Goal: Task Accomplishment & Management: Use online tool/utility

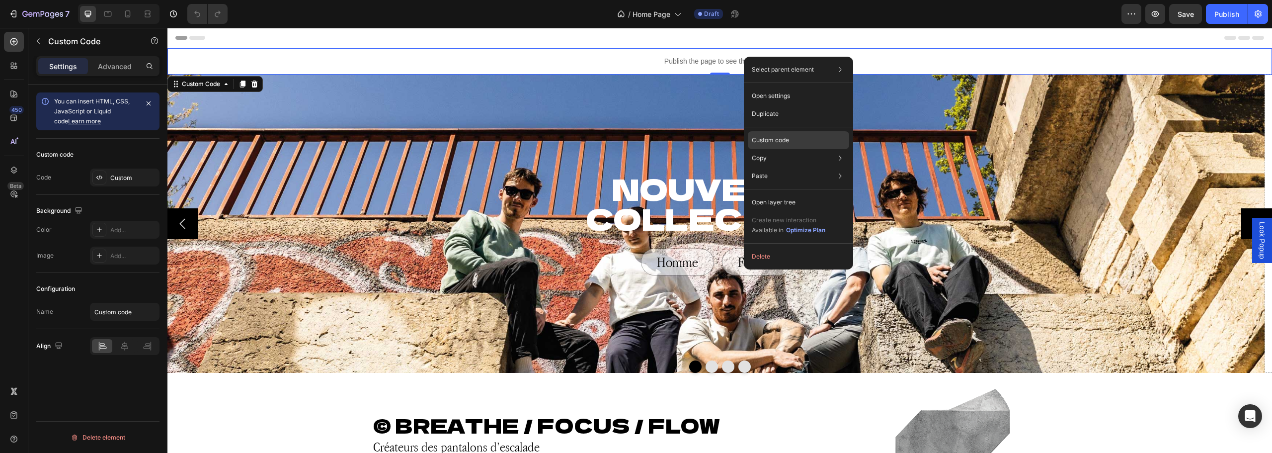
click at [772, 136] on p "Custom code" at bounding box center [770, 140] width 37 height 9
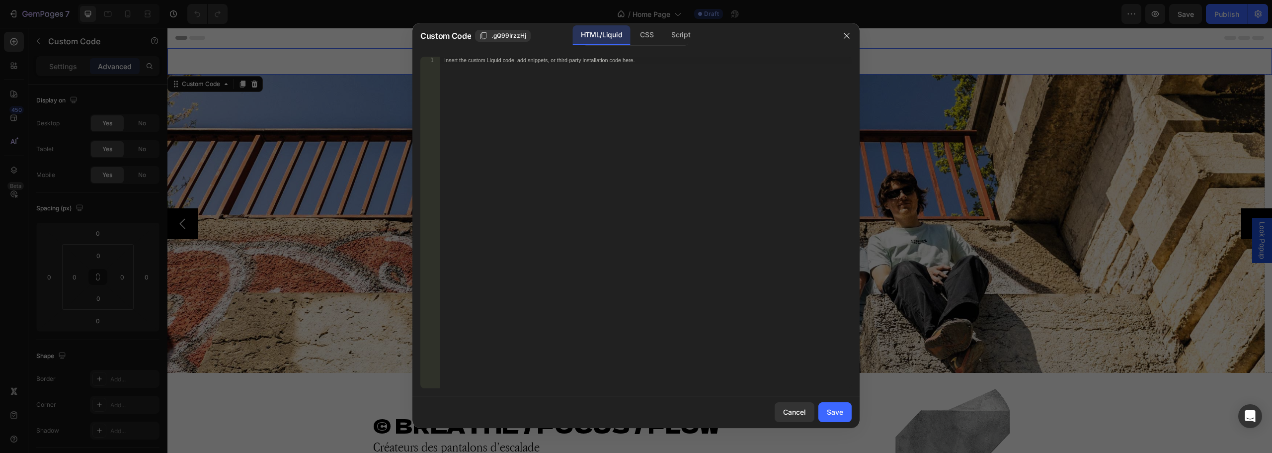
click at [654, 24] on div "Custom Code .gQ99IrzzHj HTML/Liquid CSS Script" at bounding box center [622, 36] width 421 height 26
click at [663, 36] on div "CSS" at bounding box center [680, 35] width 35 height 20
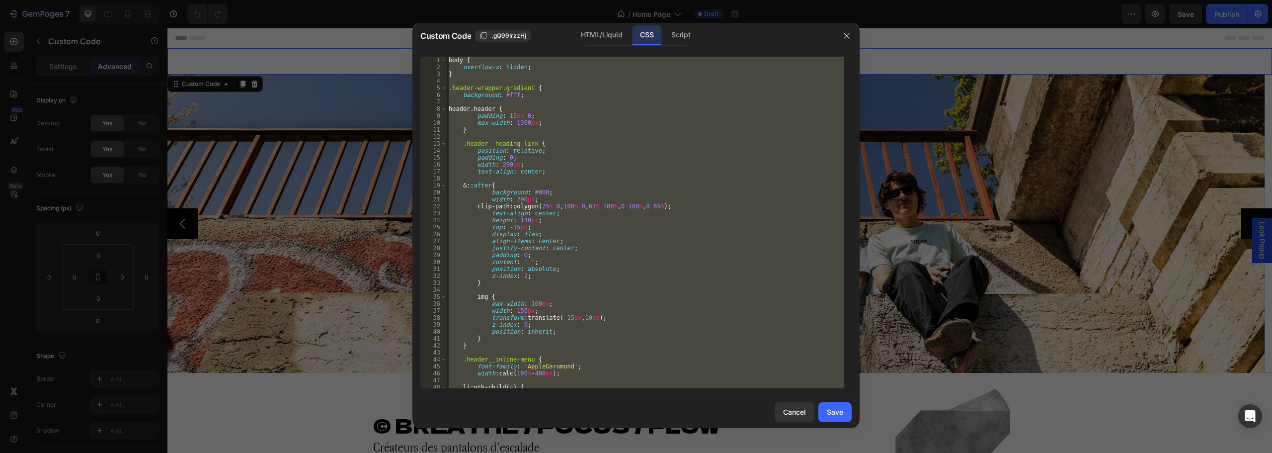
type textarea "}"
click at [585, 100] on div "body { overflow-x : hidden ; } .header-wrapper.gradient { background : #fff ; h…" at bounding box center [645, 222] width 397 height 331
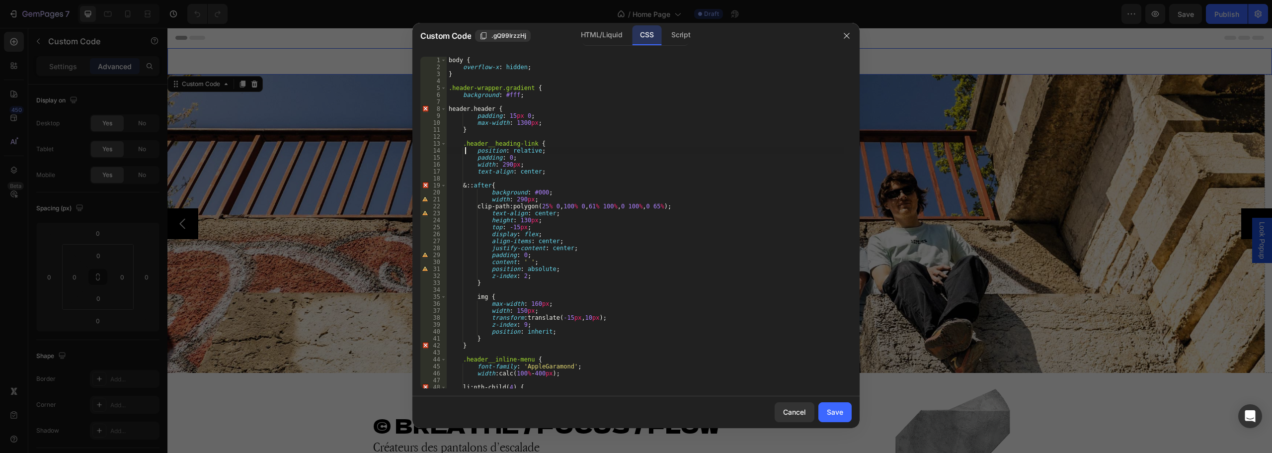
click at [465, 150] on div "body { overflow-x : hidden ; } .header-wrapper.gradient { background : #fff ; h…" at bounding box center [645, 229] width 397 height 345
type textarea "position: relative;"
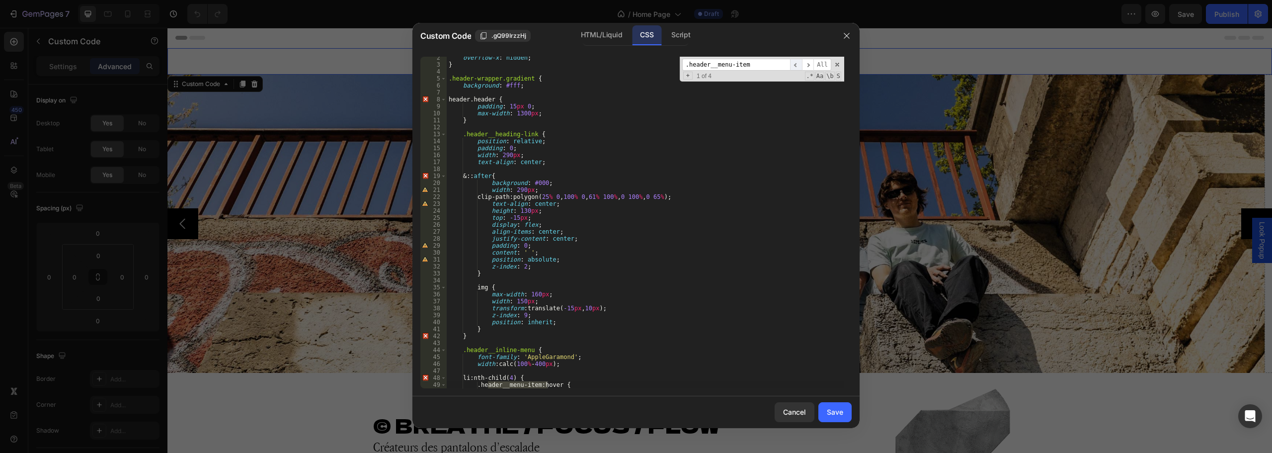
type input ".header__menu-item"
click at [801, 64] on span "​" at bounding box center [796, 65] width 12 height 12
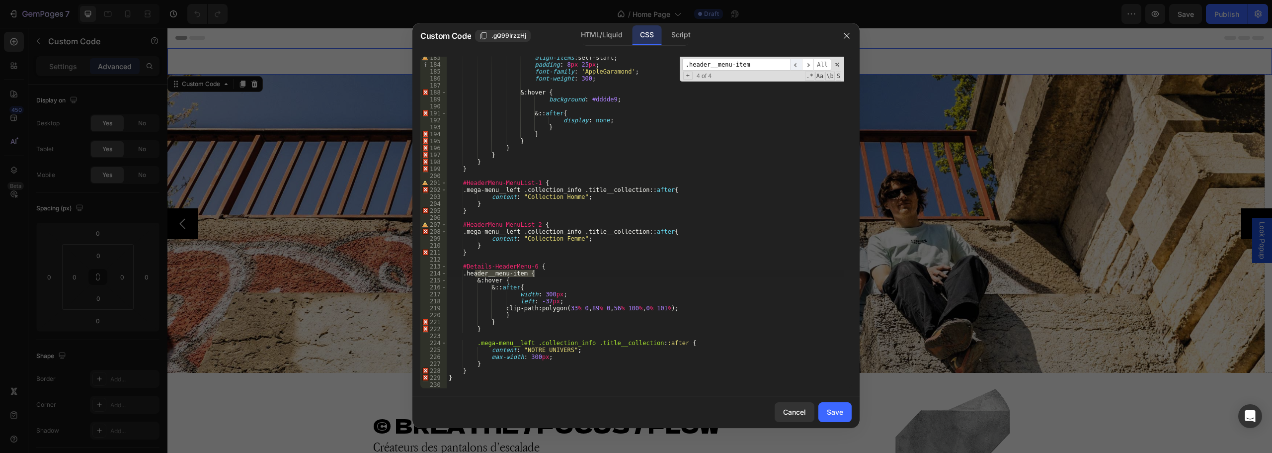
scroll to position [1269, 0]
click at [801, 64] on span "​" at bounding box center [796, 65] width 12 height 12
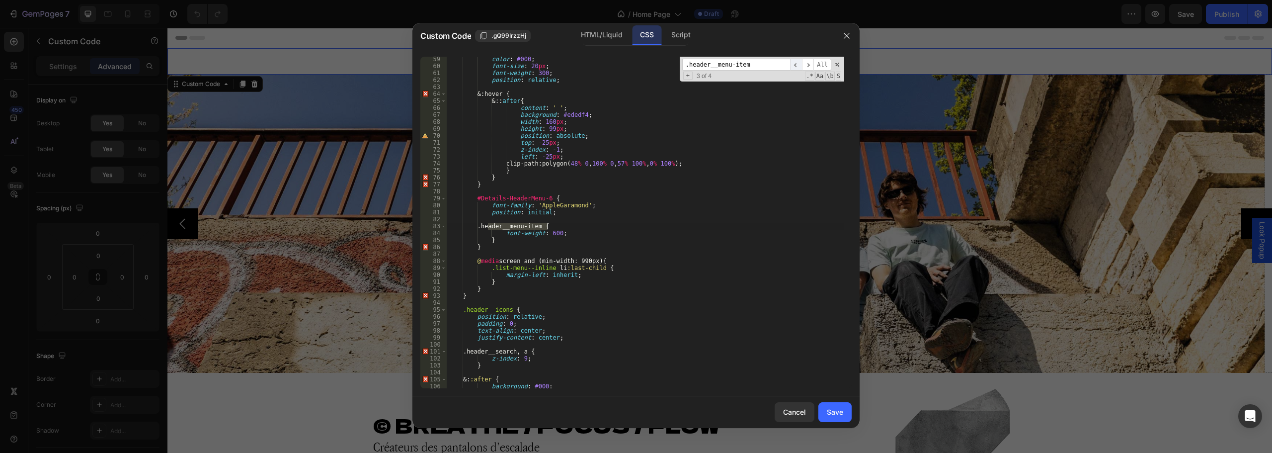
scroll to position [405, 0]
click at [801, 64] on span "​" at bounding box center [796, 65] width 12 height 12
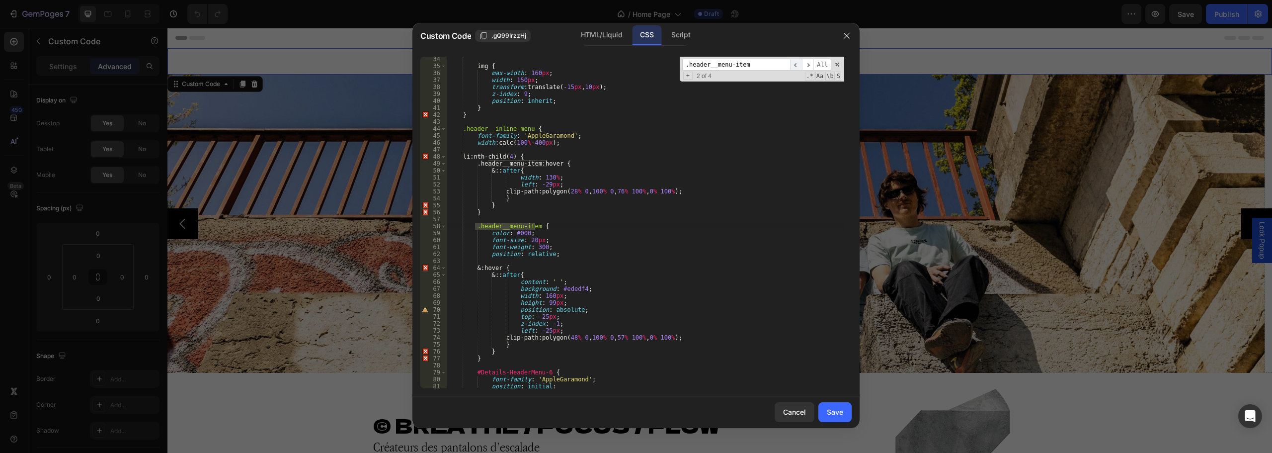
scroll to position [231, 0]
type textarea "position: relative;"
click at [558, 253] on div "img { max-width : 160 px ; width : 150 px ; transform : translate( -15 px , 10 …" at bounding box center [645, 228] width 397 height 345
paste textarea "gap: 6px;"
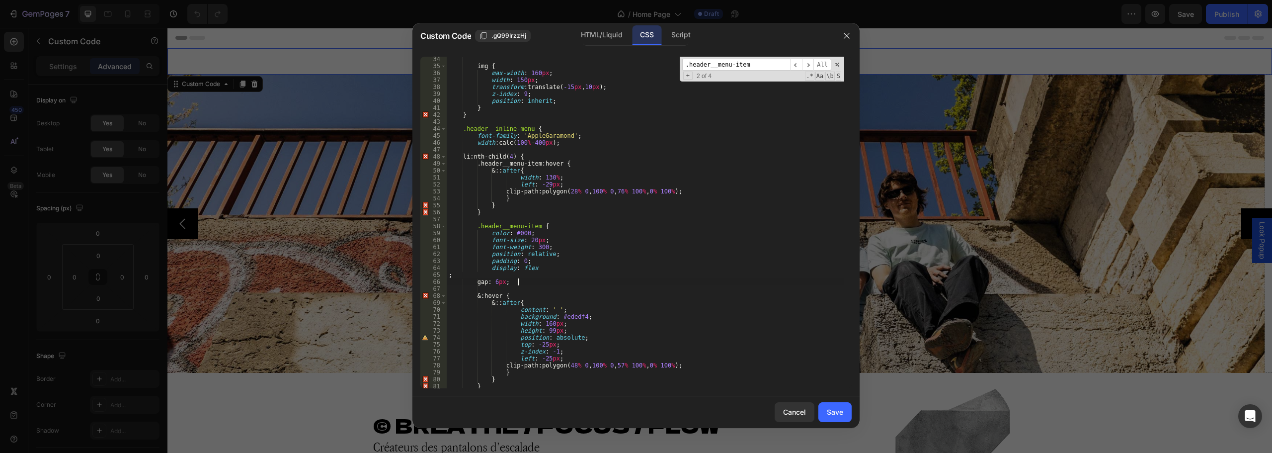
click at [547, 267] on div "img { max-width : 160 px ; width : 150 px ; transform : translate( -15 px , 10 …" at bounding box center [645, 228] width 397 height 345
type textarea "display: flex;"
click at [535, 278] on div "img { max-width : 160 px ; width : 150 px ; transform : translate( -15 px , 10 …" at bounding box center [645, 228] width 397 height 345
click at [528, 275] on div "img { max-width : 160 px ; width : 150 px ; transform : translate( -15 px , 10 …" at bounding box center [645, 228] width 397 height 345
type textarea "gap: 6px;"
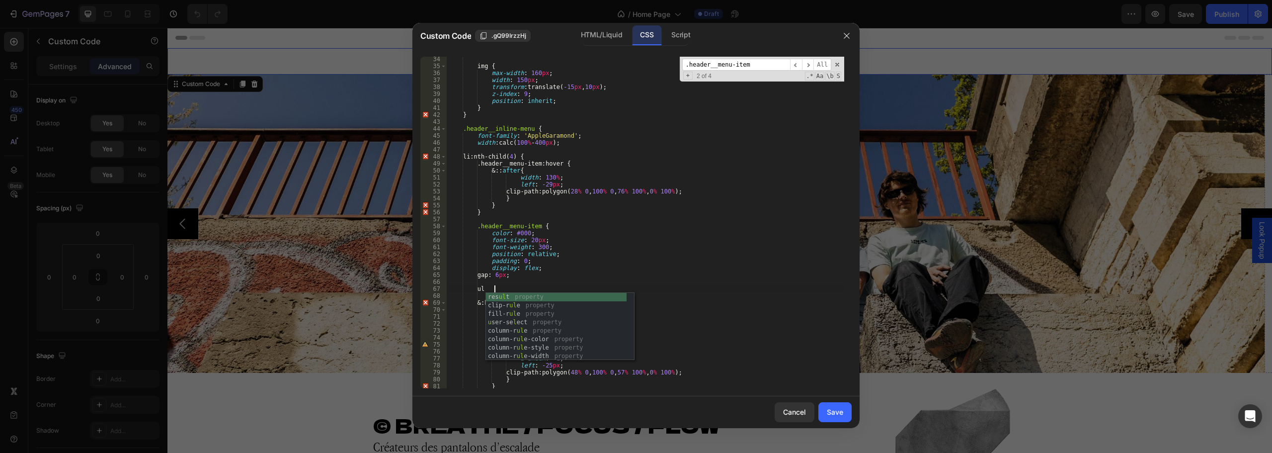
scroll to position [0, 3]
type textarea "ul {"
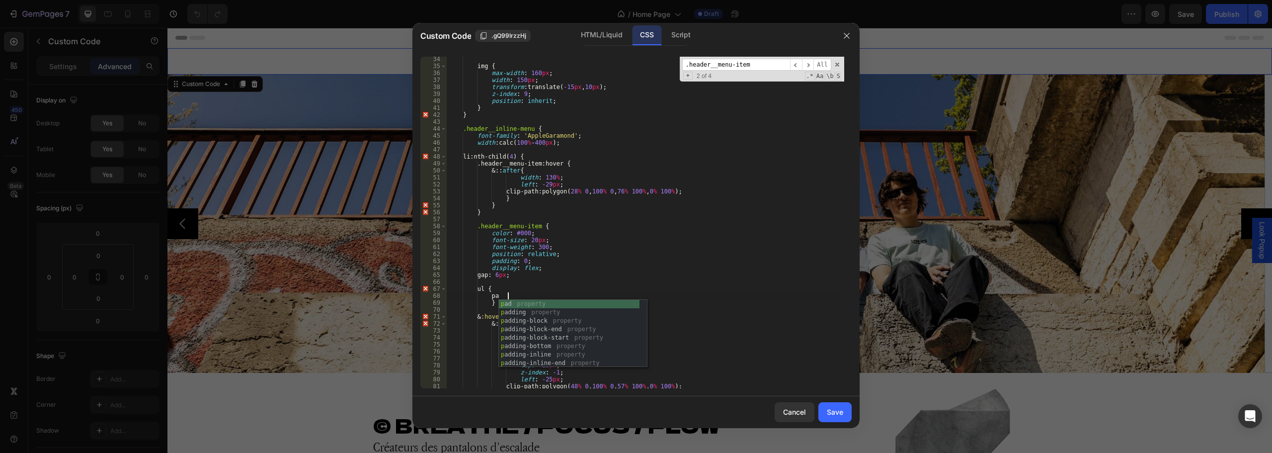
scroll to position [0, 4]
type textarea "p"
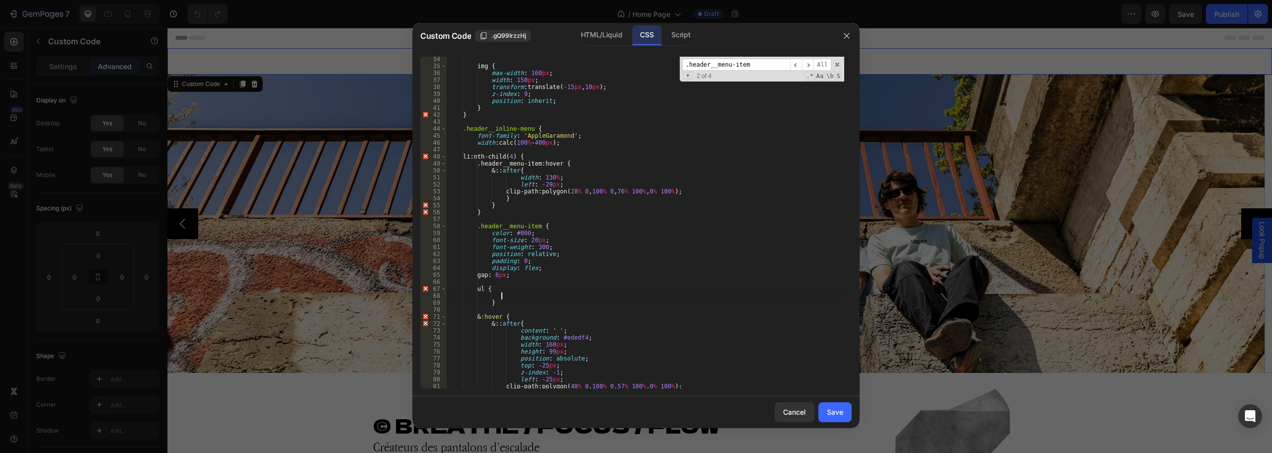
paste textarea "gap: 30px;"
type textarea "gap: 30px;"
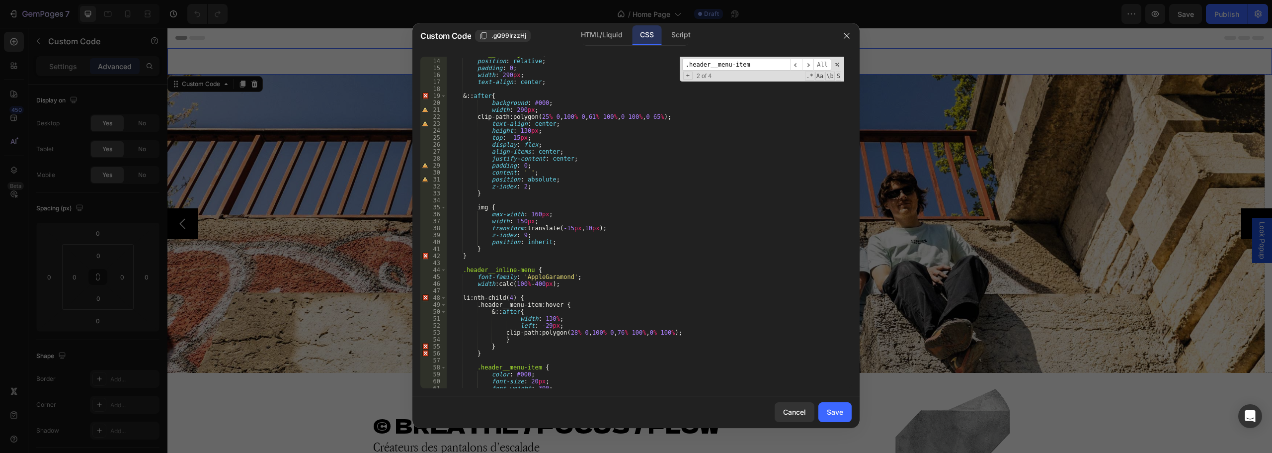
scroll to position [97, 0]
drag, startPoint x: 473, startPoint y: 278, endPoint x: 519, endPoint y: 263, distance: 48.6
click at [473, 278] on div "position : relative ; padding : 0 ; width : 290 px ; text-align : center ; & ::…" at bounding box center [645, 222] width 397 height 345
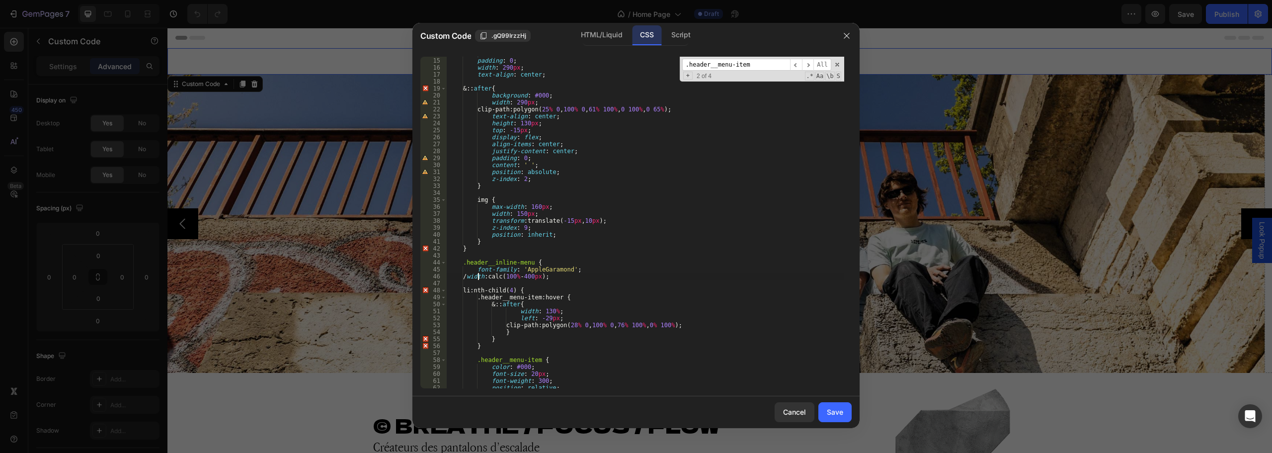
scroll to position [0, 2]
type textarea "width: calc(100% - 400px);"
click at [576, 273] on div "position : relative ; padding : 0 ; width : 290 px ; text-align : center ; & ::…" at bounding box center [645, 222] width 397 height 345
paste textarea "padding-right: 50px;"
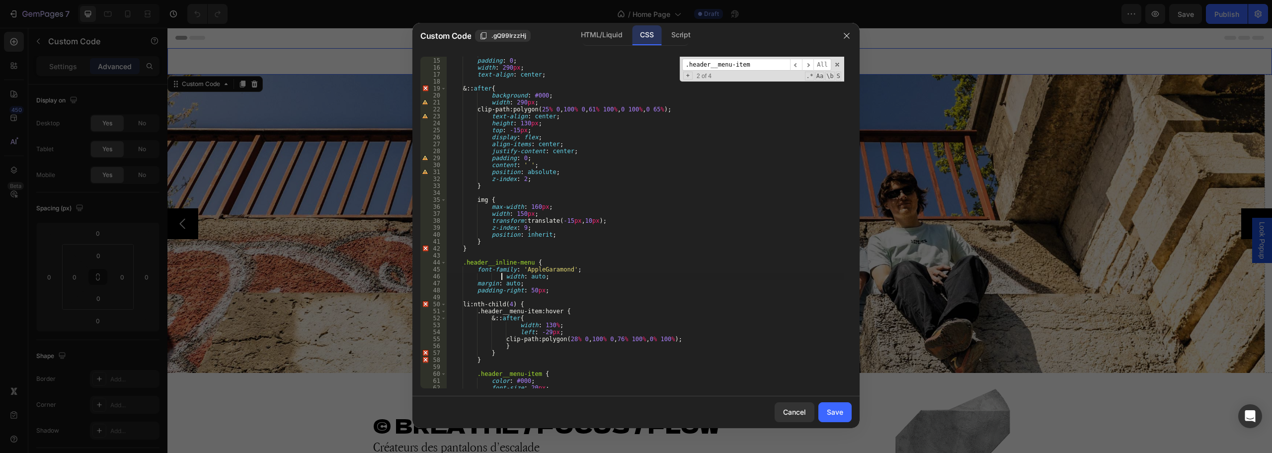
click at [500, 276] on div "position : relative ; padding : 0 ; width : 290 px ; text-align : center ; & ::…" at bounding box center [645, 222] width 397 height 345
type textarea "width: auto;"
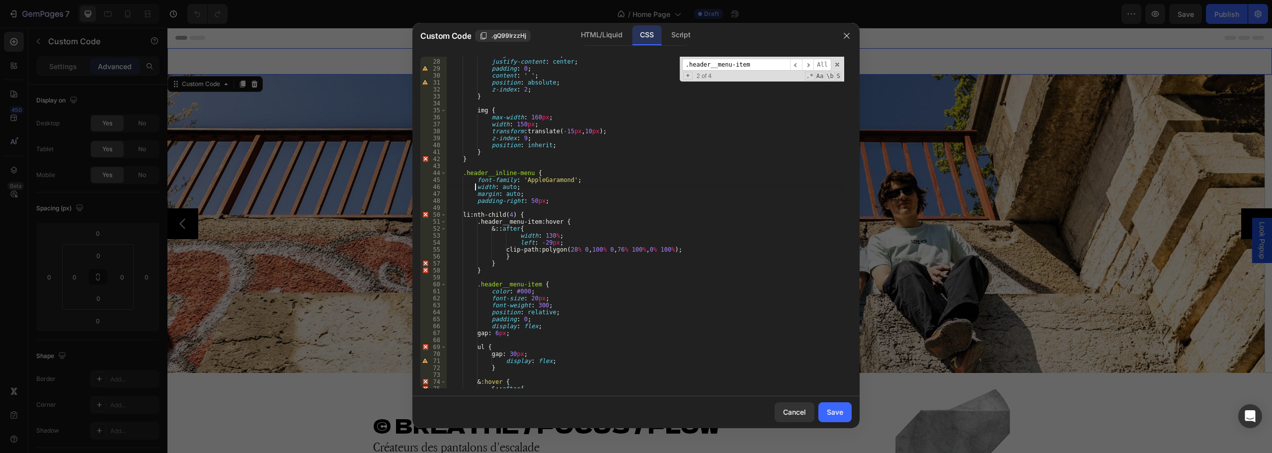
scroll to position [216, 0]
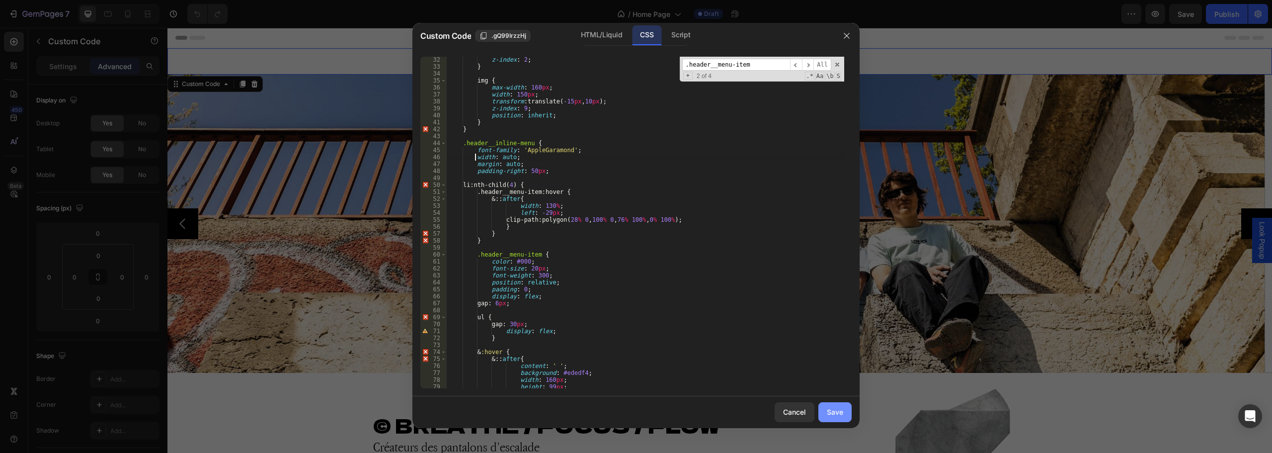
click at [835, 405] on button "Save" at bounding box center [834, 412] width 33 height 20
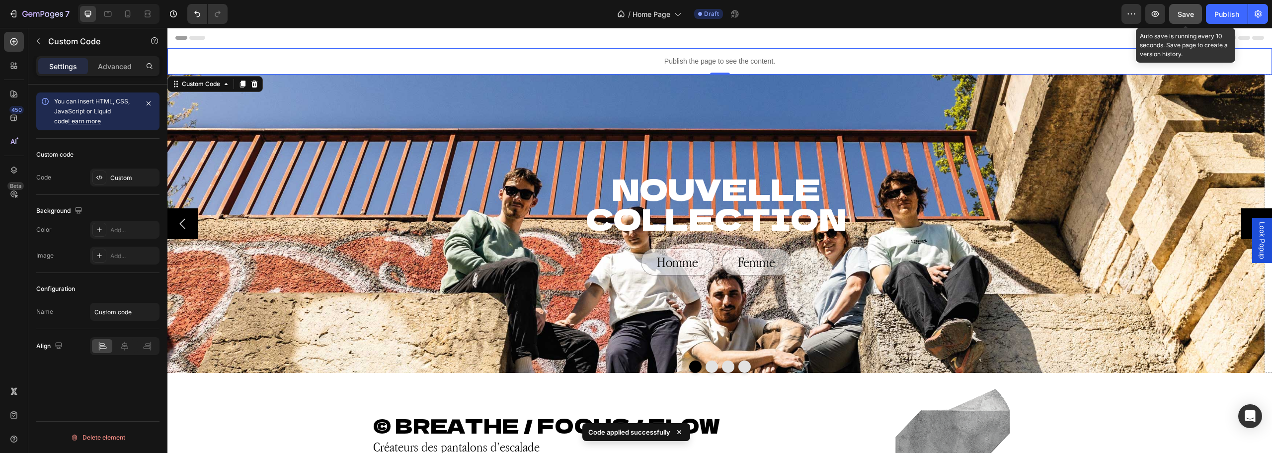
click at [1184, 12] on span "Save" at bounding box center [1186, 14] width 16 height 8
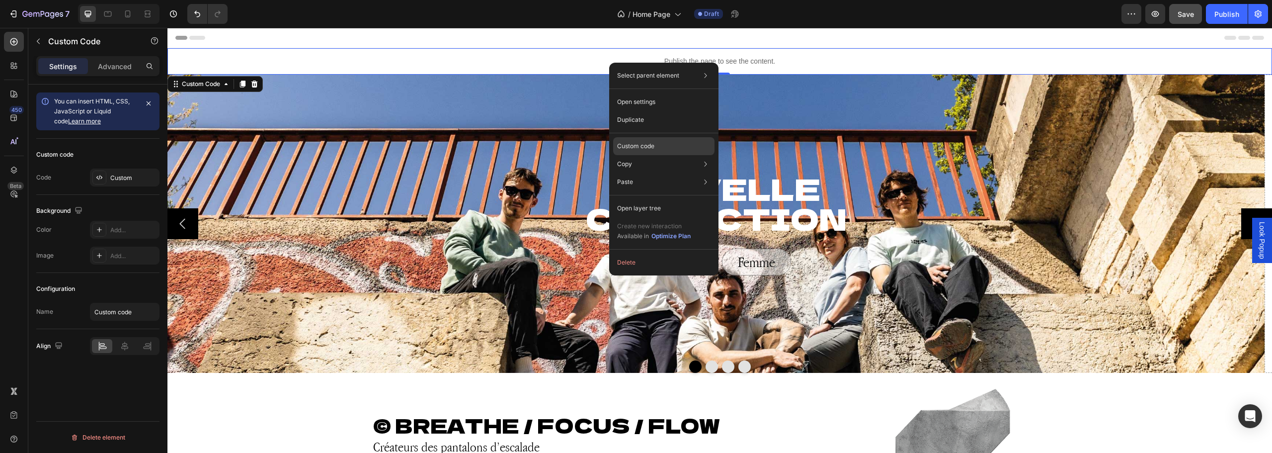
click at [644, 144] on p "Custom code" at bounding box center [635, 146] width 37 height 9
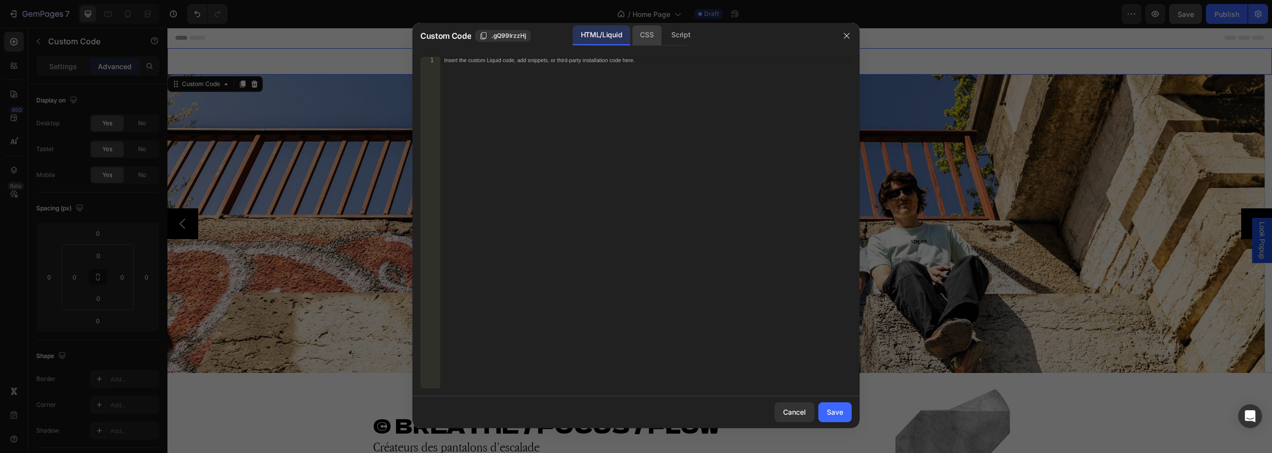
click at [663, 37] on div "CSS" at bounding box center [680, 35] width 35 height 20
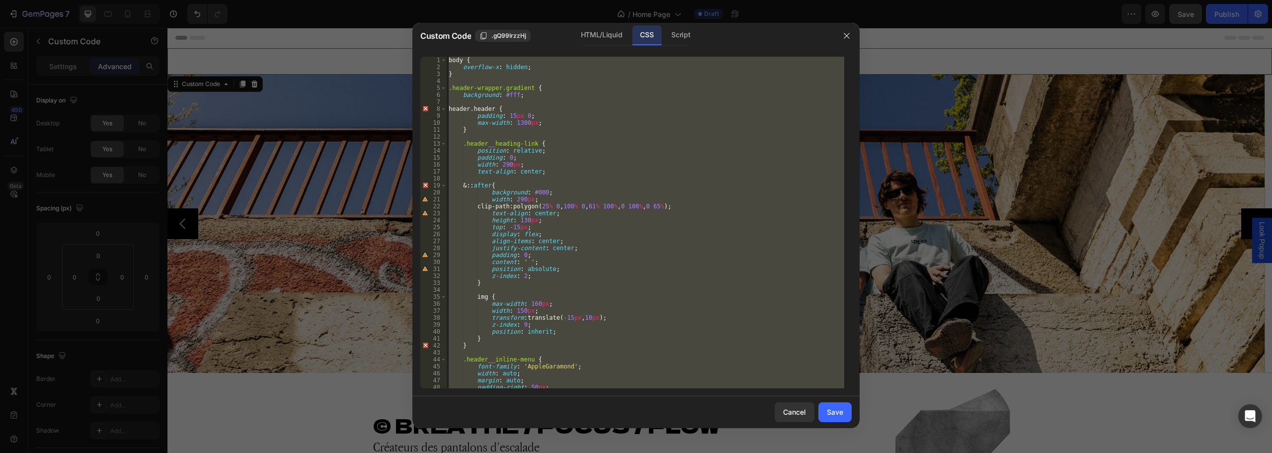
click at [579, 129] on div "body { overflow-x : hidden ; } .header-wrapper.gradient { background : #fff ; h…" at bounding box center [645, 222] width 397 height 331
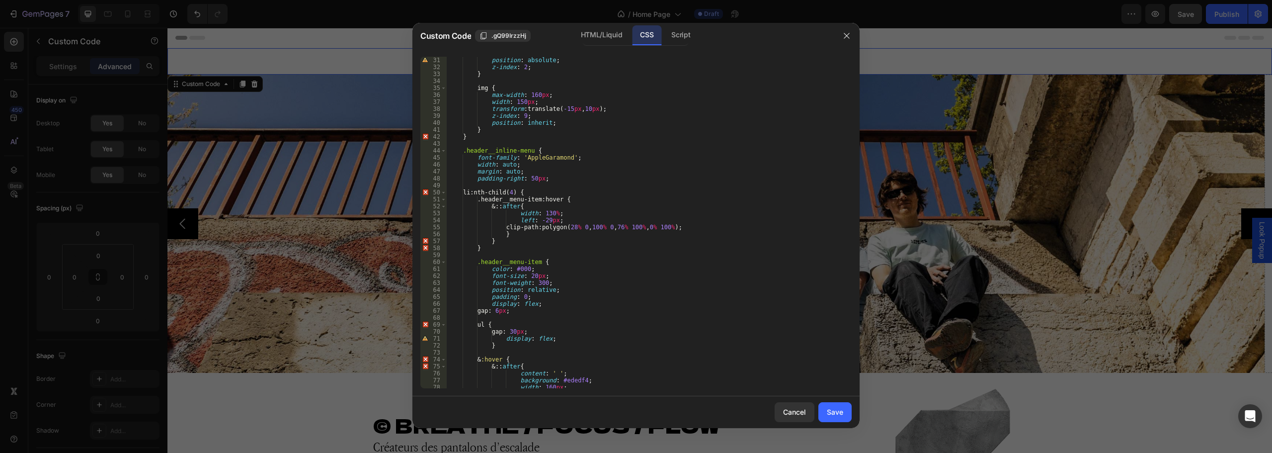
scroll to position [209, 0]
click at [551, 175] on div "position : absolute ; z-index : 2 ; } img { max-width : 160 px ; width : 150 px…" at bounding box center [645, 229] width 397 height 345
click at [492, 150] on div "position : absolute ; z-index : 2 ; } img { max-width : 160 px ; width : 150 px…" at bounding box center [645, 229] width 397 height 345
click at [554, 175] on div "position : absolute ; z-index : 2 ; } img { max-width : 160 px ; width : 150 px…" at bounding box center [645, 229] width 397 height 345
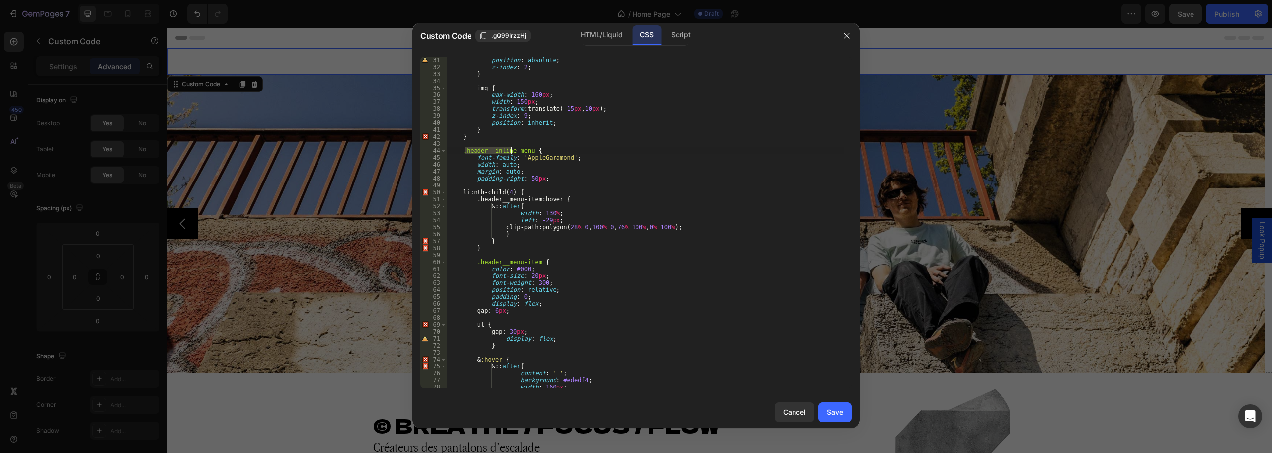
type textarea "padding-right: 50px;"
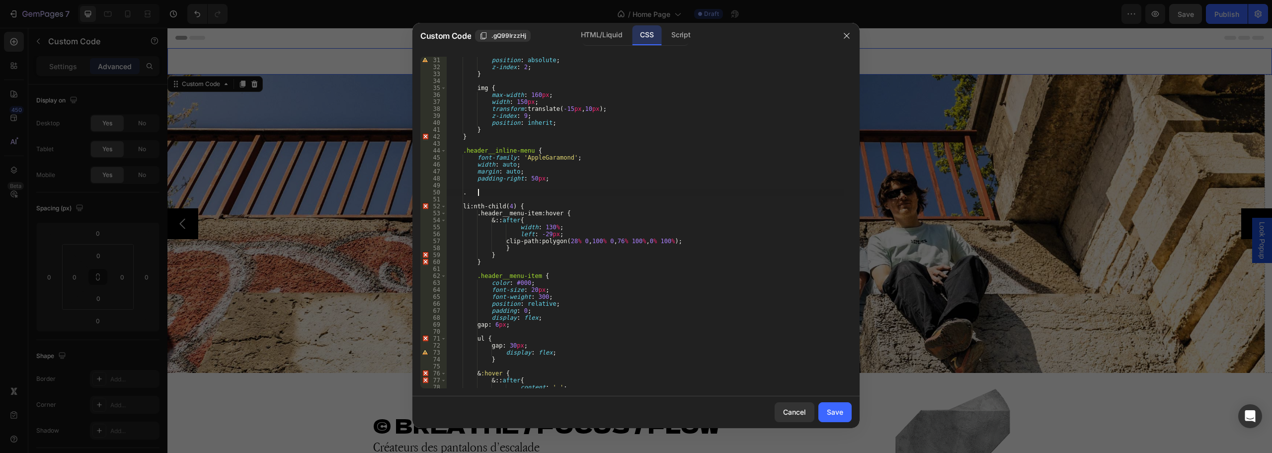
paste textarea "list-menu"
type textarea ".list-menu {"
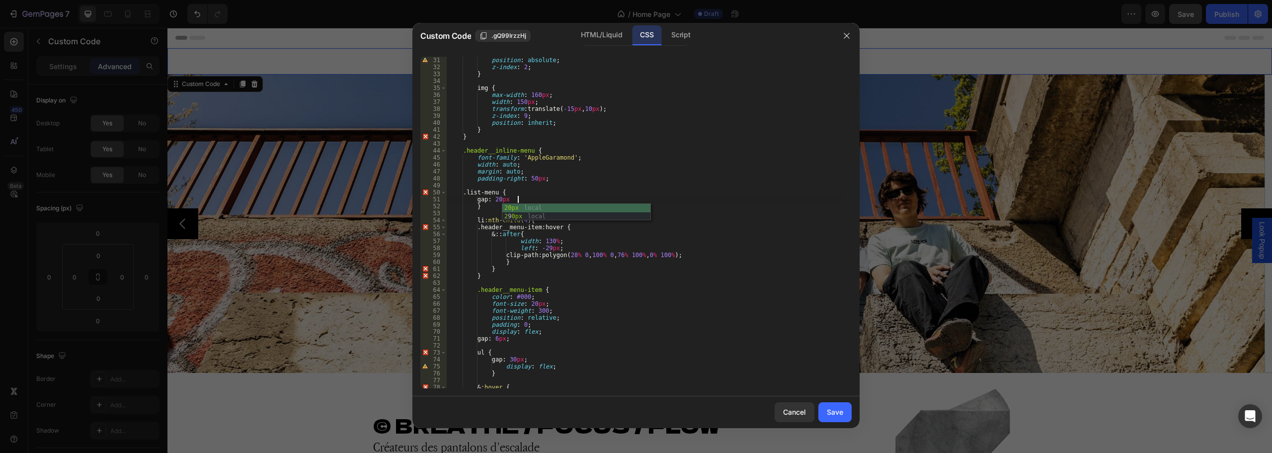
scroll to position [0, 5]
type textarea "gap: 20px;"
drag, startPoint x: 837, startPoint y: 414, endPoint x: 837, endPoint y: 208, distance: 206.7
click at [837, 414] on div "Save" at bounding box center [835, 411] width 16 height 10
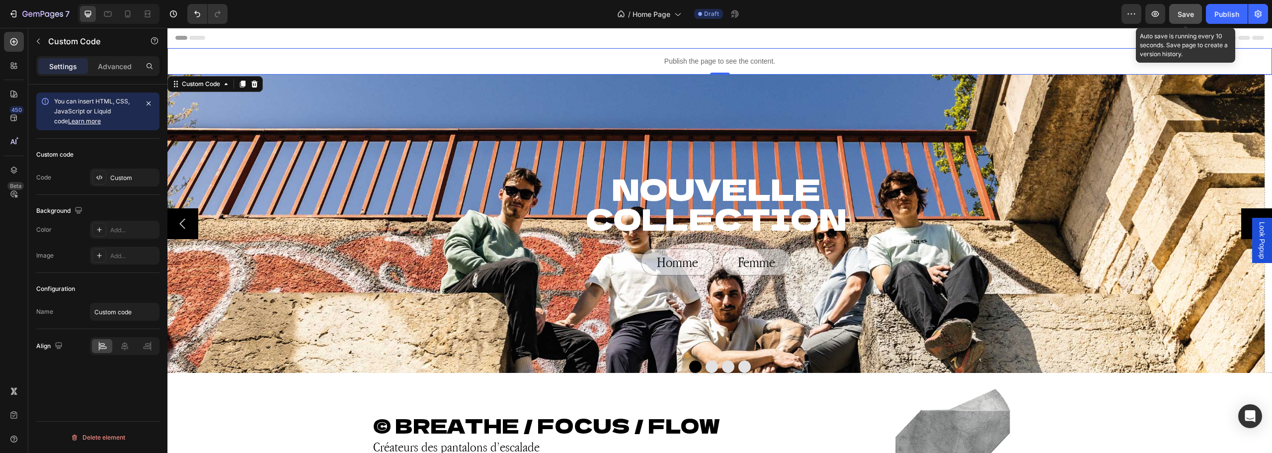
click at [1183, 10] on span "Save" at bounding box center [1186, 14] width 16 height 8
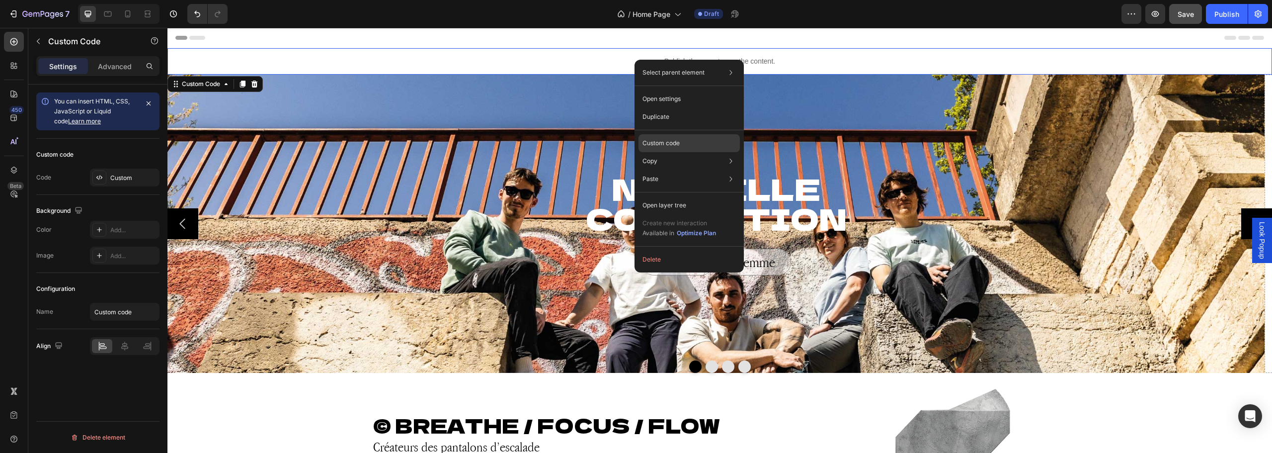
click at [671, 139] on p "Custom code" at bounding box center [660, 143] width 37 height 9
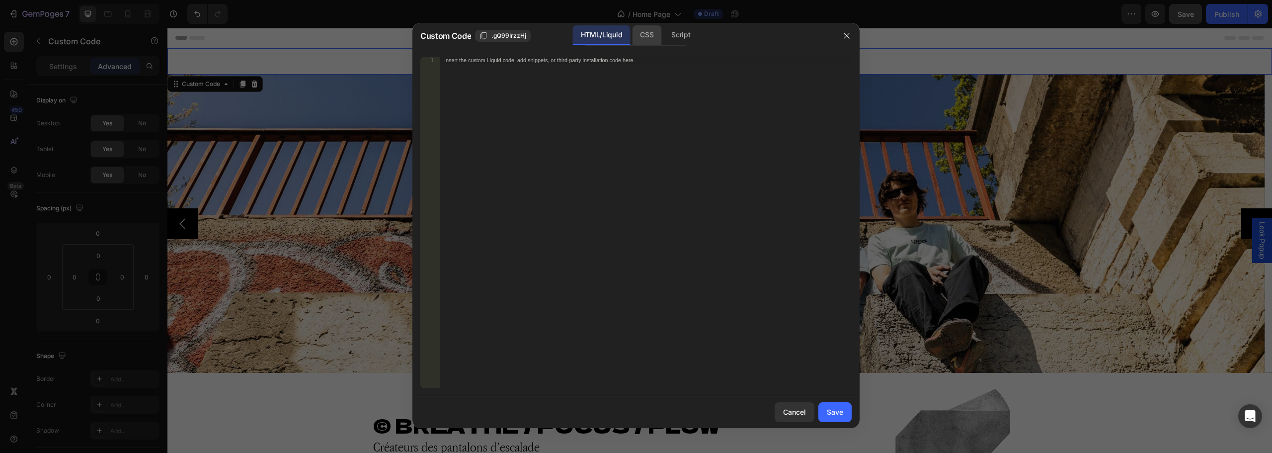
click at [663, 32] on div "CSS" at bounding box center [680, 35] width 35 height 20
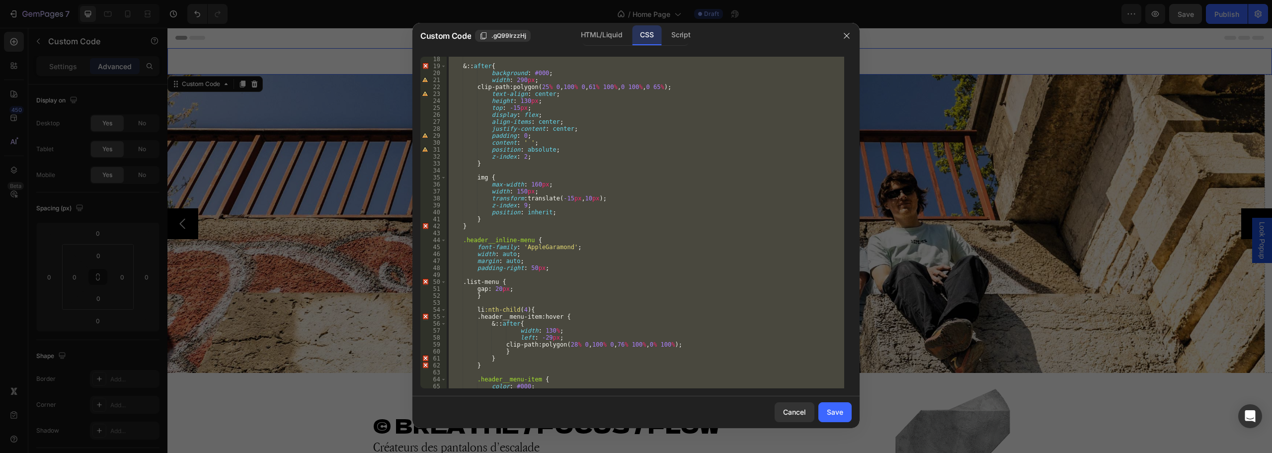
scroll to position [209, 0]
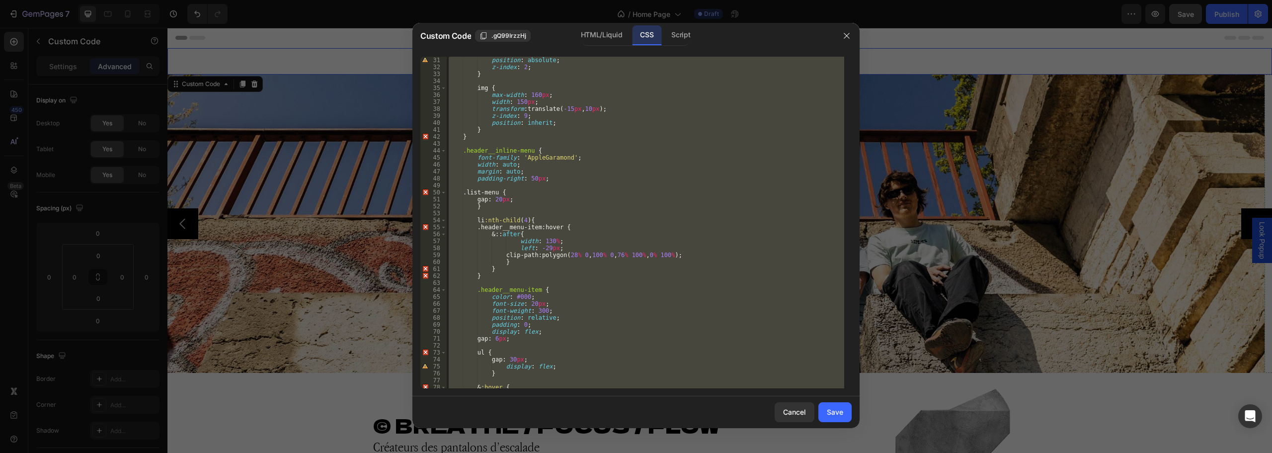
click at [510, 202] on div "position : absolute ; z-index : 2 ; } img { max-width : 160 px ; width : 150 px…" at bounding box center [645, 222] width 397 height 331
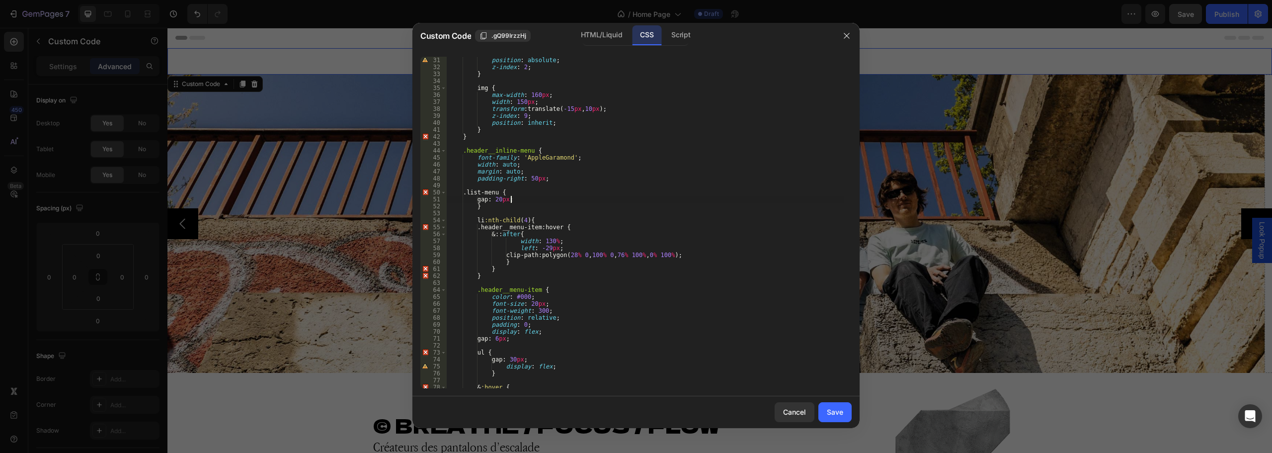
click at [490, 208] on div "position : absolute ; z-index : 2 ; } img { max-width : 160 px ; width : 150 px…" at bounding box center [645, 229] width 397 height 345
type textarea "}"
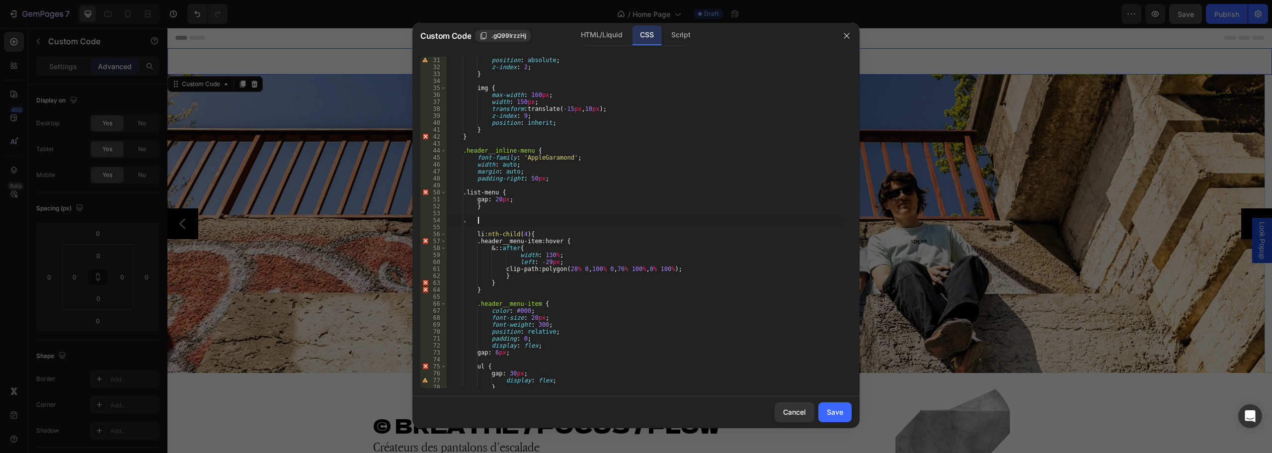
paste textarea "icon-caret"
type textarea ".icon-caret {"
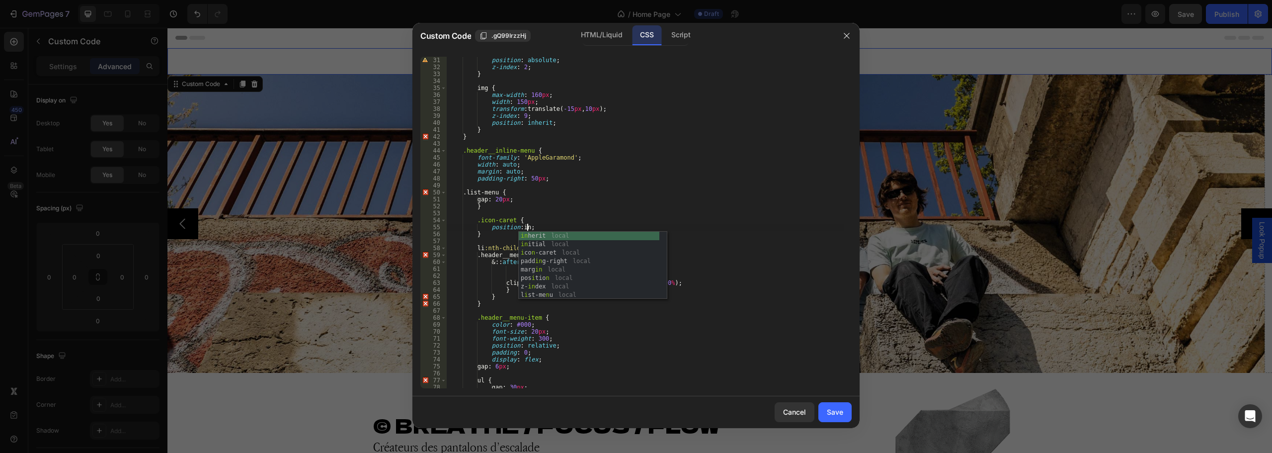
scroll to position [0, 6]
type textarea "position: initial;"
click at [824, 411] on button "Save" at bounding box center [834, 412] width 33 height 20
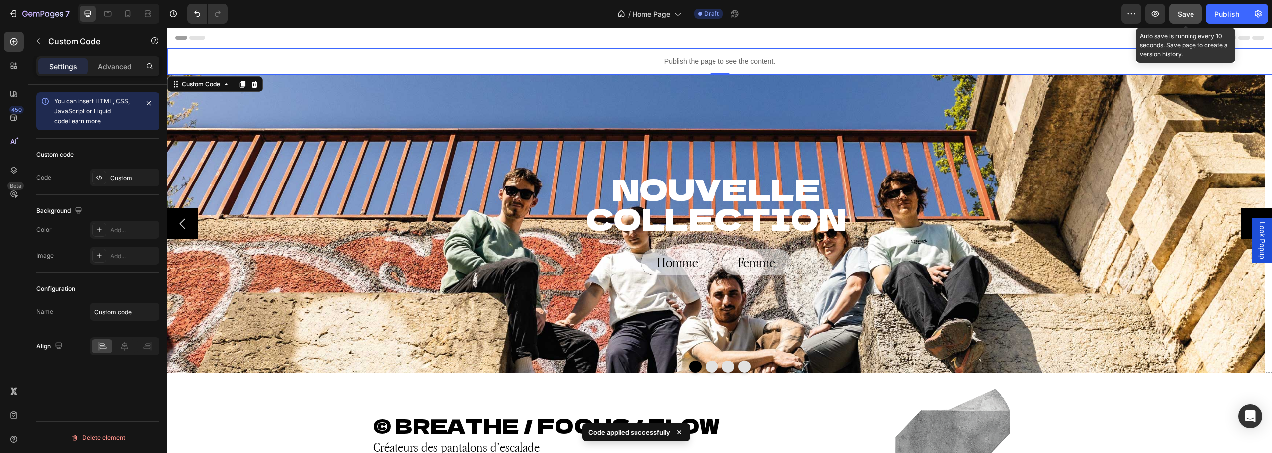
click at [1179, 15] on span "Save" at bounding box center [1186, 14] width 16 height 8
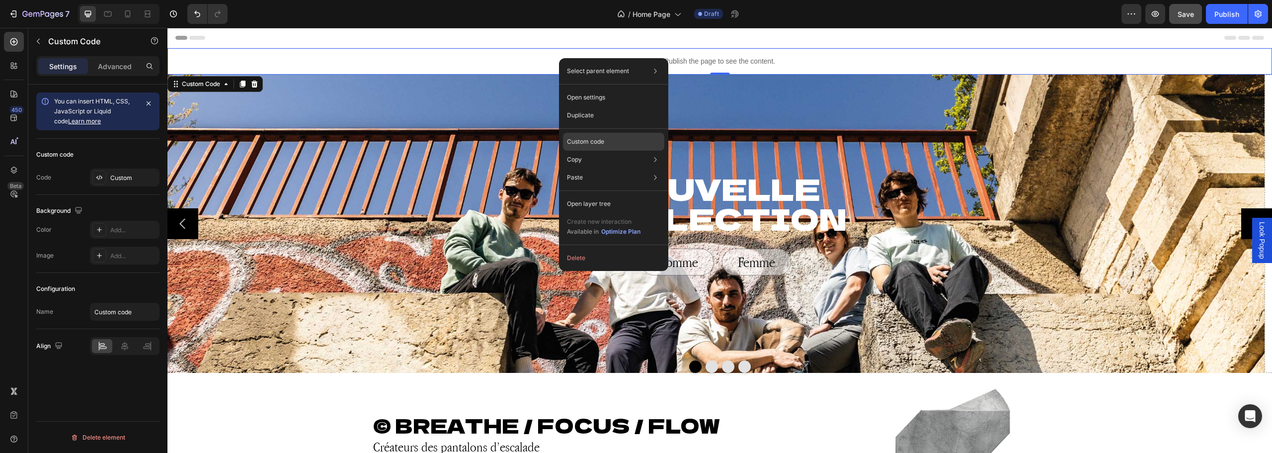
click at [593, 139] on p "Custom code" at bounding box center [585, 141] width 37 height 9
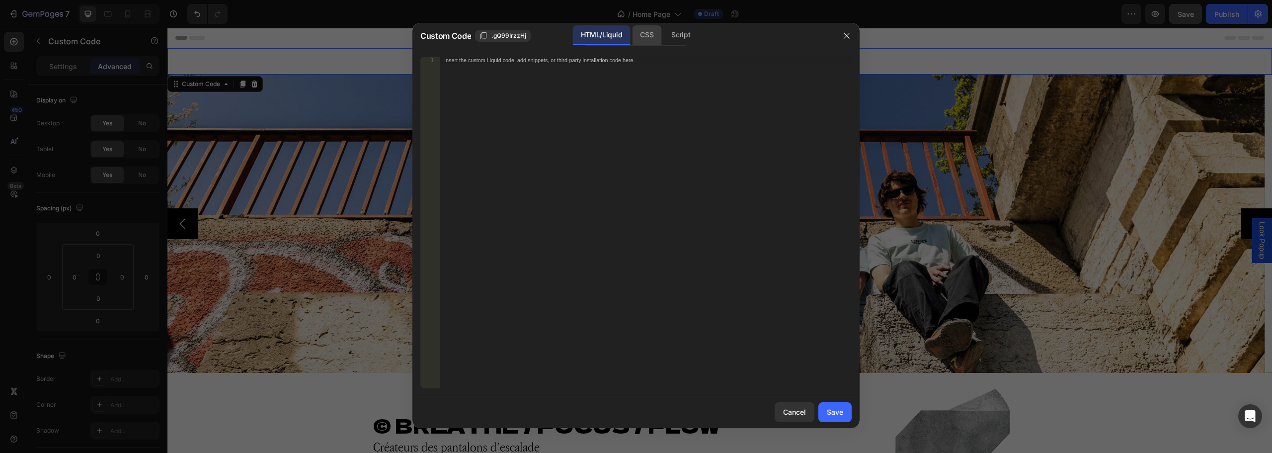
click at [663, 38] on div "CSS" at bounding box center [680, 35] width 35 height 20
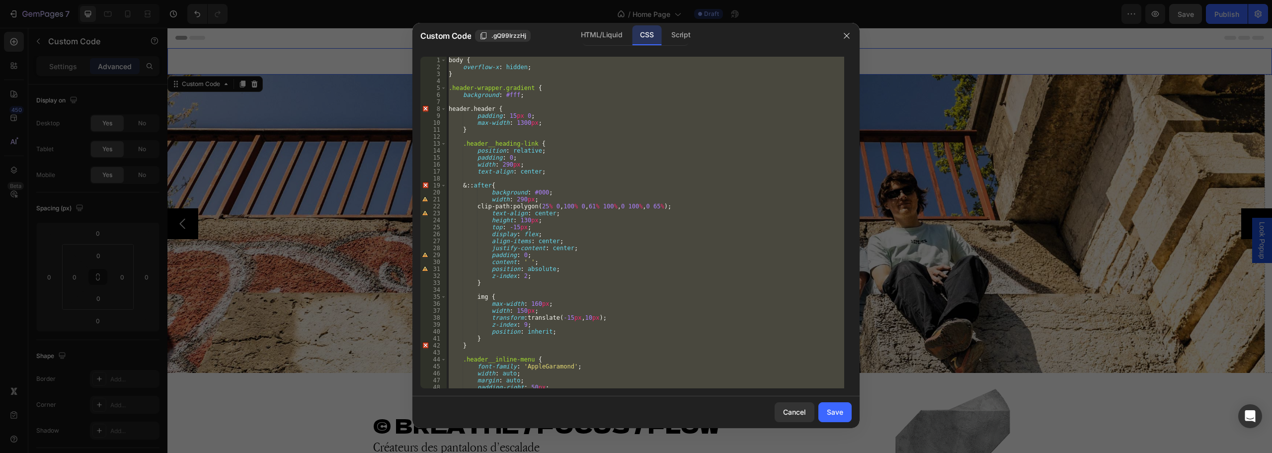
click at [576, 198] on div "body { overflow-x : hidden ; } .header-wrapper.gradient { background : #fff ; h…" at bounding box center [645, 222] width 397 height 331
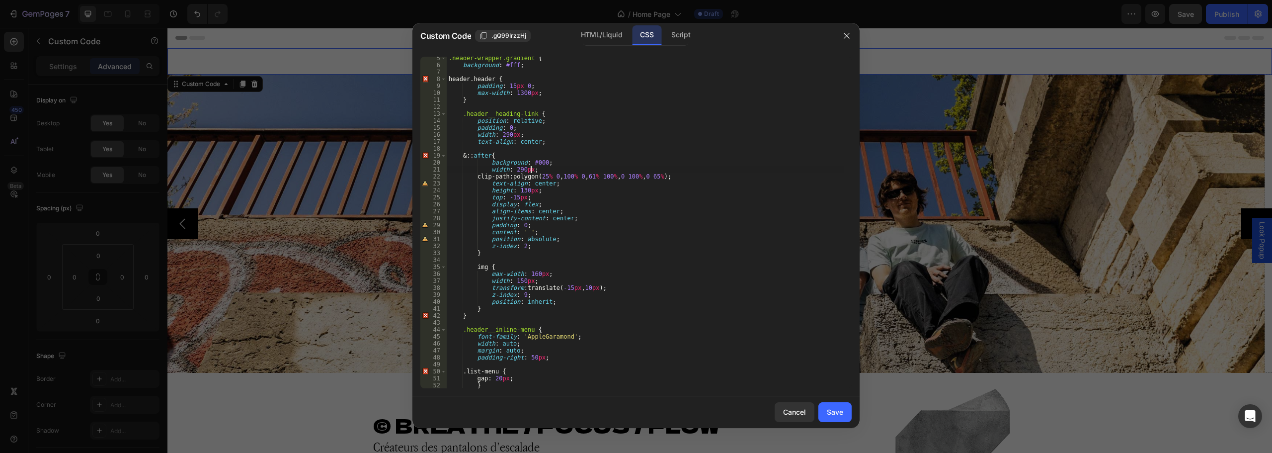
scroll to position [0, 0]
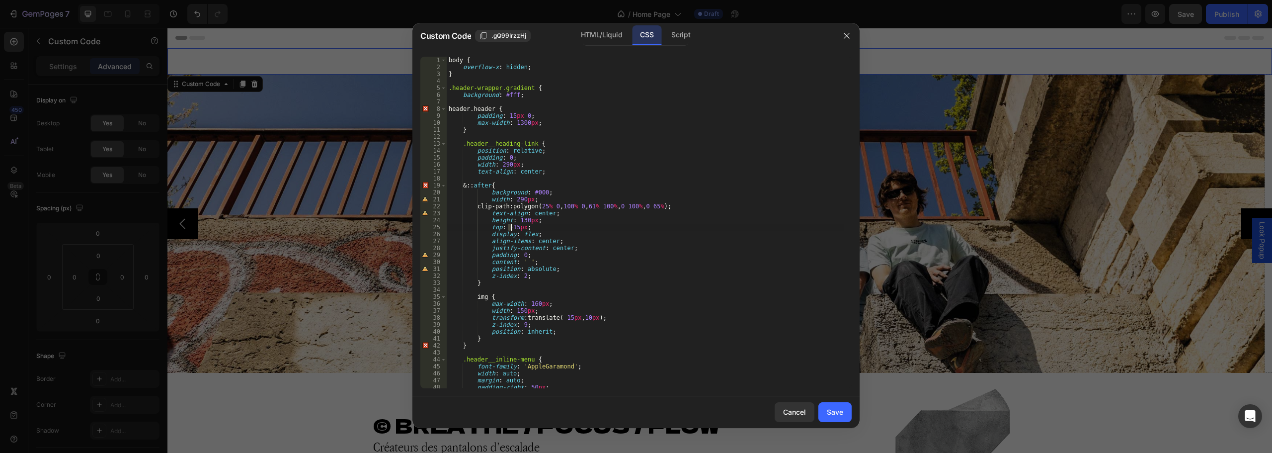
click at [510, 224] on div "body { overflow-x : hidden ; } .header-wrapper.gradient { background : #fff ; h…" at bounding box center [645, 229] width 397 height 345
click at [629, 197] on div "body { overflow-x : hidden ; } .header-wrapper.gradient { background : #fff ; h…" at bounding box center [645, 229] width 397 height 345
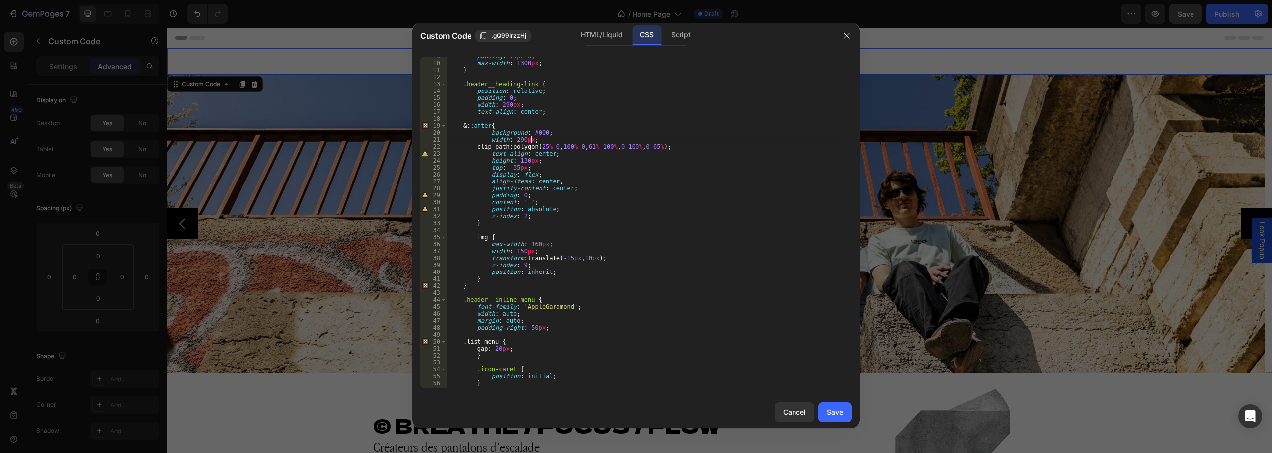
scroll to position [0, 0]
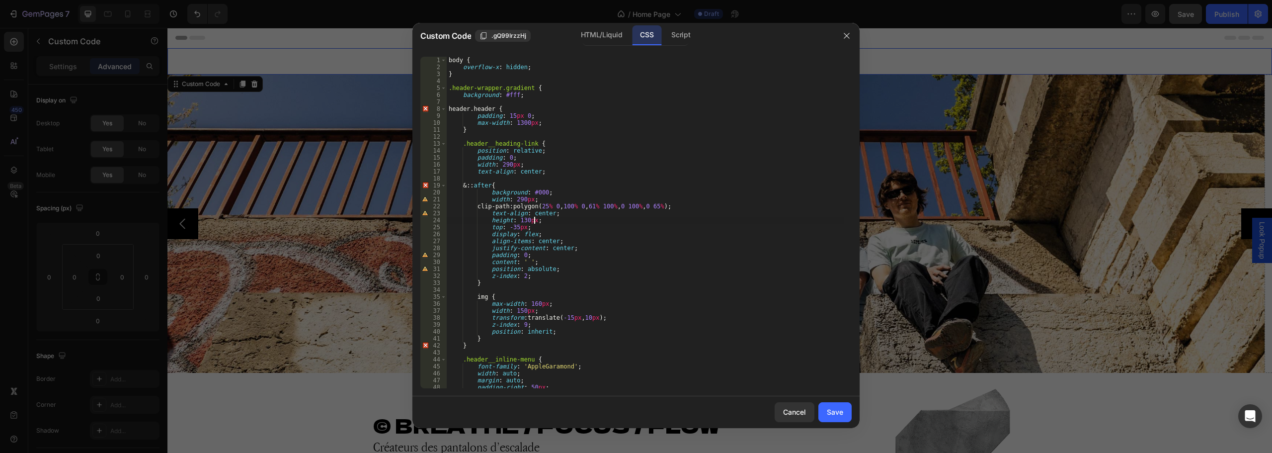
click at [627, 217] on div "body { overflow-x : hidden ; } .header-wrapper.gradient { background : #fff ; h…" at bounding box center [645, 229] width 397 height 345
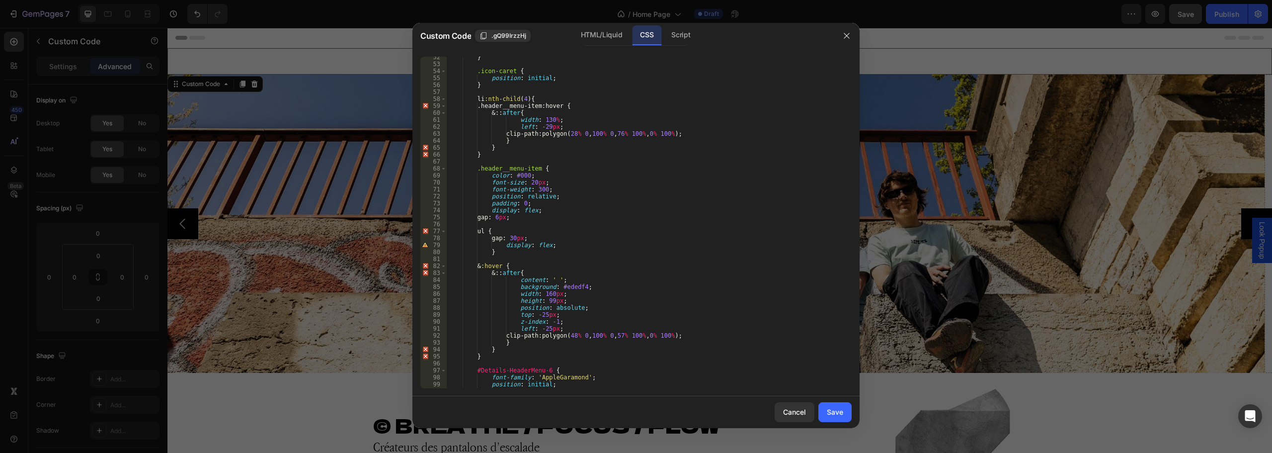
scroll to position [417, 0]
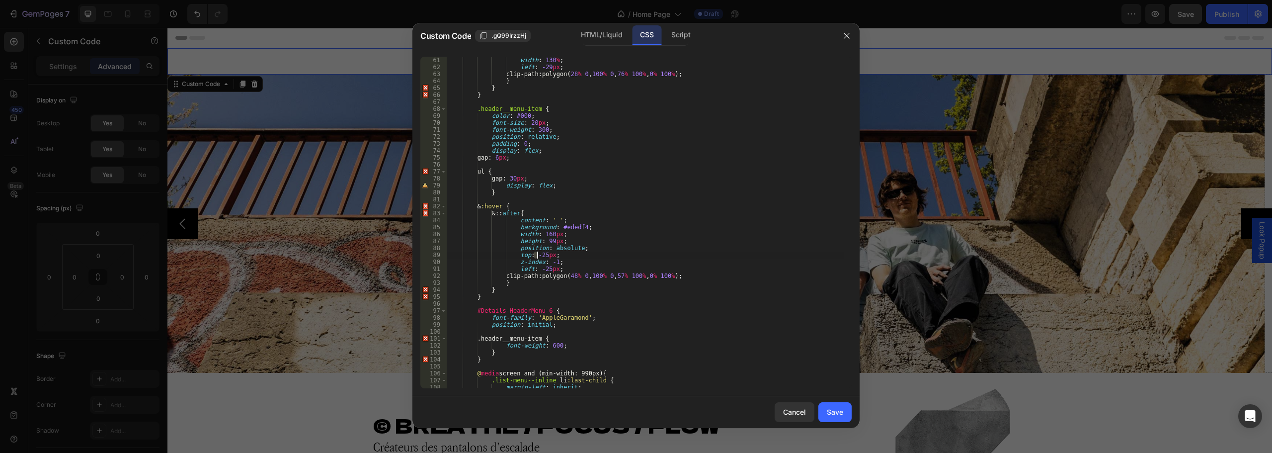
click at [537, 252] on div "width : 130 % ; left : -29 px ; clip-path : polygon( 28 % 0 , 100 % 0 , 76 % 10…" at bounding box center [645, 229] width 397 height 345
click at [662, 216] on div "width : 130 % ; left : -29 px ; clip-path : polygon( 28 % 0 , 100 % 0 , 76 % 10…" at bounding box center [645, 229] width 397 height 345
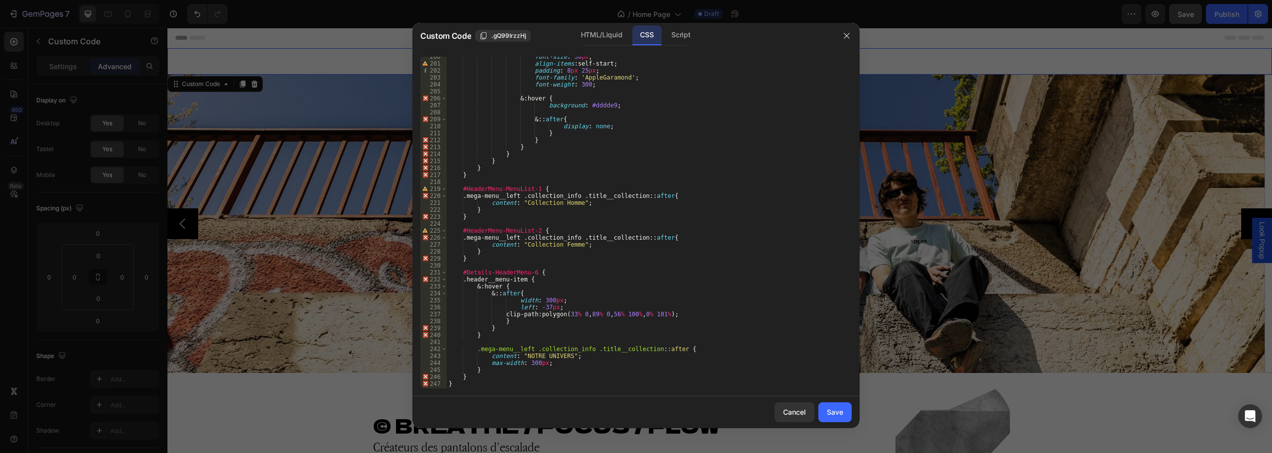
scroll to position [1394, 0]
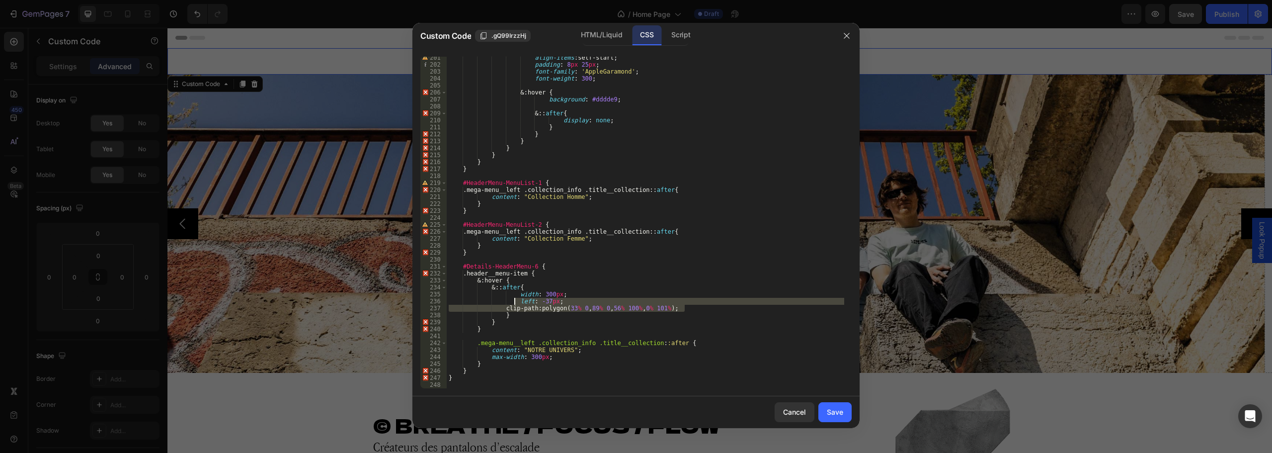
drag, startPoint x: 689, startPoint y: 307, endPoint x: 515, endPoint y: 302, distance: 174.0
click at [515, 302] on div "align-items : self-start ; padding : 8 px 25 px ; font-family : ' AppleGaramond…" at bounding box center [645, 226] width 397 height 345
paste textarea
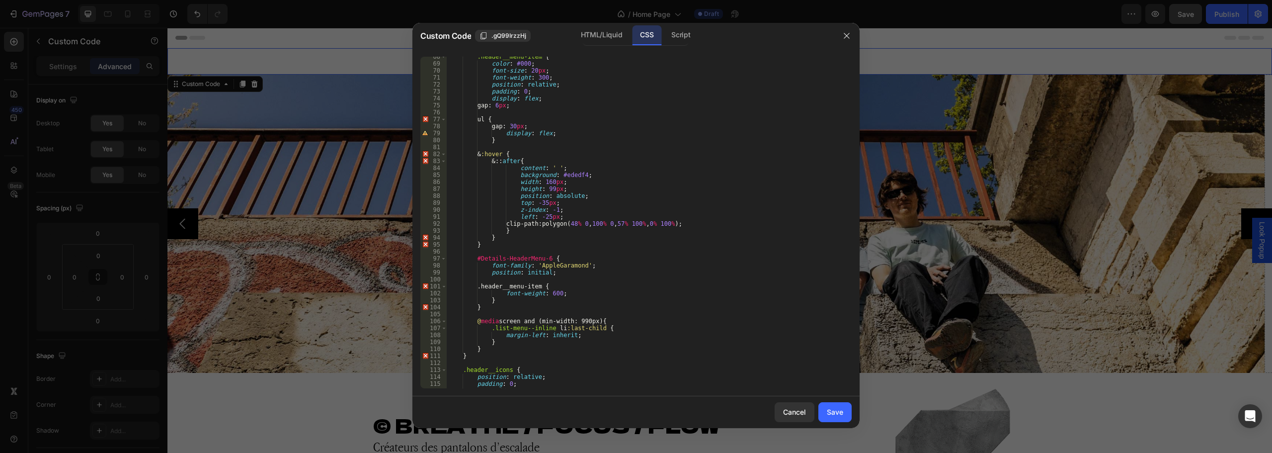
scroll to position [470, 0]
drag, startPoint x: 551, startPoint y: 214, endPoint x: 533, endPoint y: 215, distance: 17.5
click at [533, 215] on div ".header__menu-item { color : #000 ; font-size : 20 px ; font-weight : 300 ; pos…" at bounding box center [645, 225] width 397 height 345
paste textarea "4"
type textarea "left: -45px;"
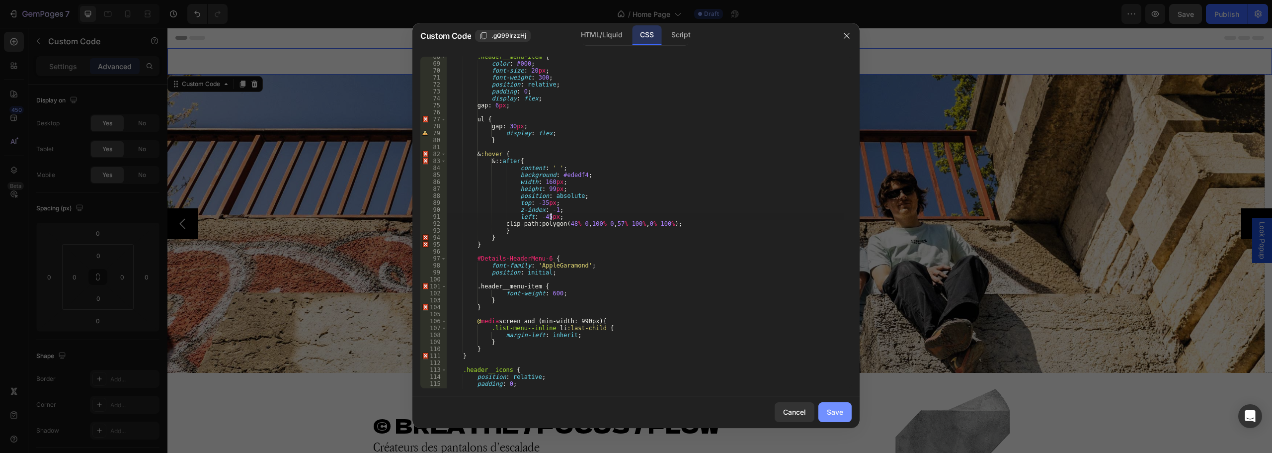
click at [841, 410] on div "Save" at bounding box center [835, 411] width 16 height 10
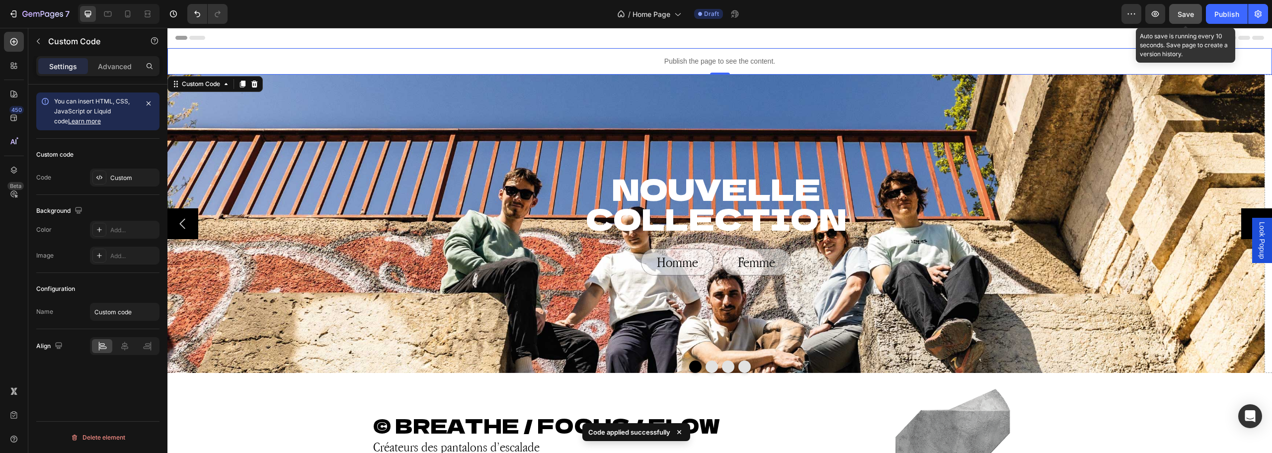
click at [1186, 12] on span "Save" at bounding box center [1186, 14] width 16 height 8
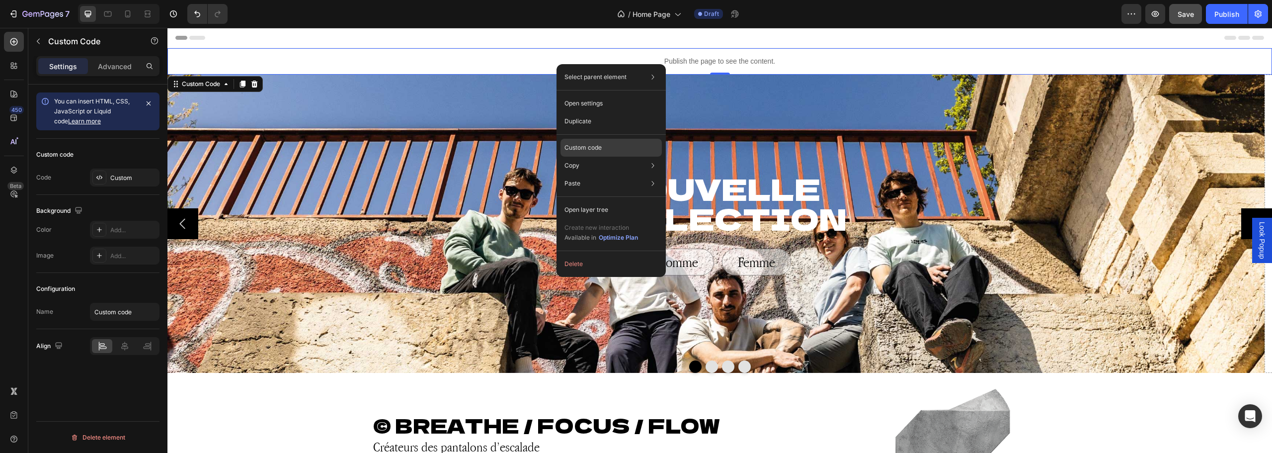
click at [616, 174] on div "Custom code" at bounding box center [610, 183] width 101 height 18
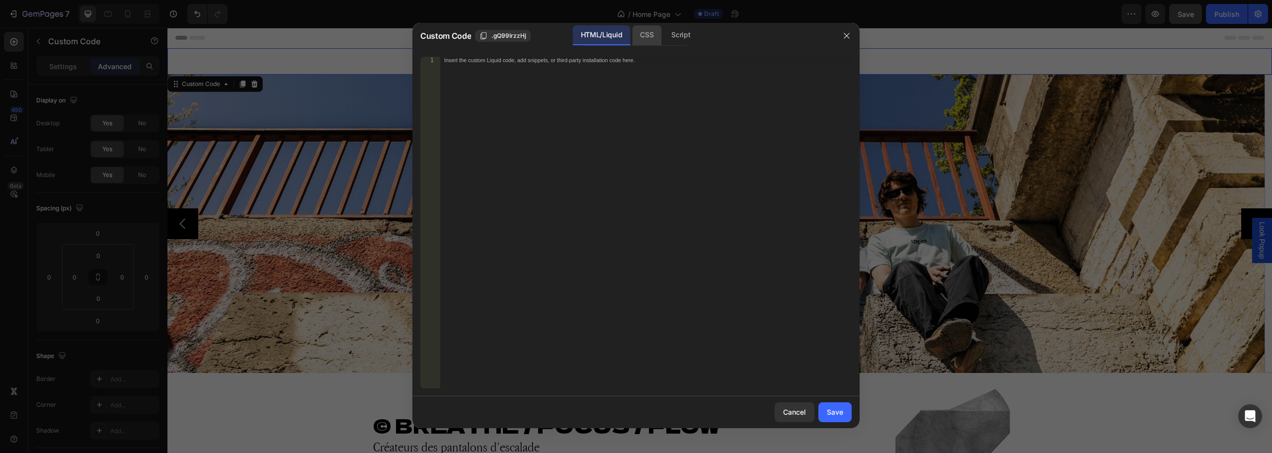
click at [663, 27] on div "CSS" at bounding box center [680, 35] width 35 height 20
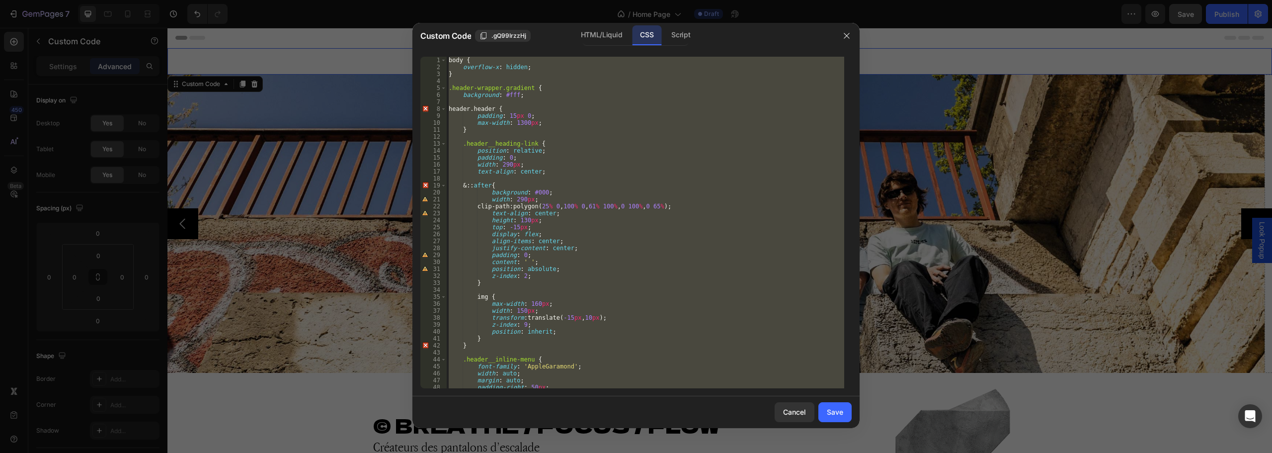
type textarea "}"
click at [622, 134] on div "body { overflow-x : hidden ; } .header-wrapper.gradient { background : #fff ; h…" at bounding box center [645, 222] width 397 height 331
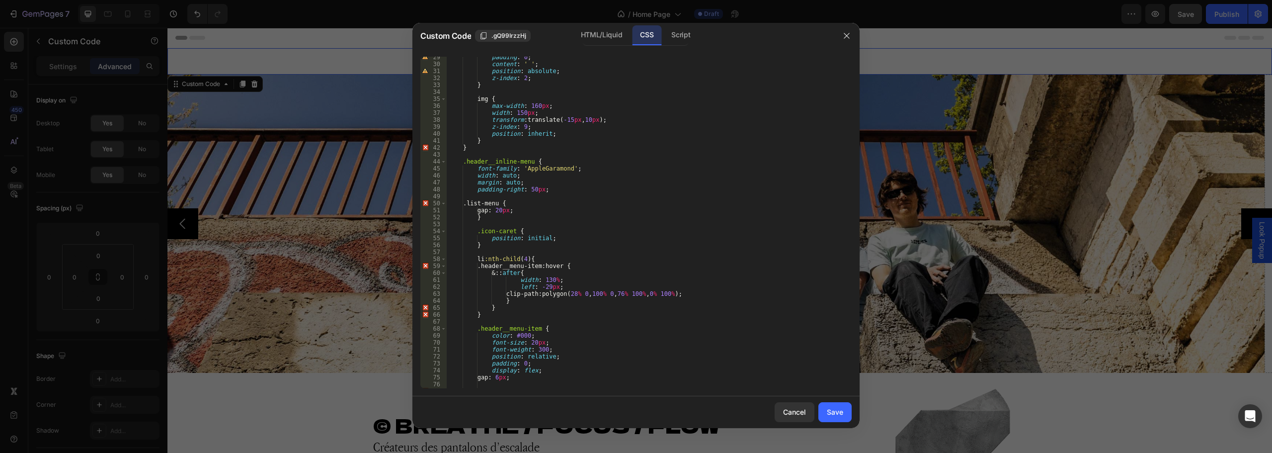
scroll to position [200, 0]
click at [503, 207] on div "padding : 0 ; content : ' ' ; position : absolute ; z-index : 2 ; } img { max-w…" at bounding box center [645, 223] width 397 height 345
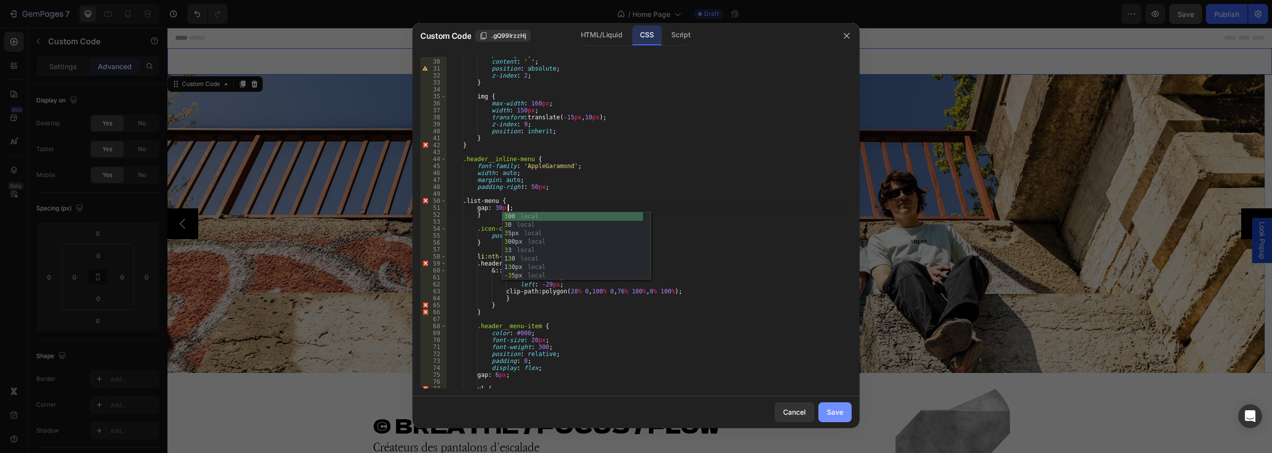
type textarea "gap: 30px;"
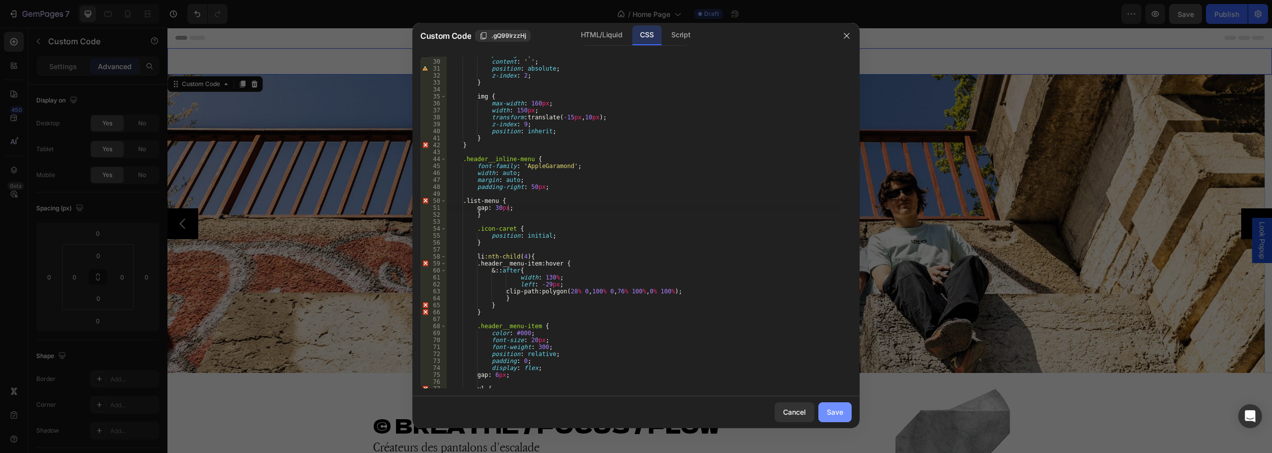
click at [826, 409] on button "Save" at bounding box center [834, 412] width 33 height 20
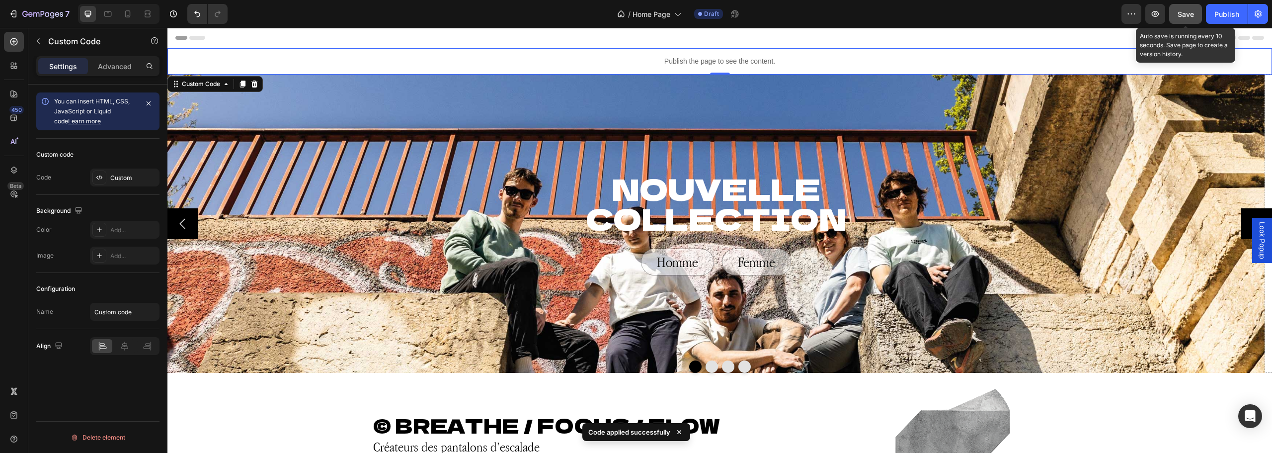
click at [1192, 21] on button "Save" at bounding box center [1185, 14] width 33 height 20
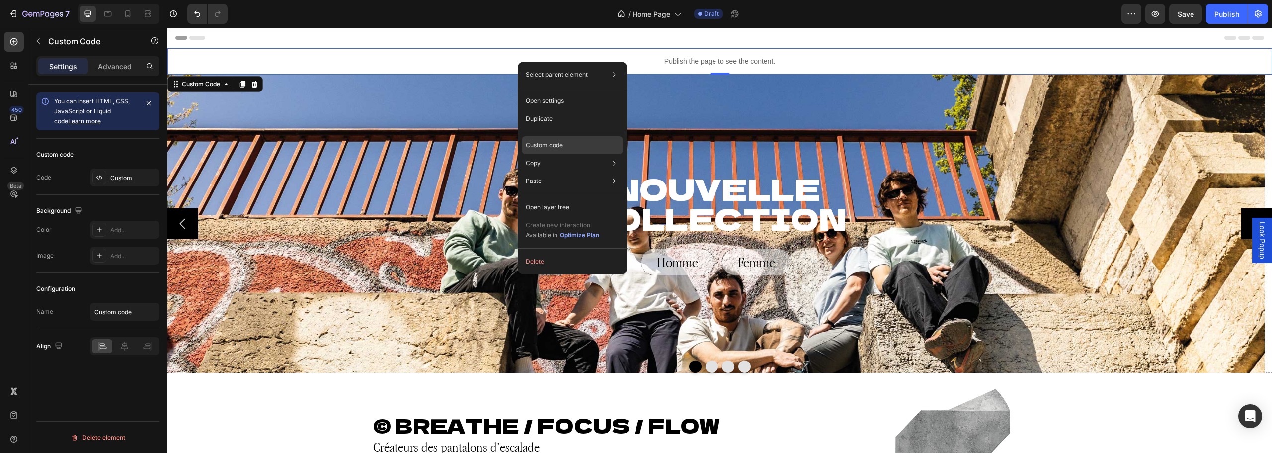
click at [569, 172] on div "Custom code" at bounding box center [572, 181] width 101 height 18
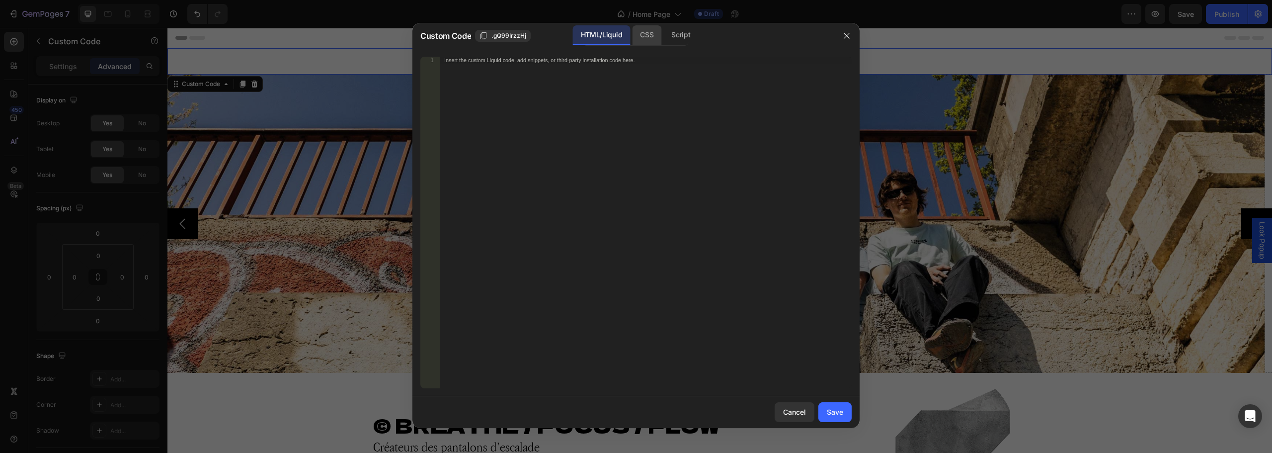
click at [663, 41] on div "CSS" at bounding box center [680, 35] width 35 height 20
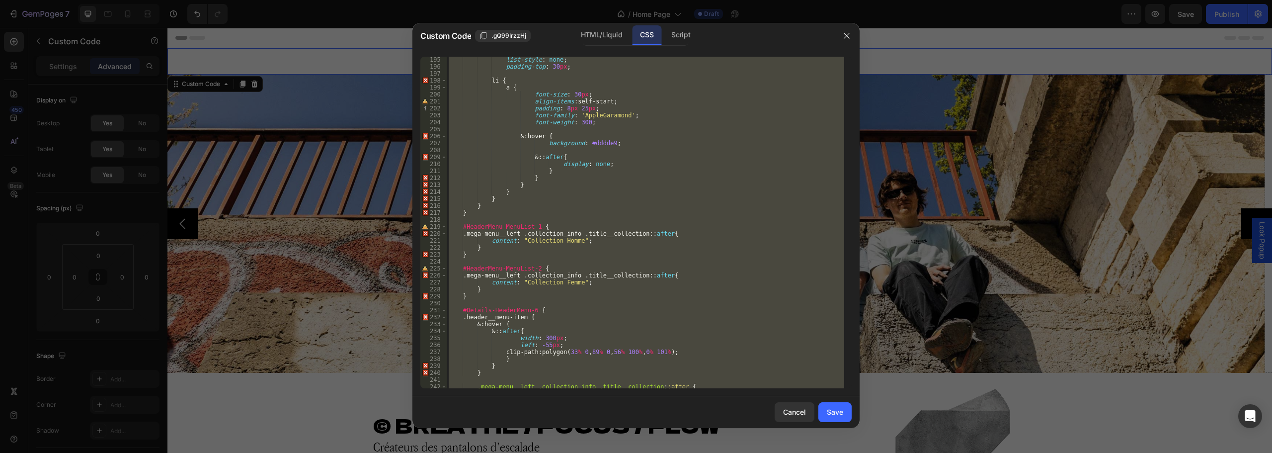
scroll to position [1394, 0]
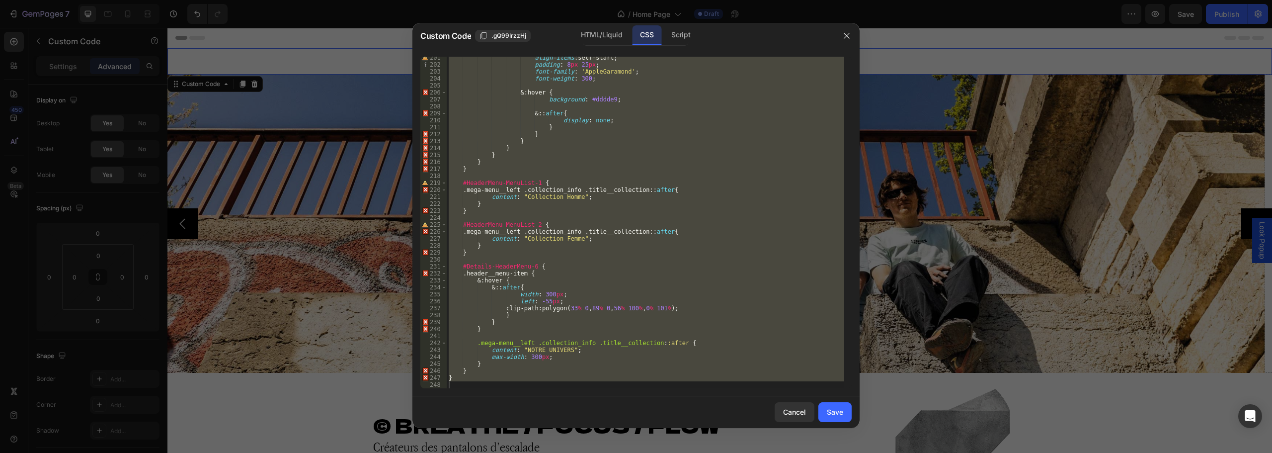
type textarea "}"
click at [543, 385] on div "align-items : self-start ; padding : 8 px 25 px ; font-family : ' AppleGaramond…" at bounding box center [645, 222] width 397 height 331
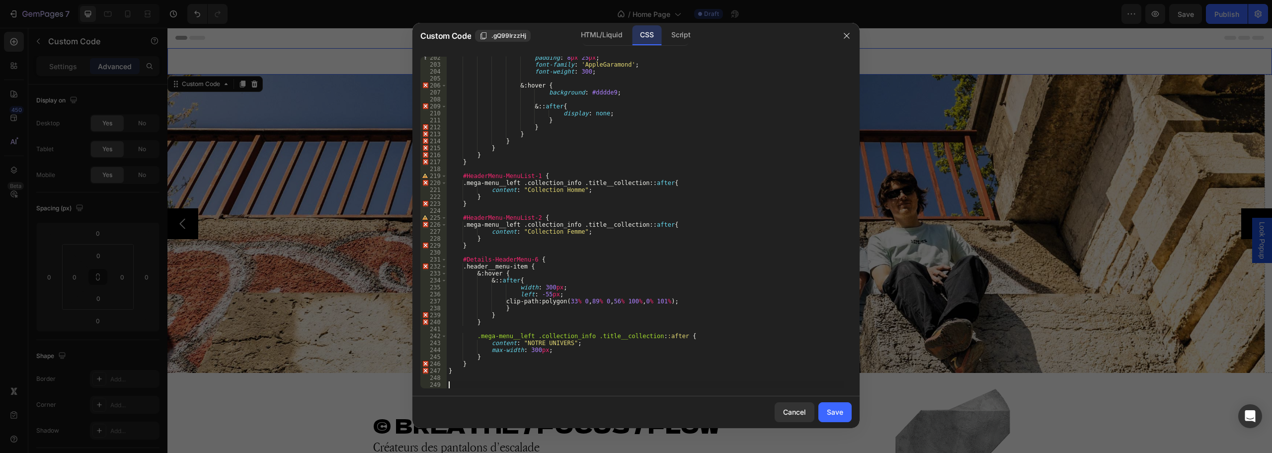
paste textarea "}"
type textarea "}"
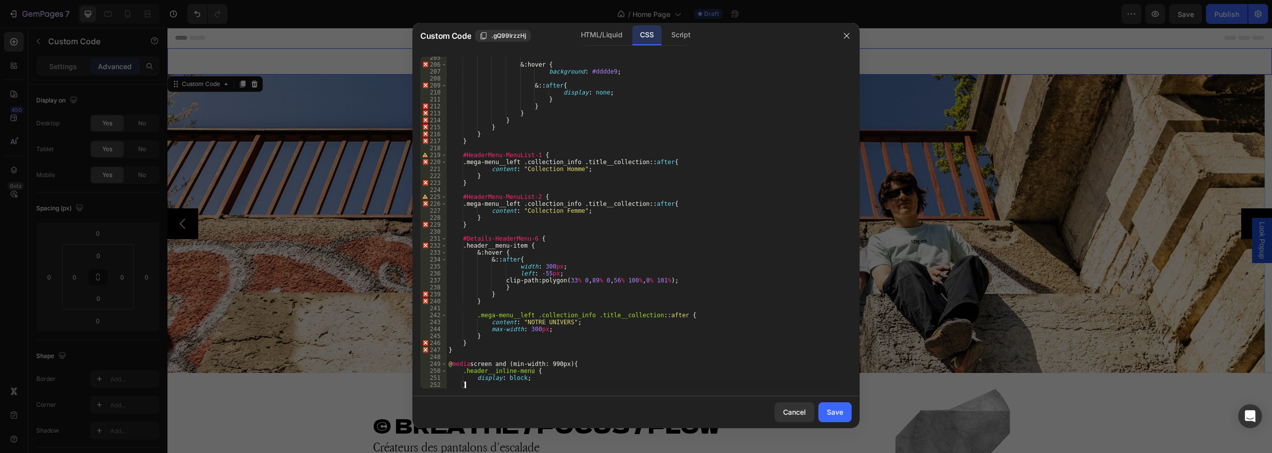
scroll to position [1429, 0]
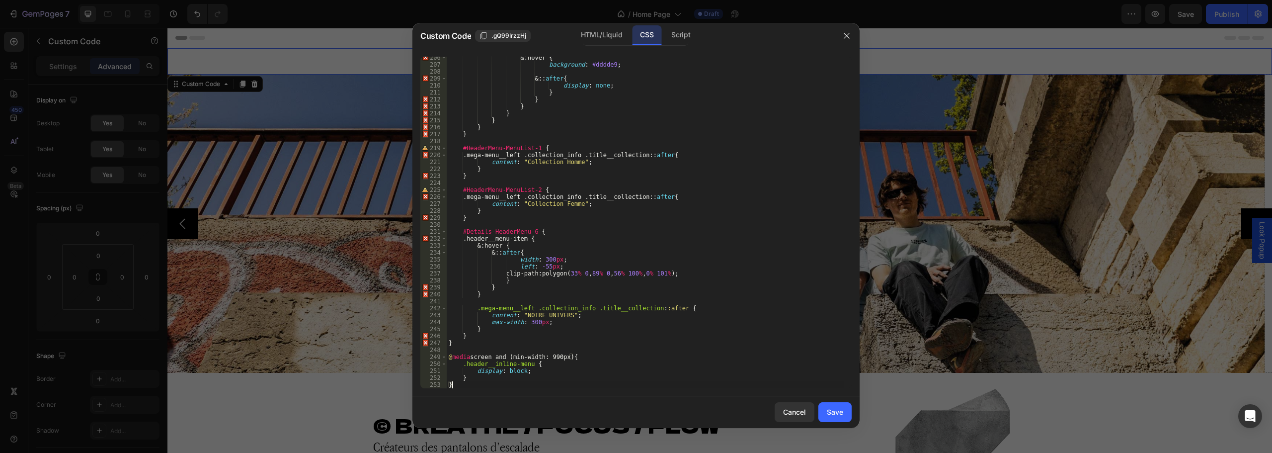
click at [517, 370] on div "& : hover { background : #dddde9 ; & :: after { display : none ; } } } } } } } …" at bounding box center [645, 226] width 397 height 345
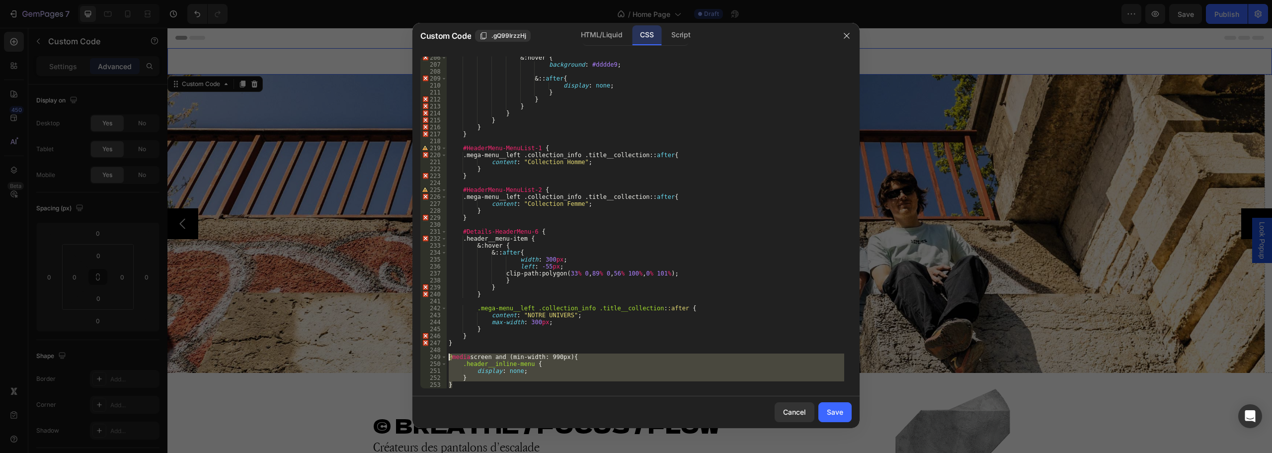
drag, startPoint x: 454, startPoint y: 387, endPoint x: 440, endPoint y: 356, distance: 34.5
click at [440, 356] on div "display: none; 206 207 208 209 210 211 212 213 214 215 216 217 218 219 220 221 …" at bounding box center [635, 222] width 431 height 331
click at [485, 388] on div "@media screen and (min-width: 990px) { .header__inline-menu { 206 207 208 209 2…" at bounding box center [635, 222] width 447 height 347
click at [471, 384] on div "& : hover { background : #dddde9 ; & :: after { display : none ; } } } } } } } …" at bounding box center [645, 222] width 397 height 331
type textarea "}"
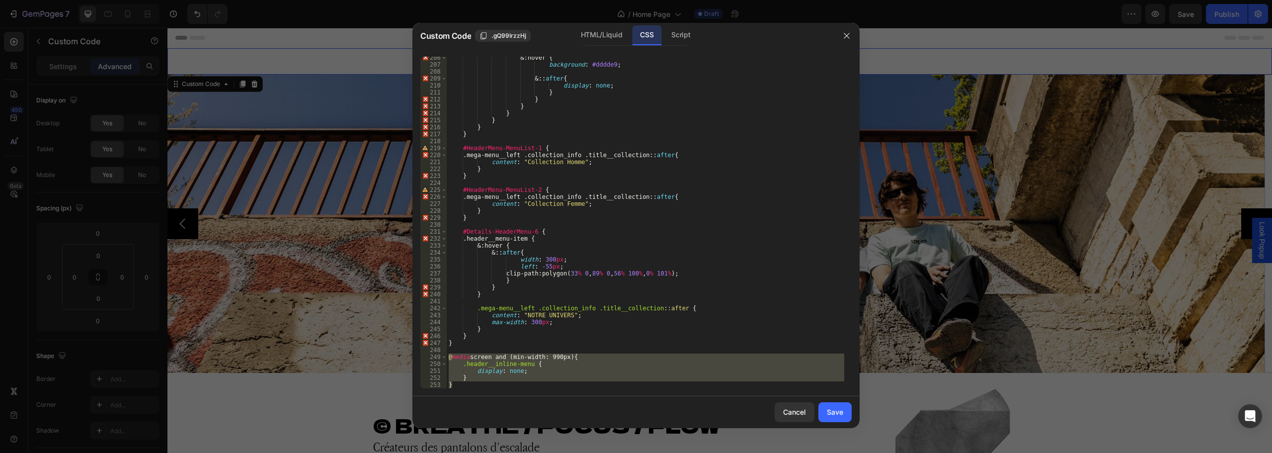
scroll to position [0, 0]
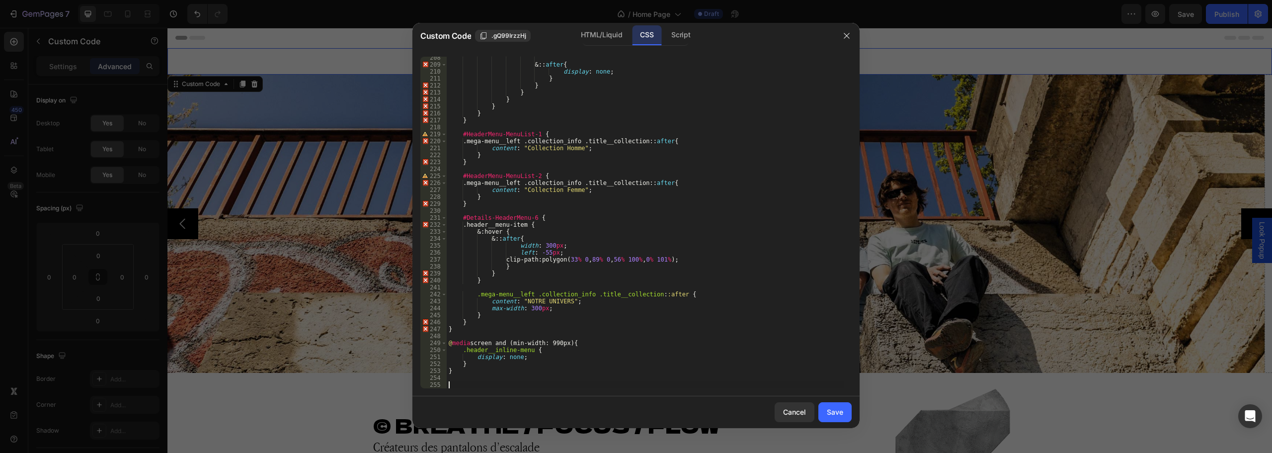
paste textarea "}"
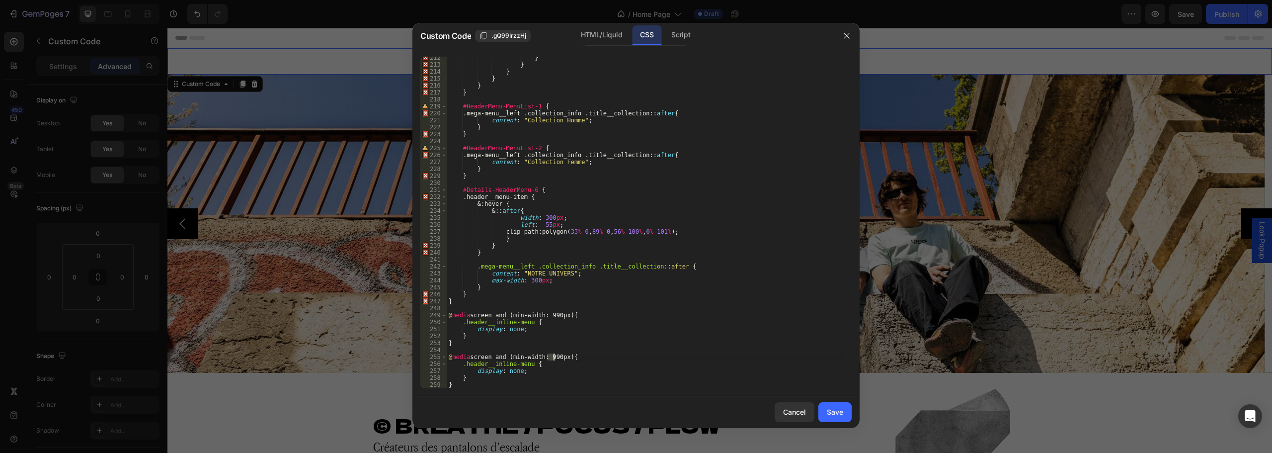
drag, startPoint x: 547, startPoint y: 356, endPoint x: 570, endPoint y: 282, distance: 77.5
click at [554, 355] on div "} } } } } } #HeaderMenu-MenuList-1 { .mega-menu__left .collection_info .title__…" at bounding box center [645, 226] width 397 height 345
click at [510, 374] on div "} } } } } } #HeaderMenu-MenuList-1 { .mega-menu__left .collection_info .title__…" at bounding box center [645, 226] width 397 height 345
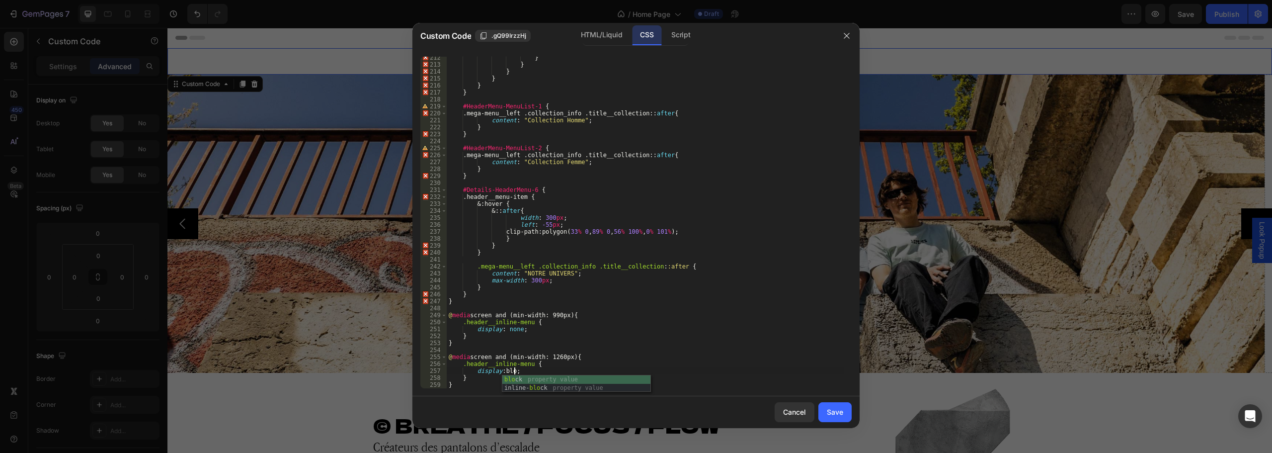
scroll to position [0, 5]
type textarea "display: block;"
click at [825, 414] on button "Save" at bounding box center [834, 412] width 33 height 20
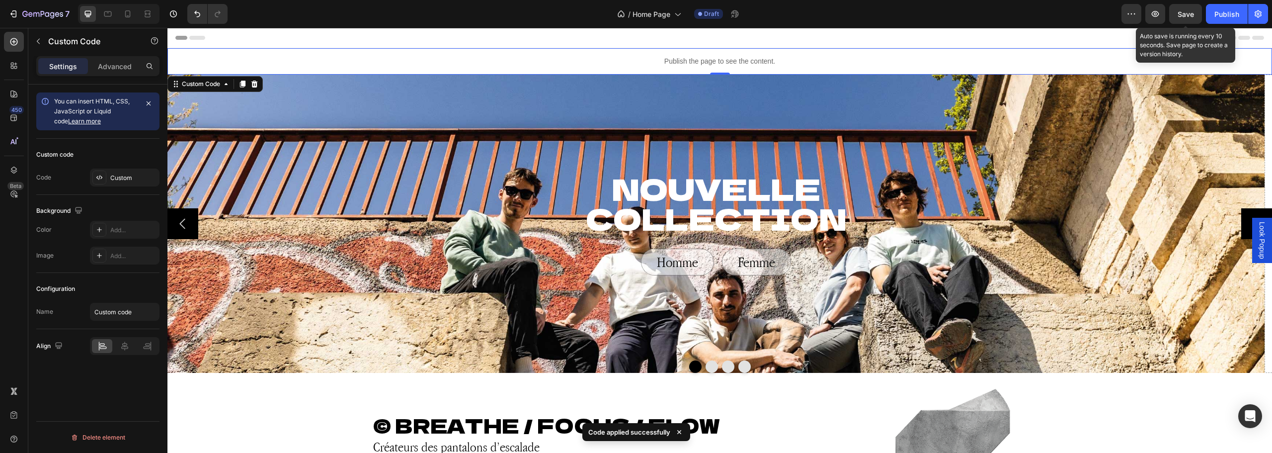
click at [1181, 13] on span "Save" at bounding box center [1186, 14] width 16 height 8
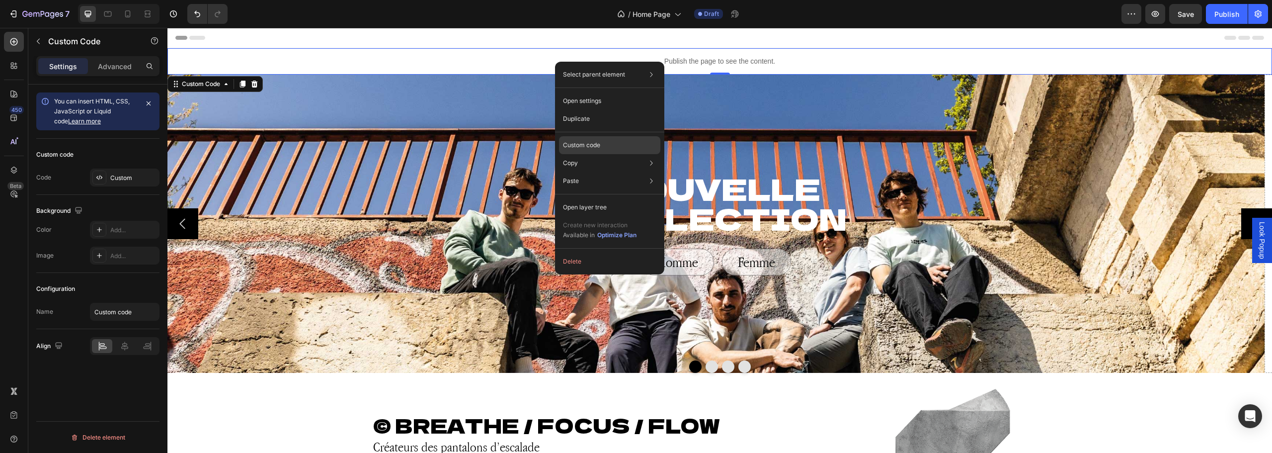
click at [591, 148] on p "Custom code" at bounding box center [581, 145] width 37 height 9
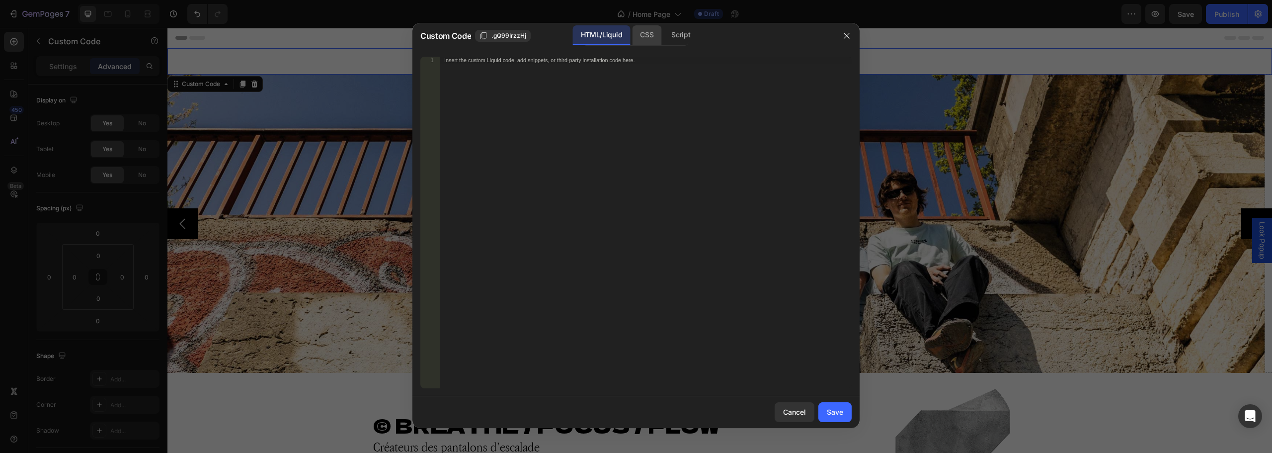
click at [663, 33] on div "CSS" at bounding box center [680, 35] width 35 height 20
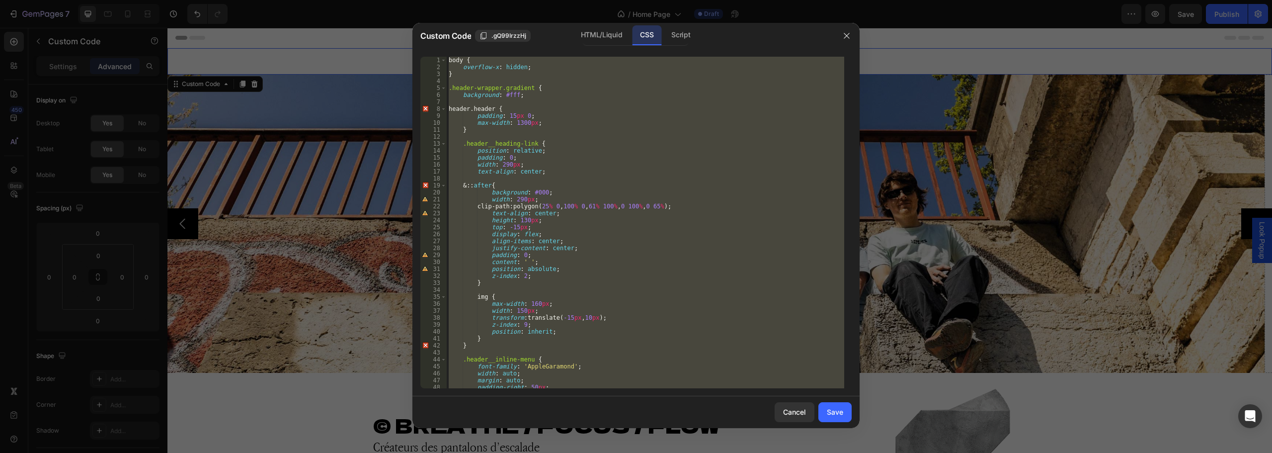
click at [558, 141] on div "body { overflow-x : hidden ; } .header-wrapper.gradient { background : #fff ; h…" at bounding box center [645, 222] width 397 height 331
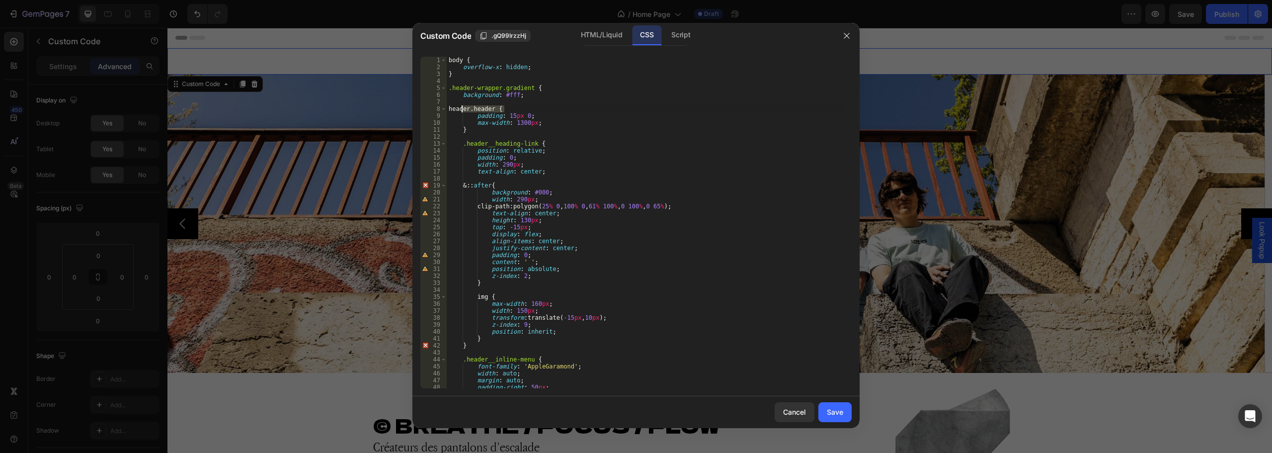
drag, startPoint x: 504, startPoint y: 108, endPoint x: 461, endPoint y: 108, distance: 43.2
click at [461, 108] on div "body { overflow-x : hidden ; } .header-wrapper.gradient { background : #fff ; h…" at bounding box center [645, 229] width 397 height 345
click at [543, 121] on div "body { overflow-x : hidden ; } .header-wrapper.gradient { background : #fff ; h…" at bounding box center [645, 229] width 397 height 345
type textarea "max-width: 1300px;"
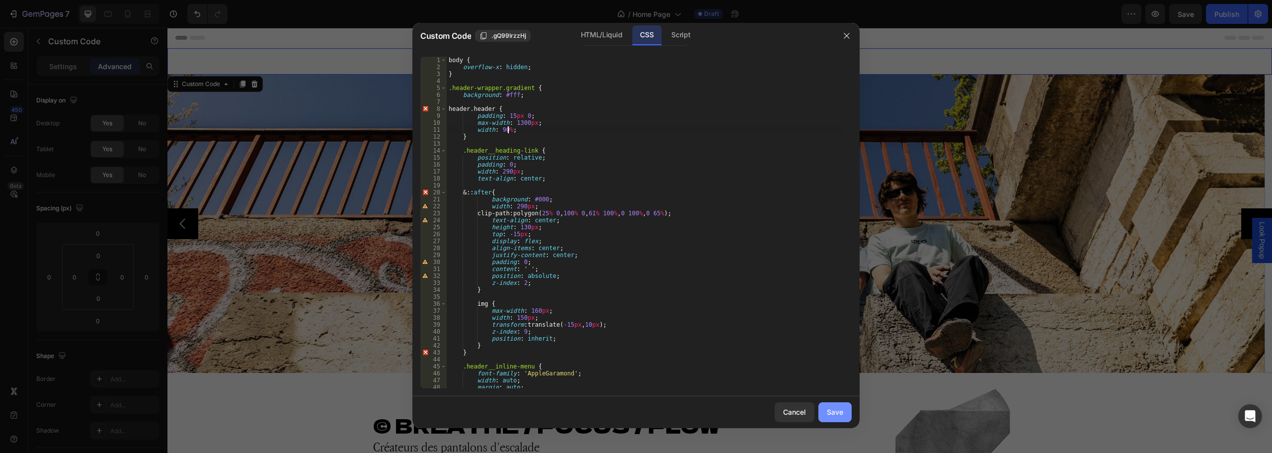
type textarea "width: 90%;"
click at [836, 416] on div "Save" at bounding box center [835, 411] width 16 height 10
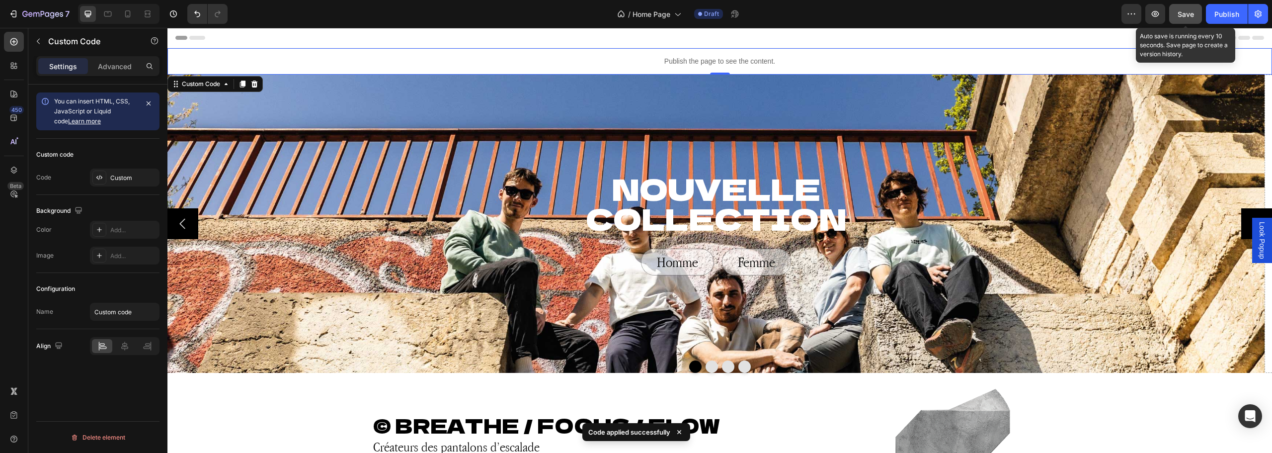
click at [1185, 20] on button "Save" at bounding box center [1185, 14] width 33 height 20
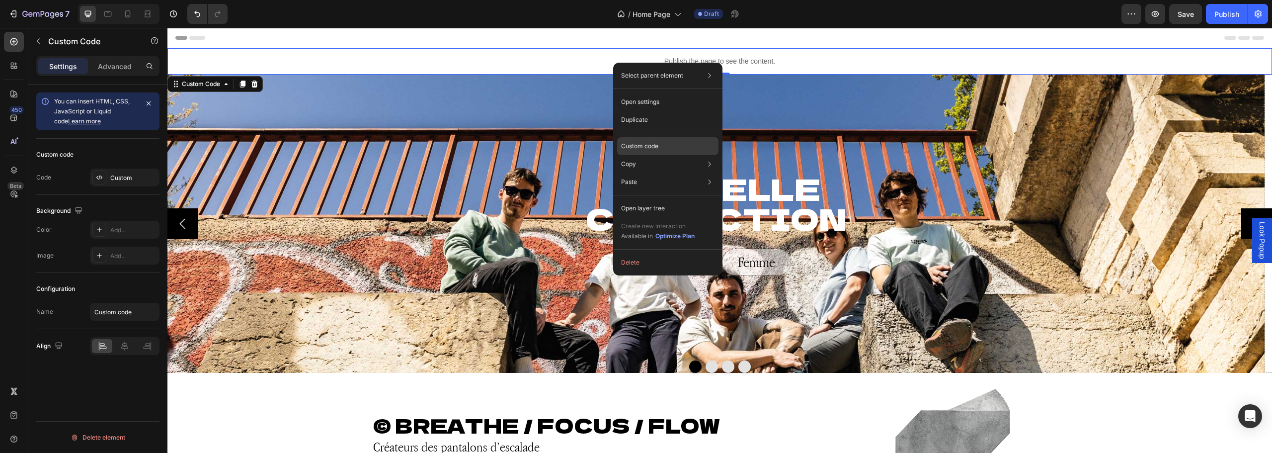
click at [660, 173] on div "Custom code" at bounding box center [667, 182] width 101 height 18
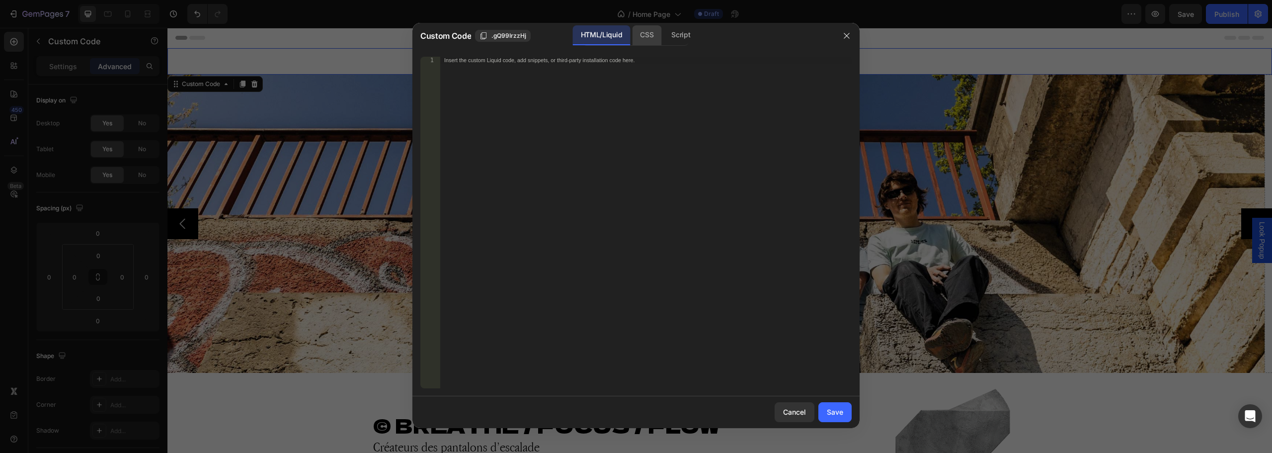
click at [663, 39] on div "CSS" at bounding box center [680, 35] width 35 height 20
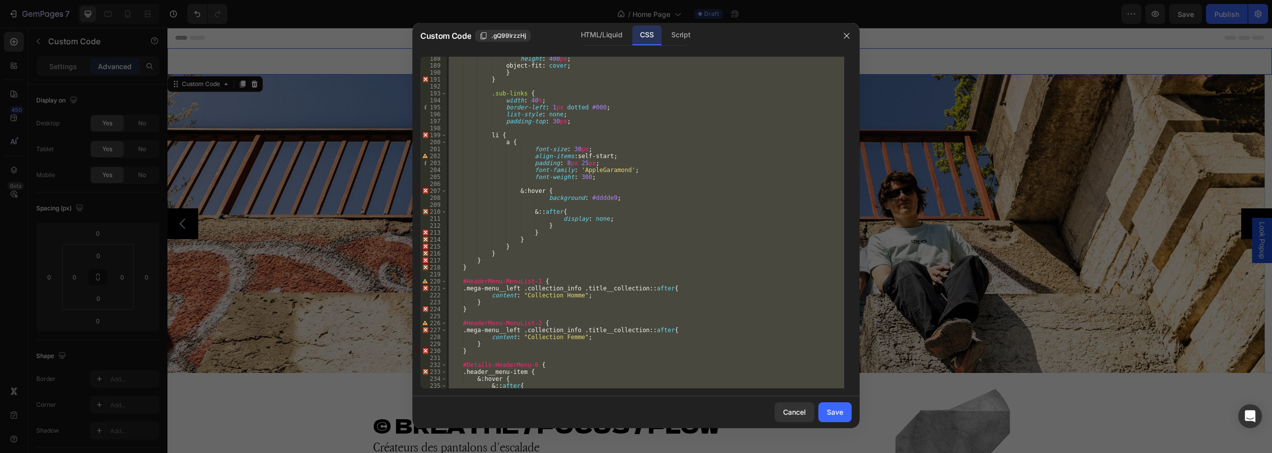
scroll to position [1477, 0]
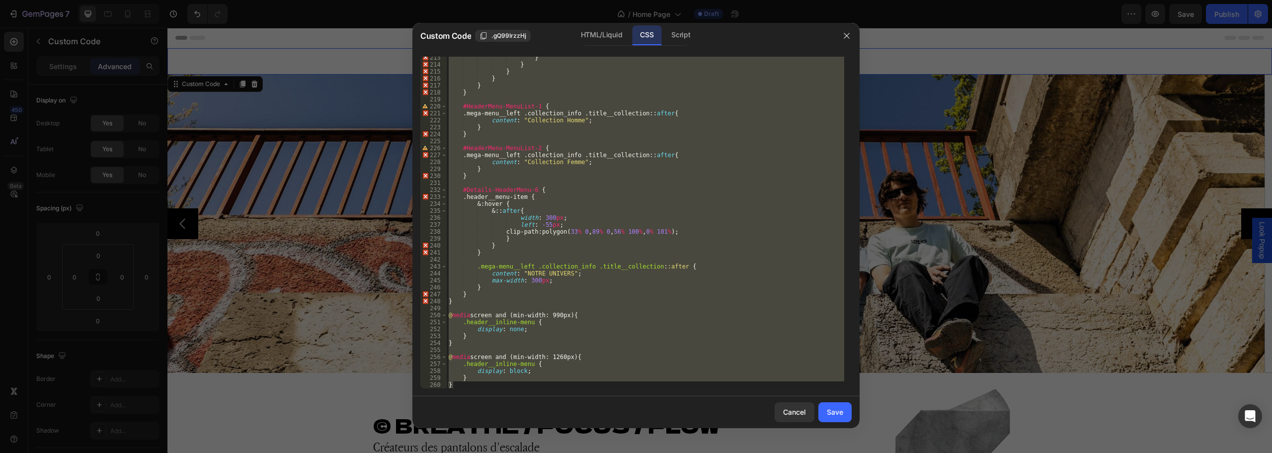
click at [529, 372] on div "} } } } } } #HeaderMenu-MenuList-1 { .mega-menu__left .collection_info .title__…" at bounding box center [645, 222] width 397 height 331
type textarea "display: block;"
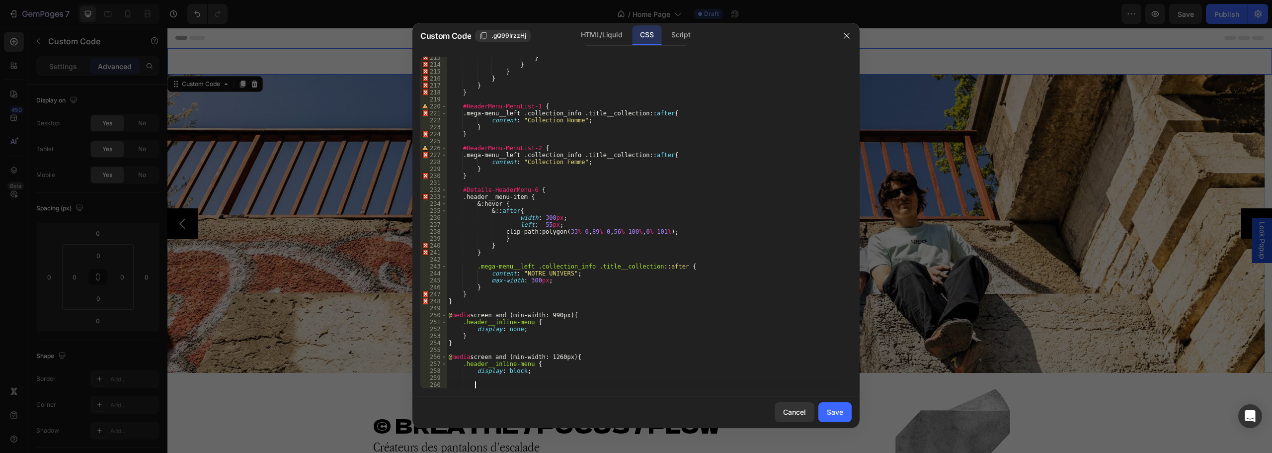
paste textarea ".header__icons"
type textarea ".header__icons {"
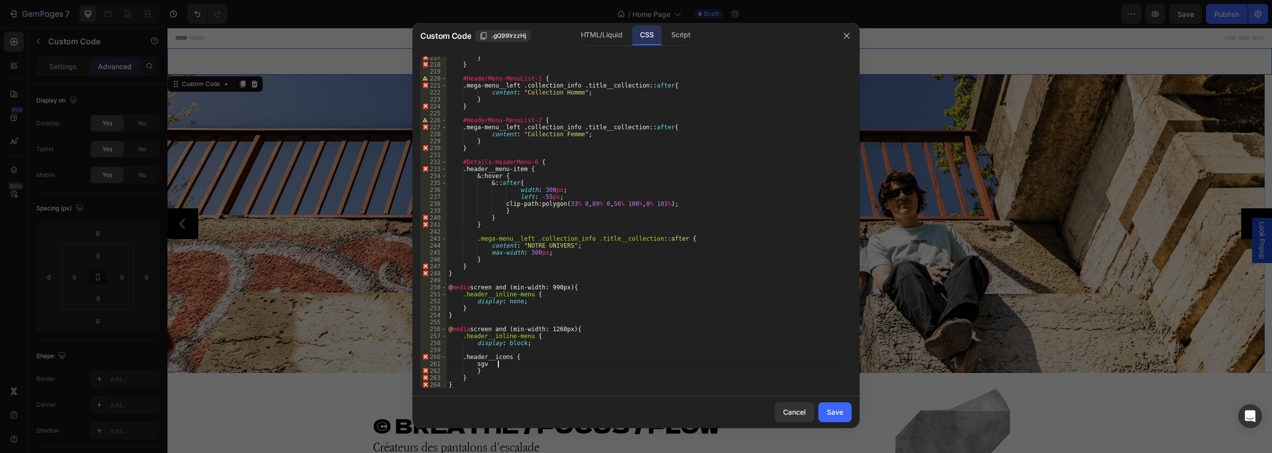
scroll to position [0, 3]
type textarea "svg {"
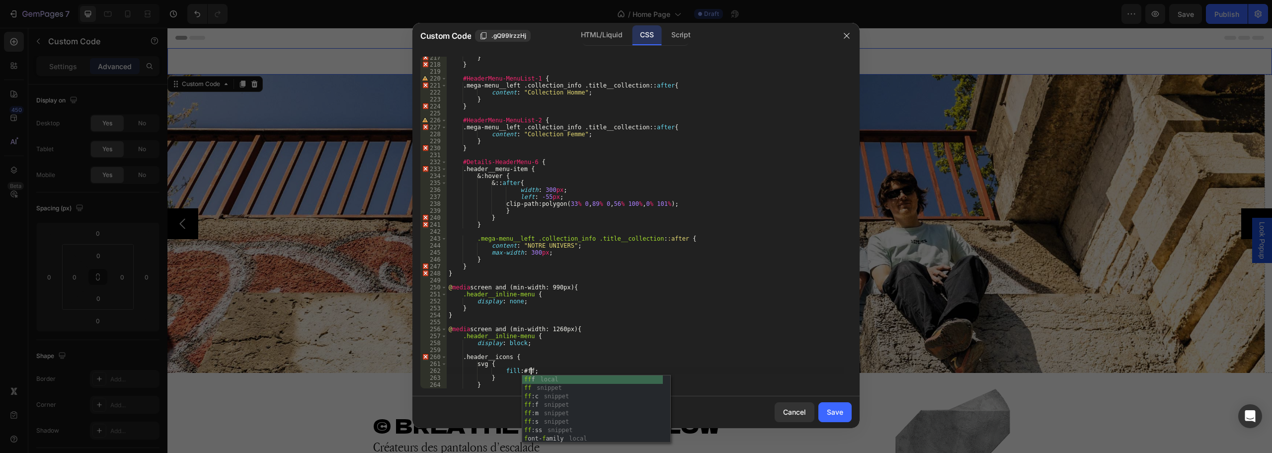
scroll to position [0, 6]
click at [545, 355] on div "} } #HeaderMenu-MenuList-1 { .mega-menu__left .collection_info .title__collecti…" at bounding box center [645, 226] width 397 height 345
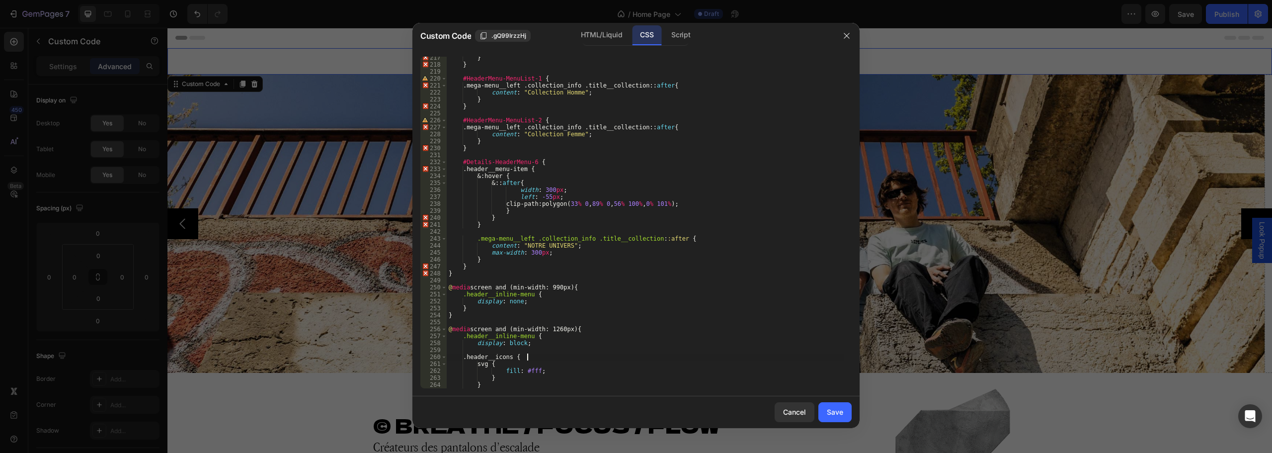
scroll to position [0, 6]
drag, startPoint x: 495, startPoint y: 375, endPoint x: 488, endPoint y: 366, distance: 12.0
click at [488, 366] on div "} } #HeaderMenu-MenuList-1 { .mega-menu__left .collection_info .title__collecti…" at bounding box center [645, 226] width 397 height 345
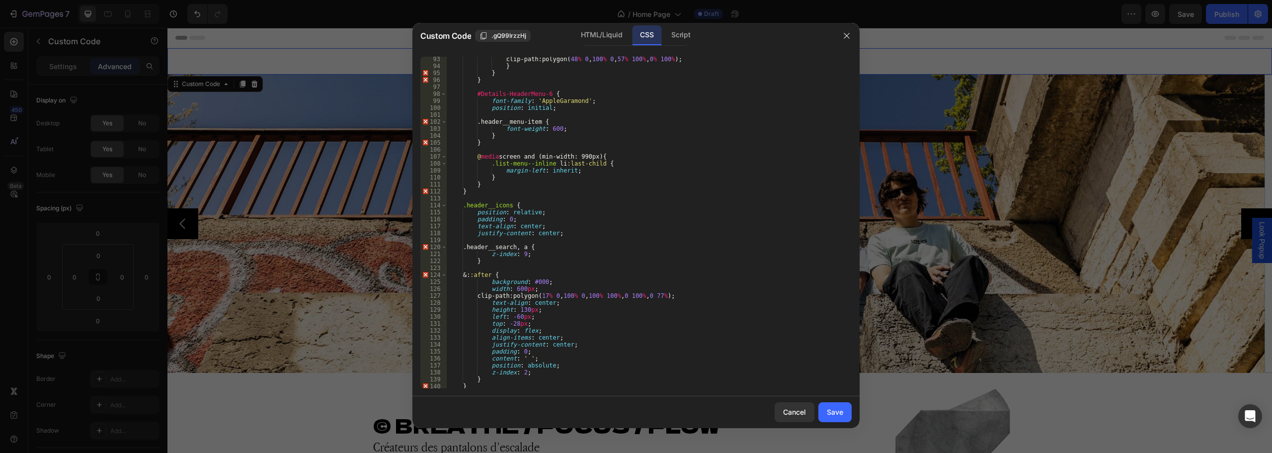
scroll to position [653, 0]
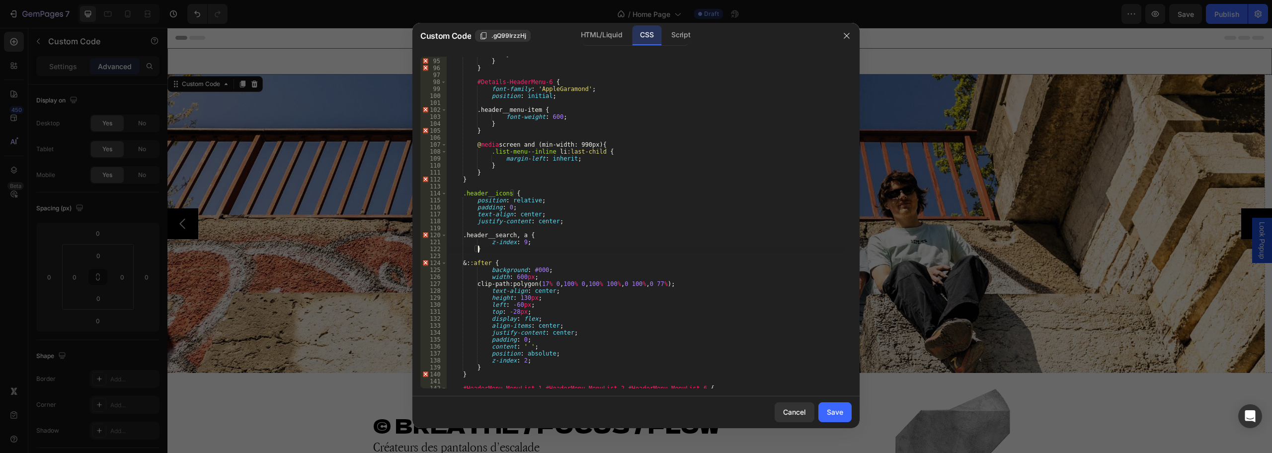
click at [509, 250] on div "} } } #Details-HeaderMenu-6 { font-family : ' AppleGaramond ' ; position : init…" at bounding box center [645, 223] width 397 height 345
click at [562, 222] on div "} } } #Details-HeaderMenu-6 { font-family : ' AppleGaramond ' ; position : init…" at bounding box center [645, 223] width 397 height 345
type textarea "justify-content: center;"
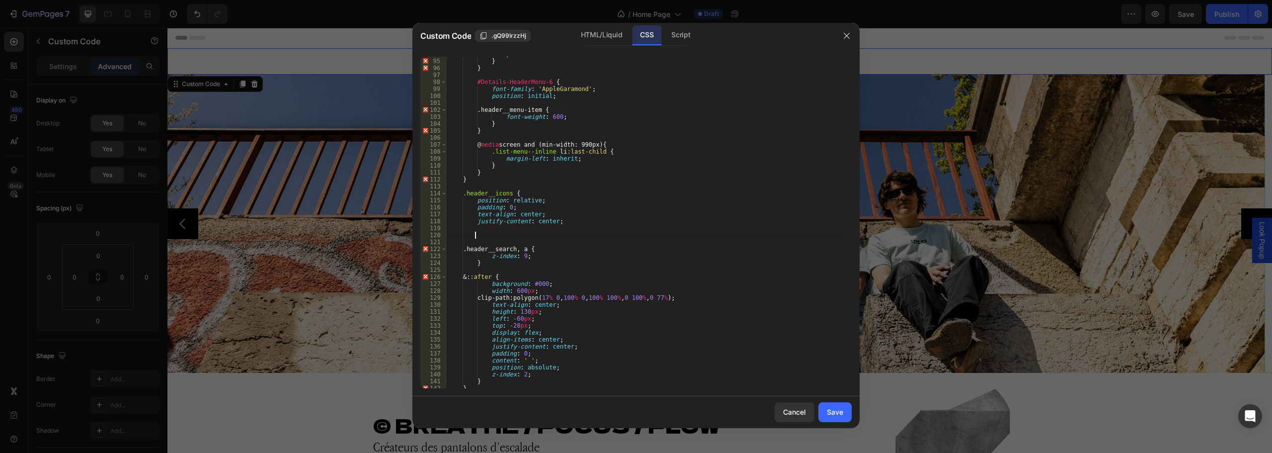
paste textarea "}"
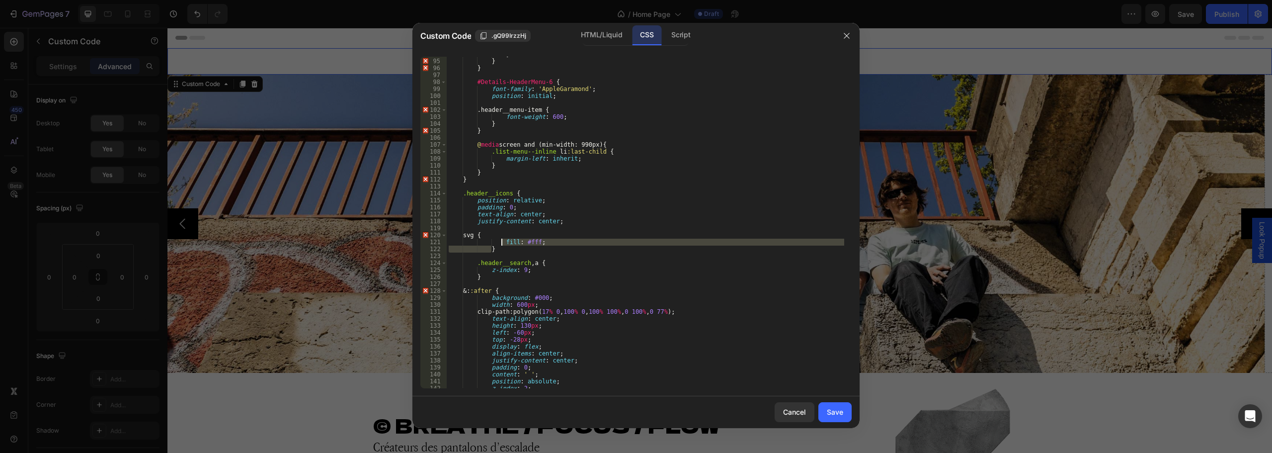
click at [501, 241] on div "} } } #Details-HeaderMenu-6 { font-family : ' AppleGaramond ' ; position : init…" at bounding box center [645, 223] width 397 height 345
click at [514, 240] on div "} } } #Details-HeaderMenu-6 { font-family : ' AppleGaramond ' ; position : init…" at bounding box center [645, 222] width 397 height 331
click at [514, 240] on div "} } } #Details-HeaderMenu-6 { font-family : ' AppleGaramond ' ; position : init…" at bounding box center [645, 223] width 397 height 345
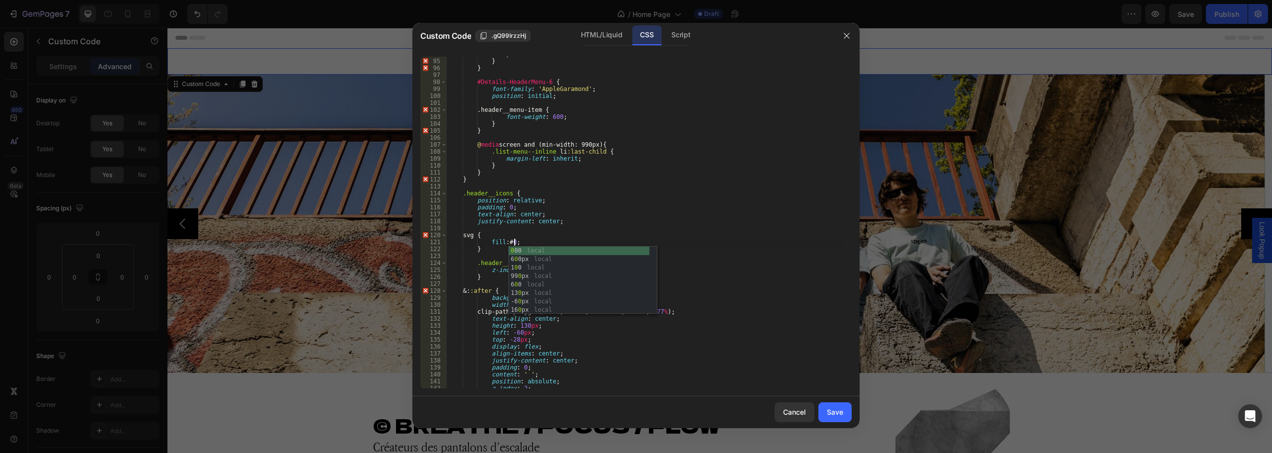
scroll to position [0, 5]
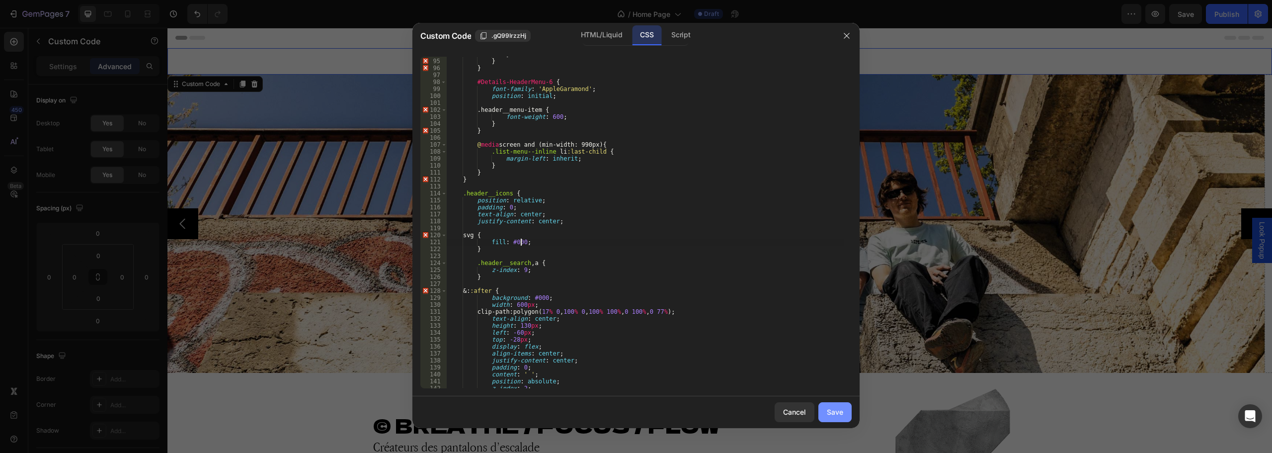
type textarea "fill: #000;"
click at [849, 415] on button "Save" at bounding box center [834, 412] width 33 height 20
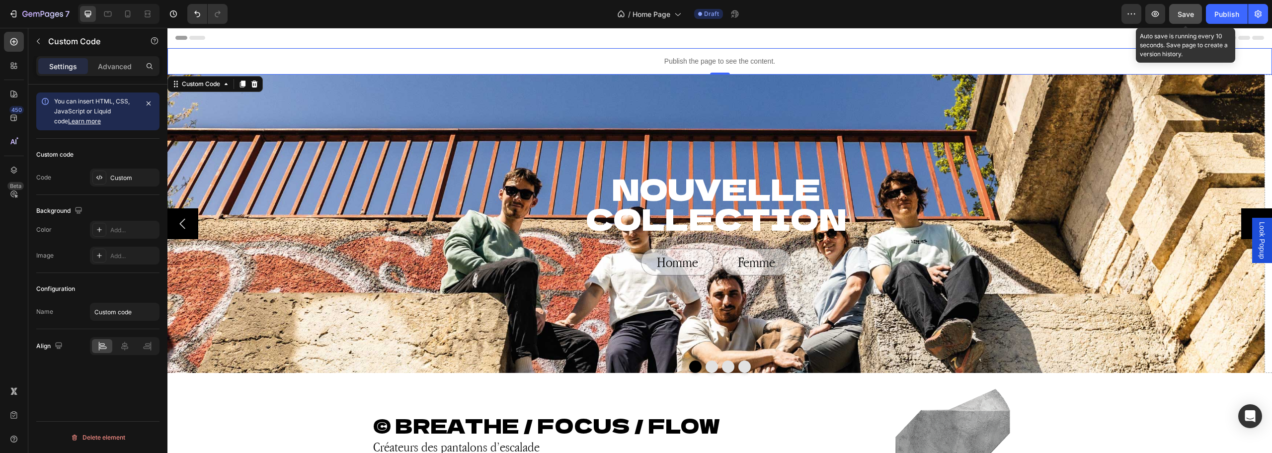
click at [1192, 20] on button "Save" at bounding box center [1185, 14] width 33 height 20
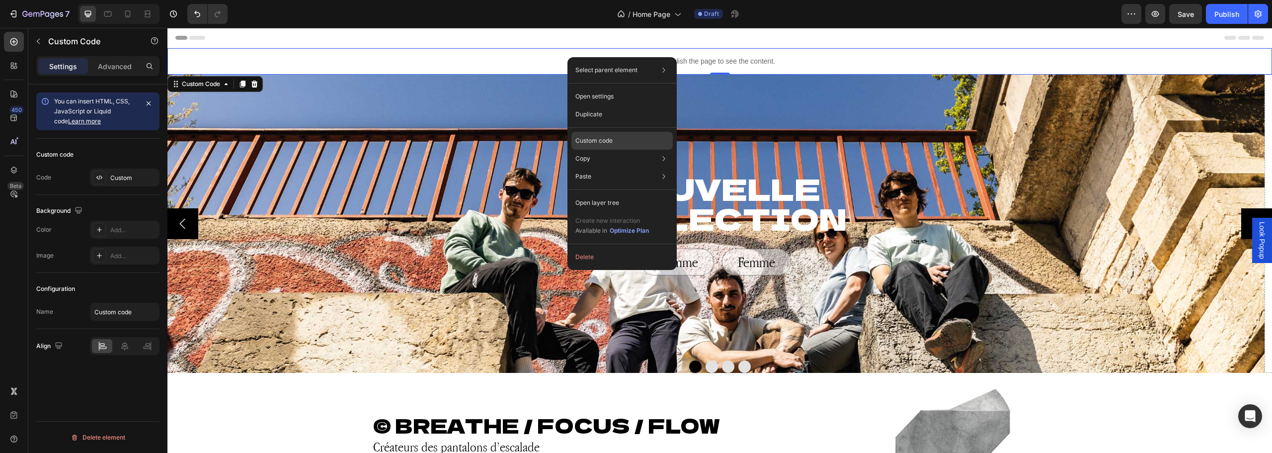
click at [597, 140] on p "Custom code" at bounding box center [593, 140] width 37 height 9
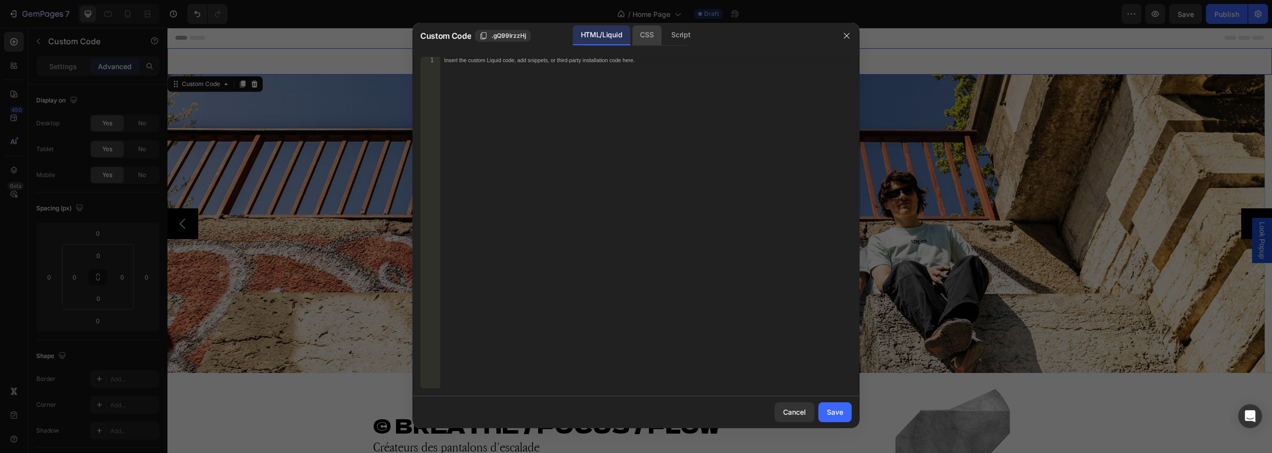
click at [663, 41] on div "CSS" at bounding box center [680, 35] width 35 height 20
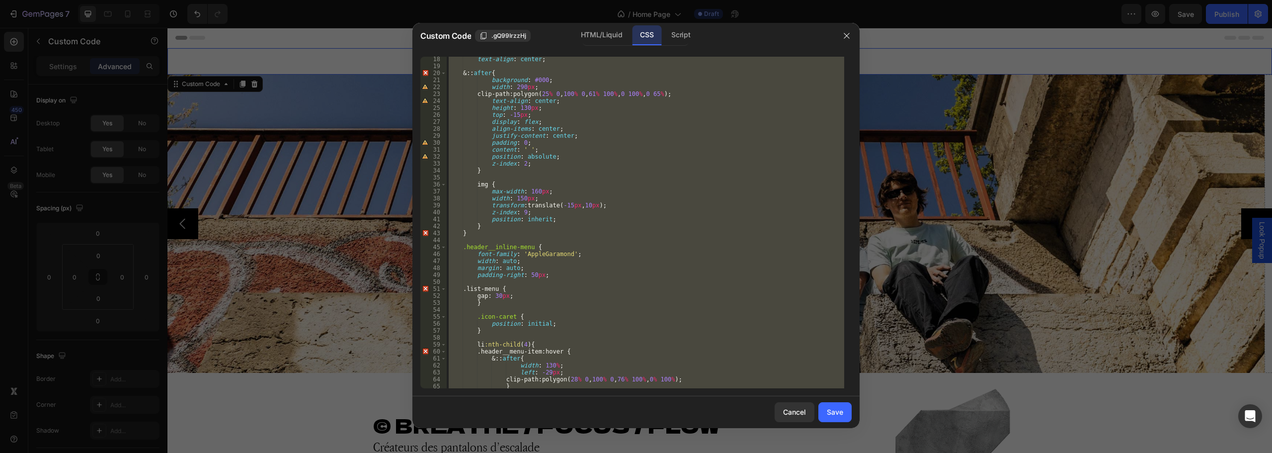
scroll to position [238, 0]
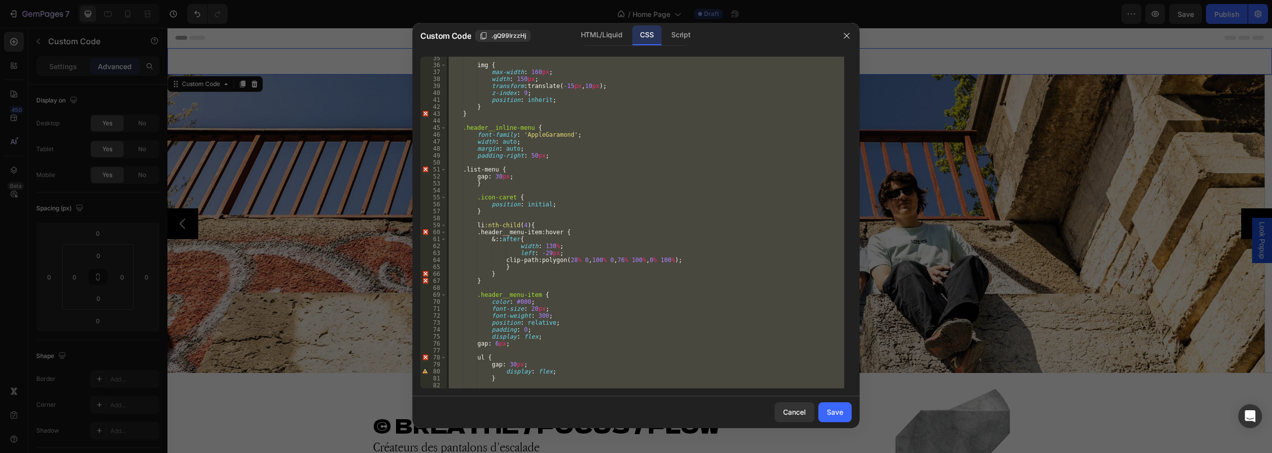
type textarea "} }"
click at [544, 190] on div "img { max-width : 160 px ; width : 150 px ; transform : translate( -15 px , 10 …" at bounding box center [645, 222] width 397 height 331
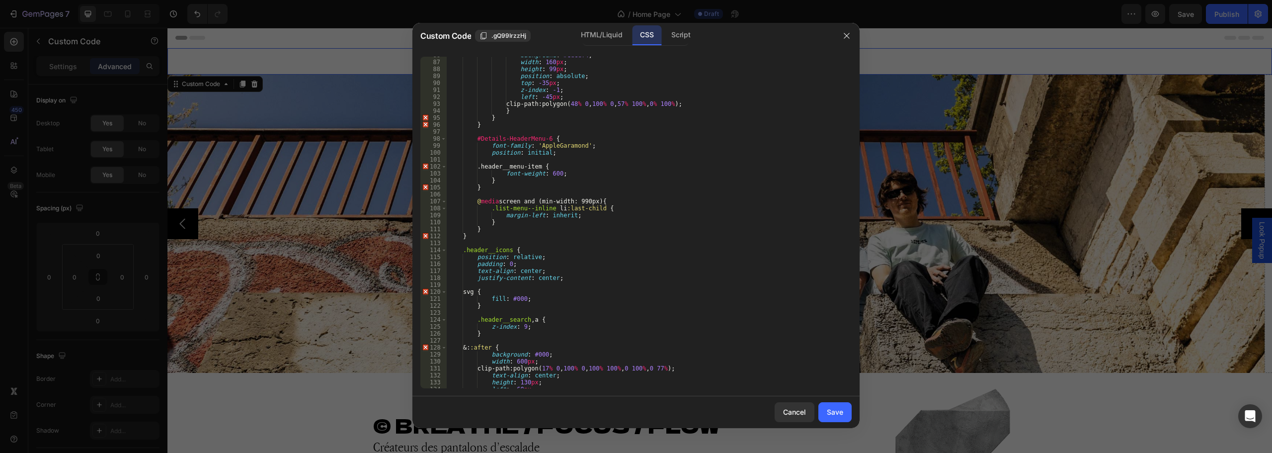
scroll to position [596, 0]
click at [527, 298] on div "background : #ededf4 ; width : 160 px ; height : 99 px ; position : absolute ; …" at bounding box center [645, 224] width 397 height 345
type textarea "fill: #000;"
paste textarea "color: #000;"
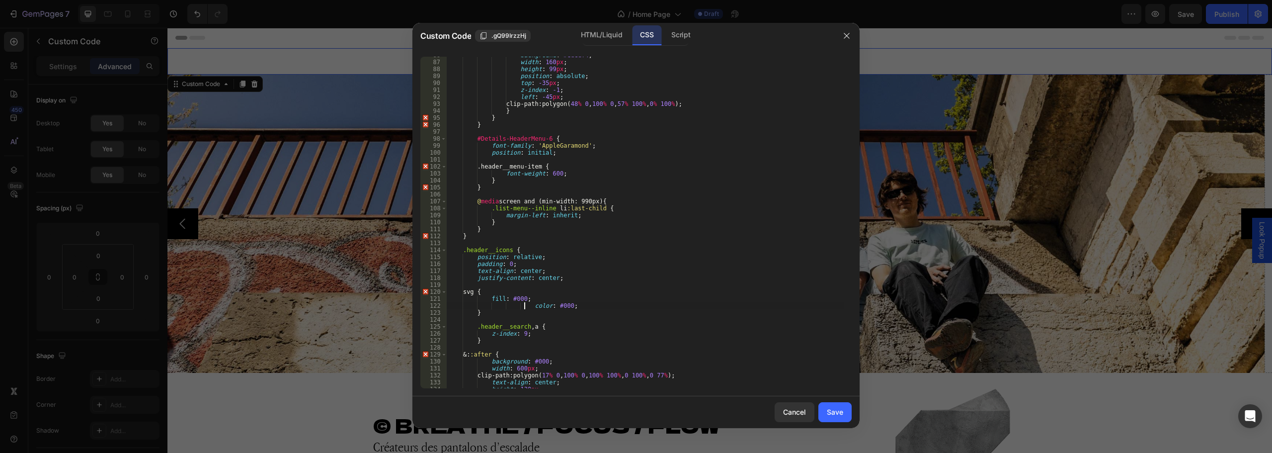
click at [525, 306] on div "background : #ededf4 ; width : 160 px ; height : 99 px ; position : absolute ; …" at bounding box center [645, 224] width 397 height 345
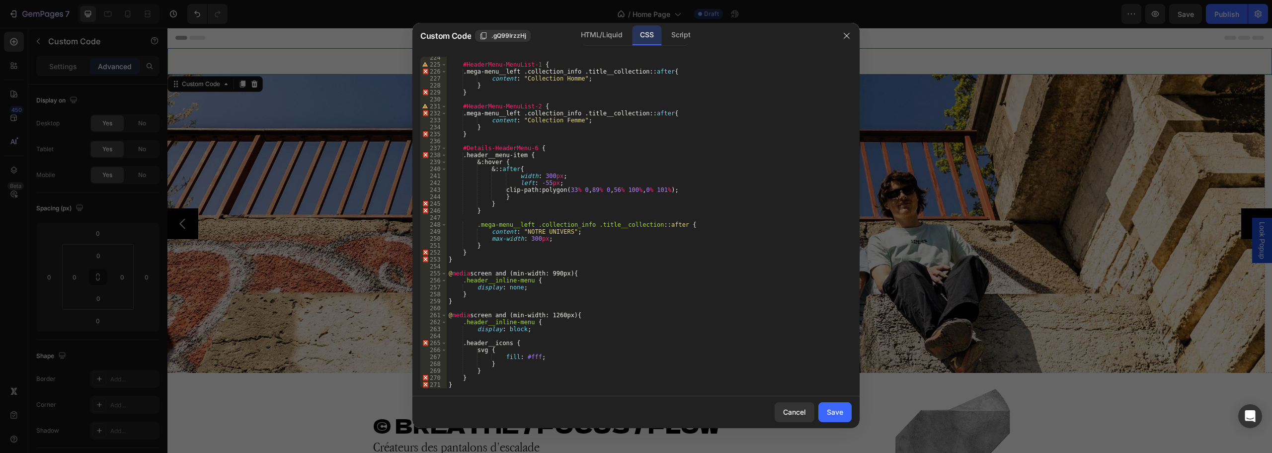
scroll to position [1554, 0]
click at [547, 356] on div "#HeaderMenu-MenuList-1 { .mega-menu__left .collection_info .title__collection :…" at bounding box center [645, 226] width 397 height 345
type textarea "fill: #fff;"
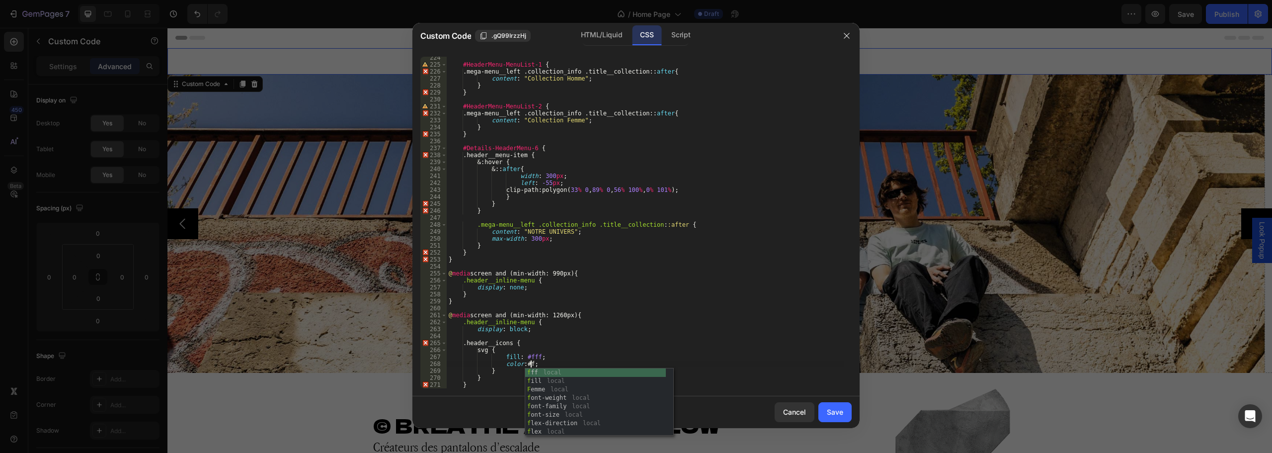
scroll to position [0, 6]
type textarea "color: #fff"
drag, startPoint x: 846, startPoint y: 413, endPoint x: 900, endPoint y: 116, distance: 302.1
click at [846, 413] on button "Save" at bounding box center [834, 412] width 33 height 20
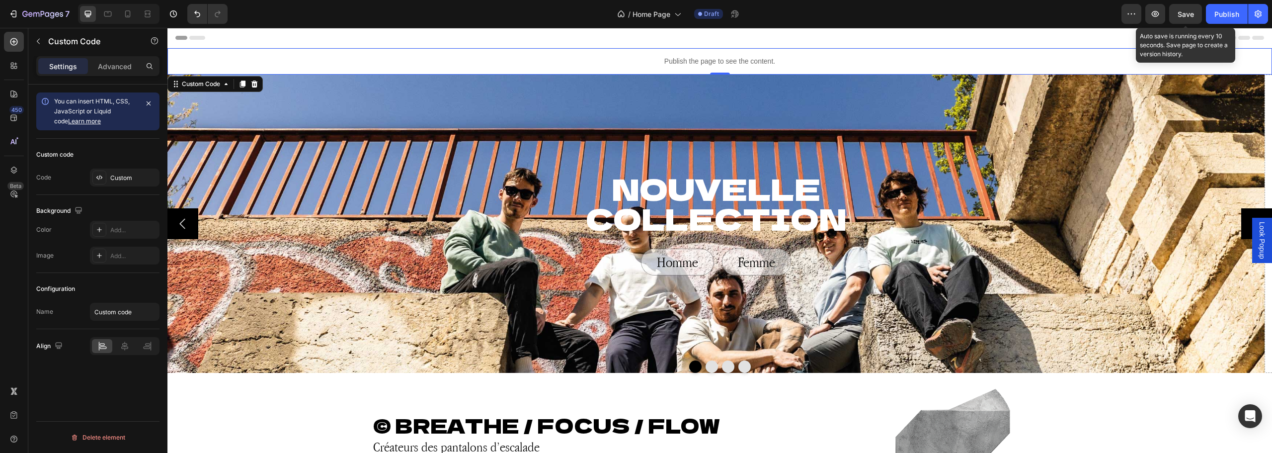
click at [1185, 12] on span "Save" at bounding box center [1186, 14] width 16 height 8
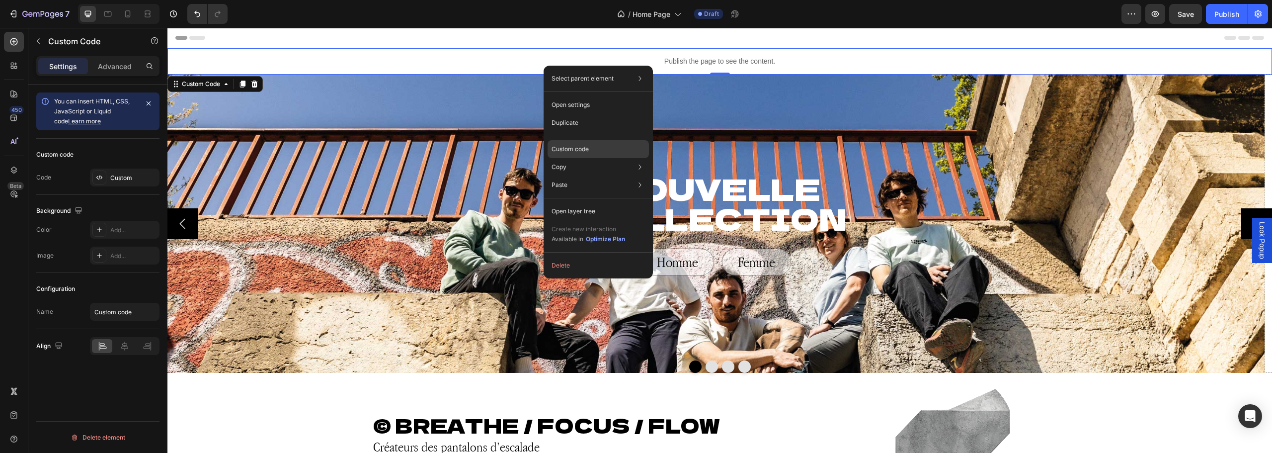
click at [587, 150] on p "Custom code" at bounding box center [570, 149] width 37 height 9
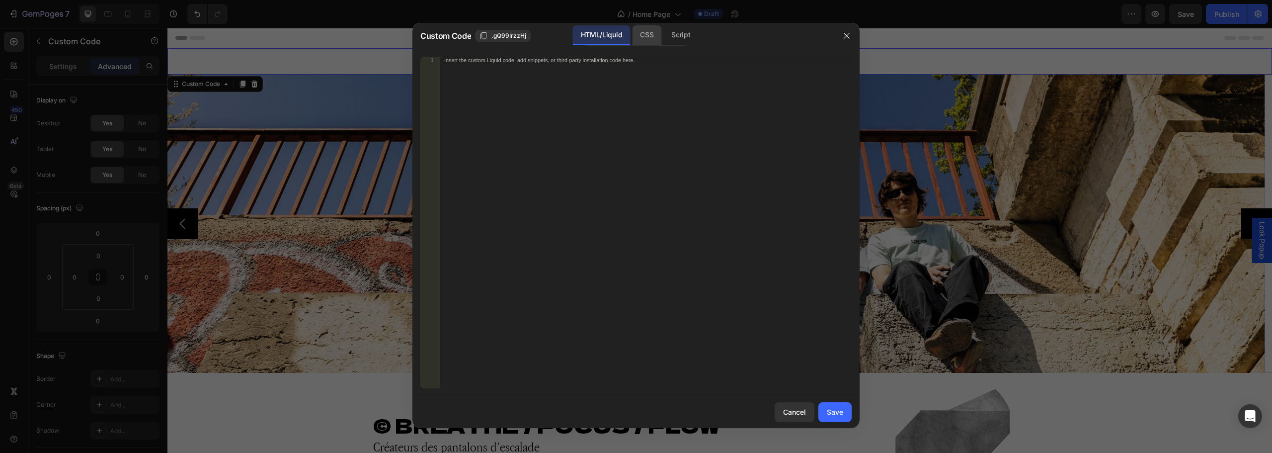
click at [663, 33] on div "CSS" at bounding box center [680, 35] width 35 height 20
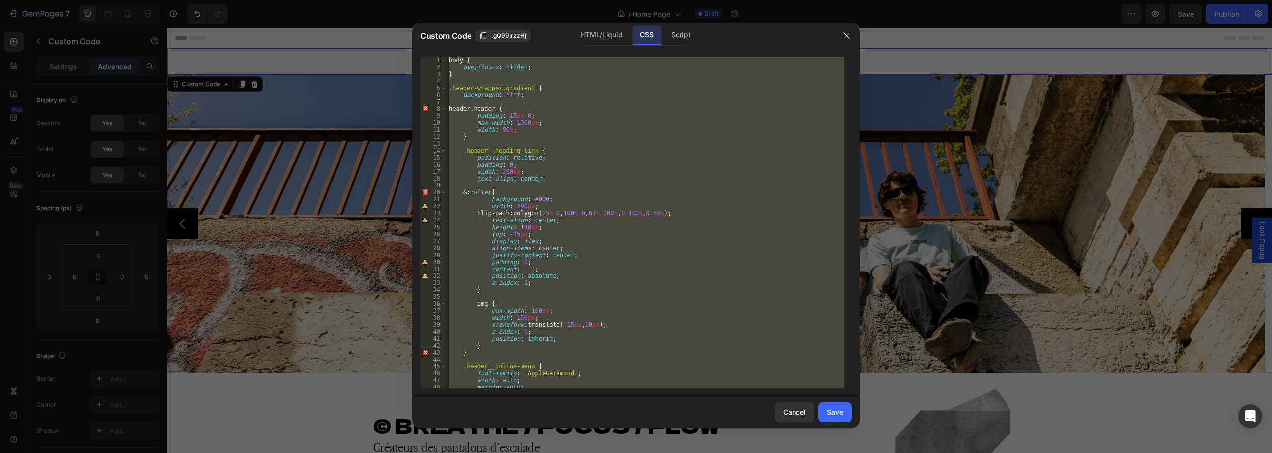
click at [588, 240] on div "body { overflow-x : hidden ; } .header-wrapper.gradient { background : #fff ; h…" at bounding box center [645, 222] width 397 height 331
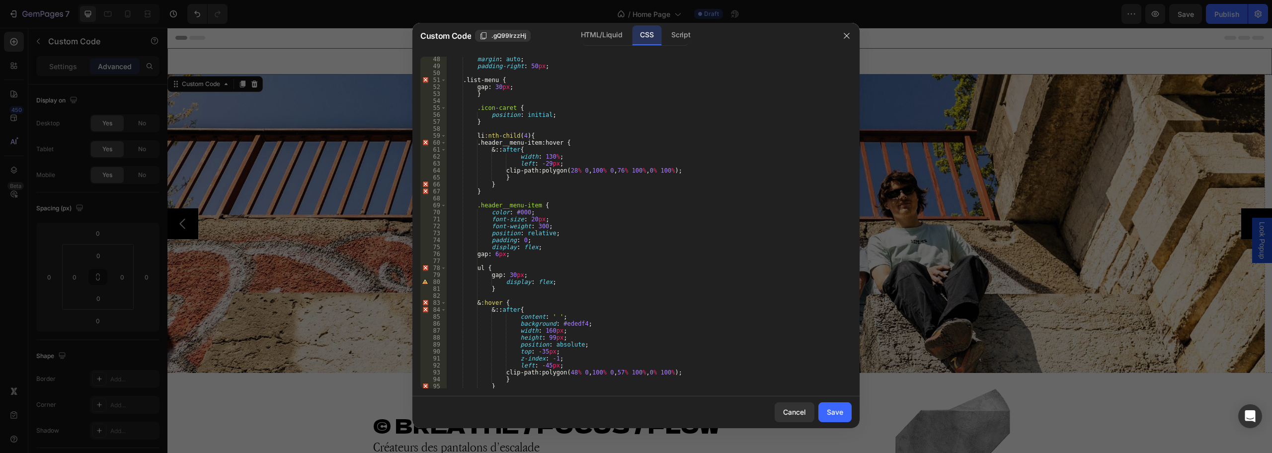
scroll to position [388, 0]
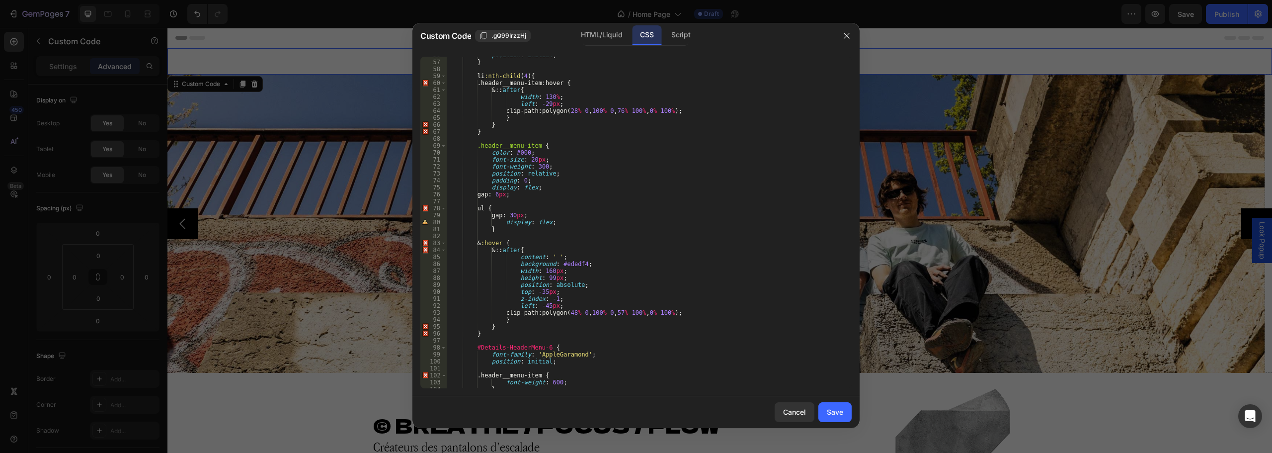
click at [533, 241] on div "position : initial ; } li :nth-child ( 4 ) { .header__menu-item : hover { & :: …" at bounding box center [645, 224] width 397 height 345
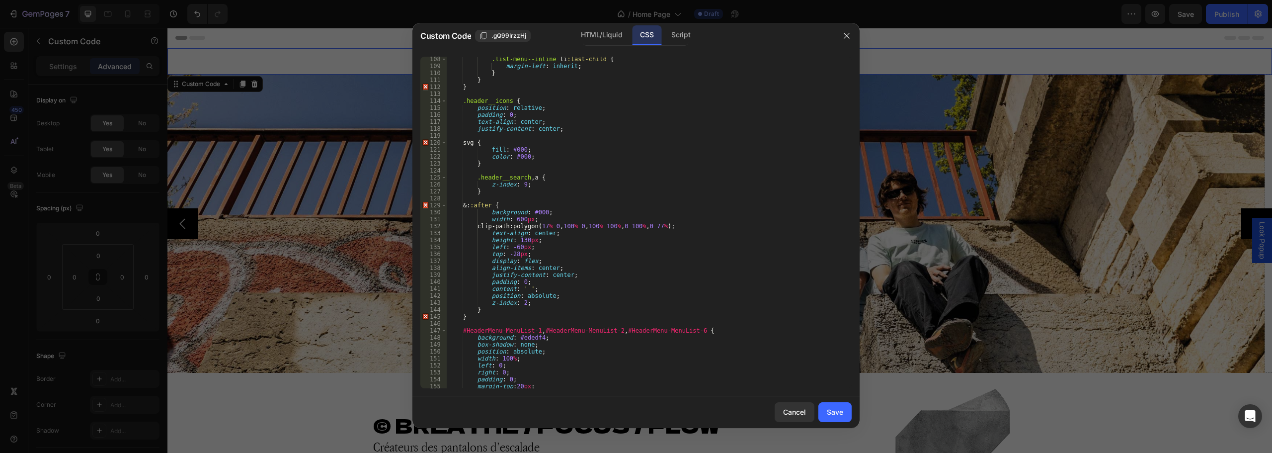
scroll to position [745, 0]
click at [517, 205] on div ".list-menu--inline li :last-child { margin-left : inherit ; } } } .header__icon…" at bounding box center [645, 228] width 397 height 345
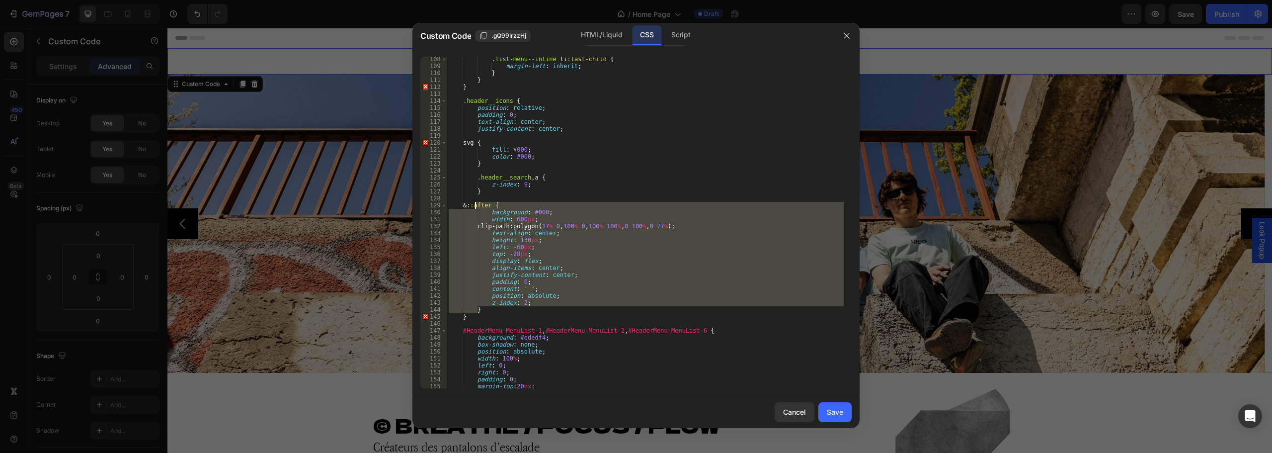
drag, startPoint x: 478, startPoint y: 311, endPoint x: 476, endPoint y: 204, distance: 106.9
click at [476, 204] on div ".list-menu--inline li :last-child { margin-left : inherit ; } } } .header__icon…" at bounding box center [645, 228] width 397 height 345
type textarea "&::after { background: #000;"
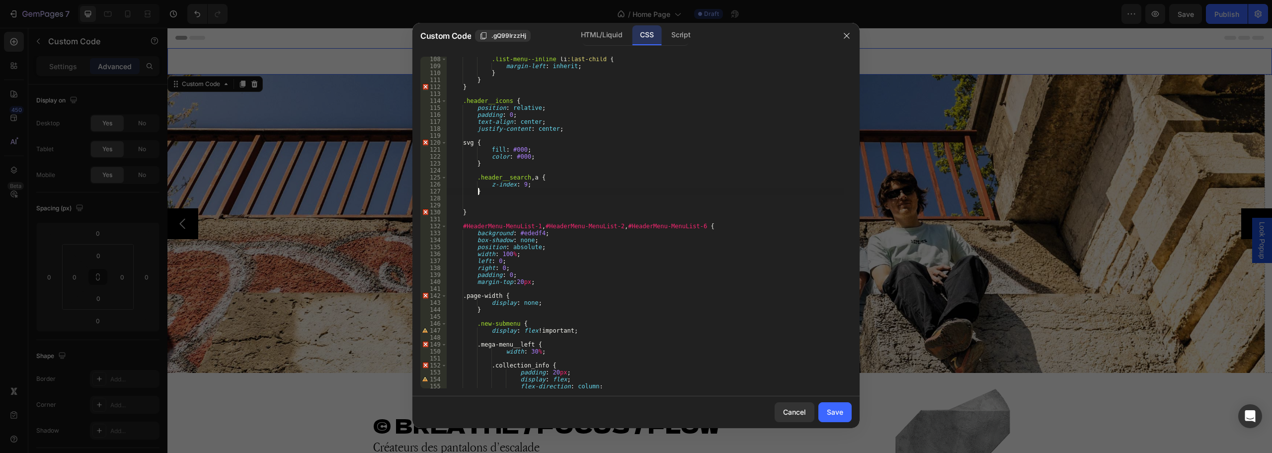
click at [493, 189] on div ".list-menu--inline li :last-child { margin-left : inherit ; } } } .header__icon…" at bounding box center [645, 228] width 397 height 345
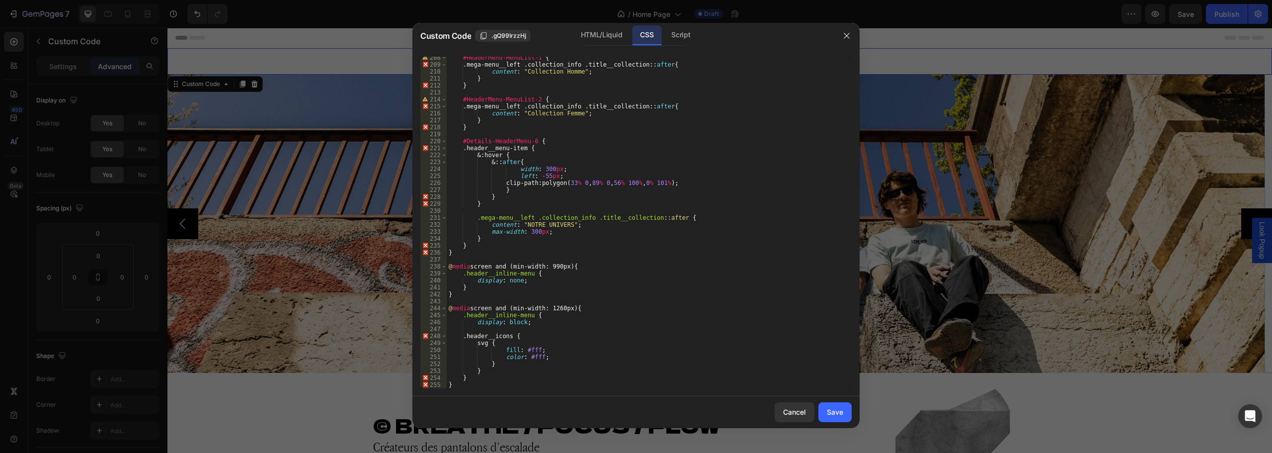
scroll to position [1442, 0]
click at [527, 342] on div "#HeaderMenu-MenuList-1 { .mega-menu__left .collection_info .title__collection :…" at bounding box center [645, 226] width 397 height 345
click at [502, 363] on div "#HeaderMenu-MenuList-1 { .mega-menu__left .collection_info .title__collection :…" at bounding box center [645, 226] width 397 height 345
type textarea "}"
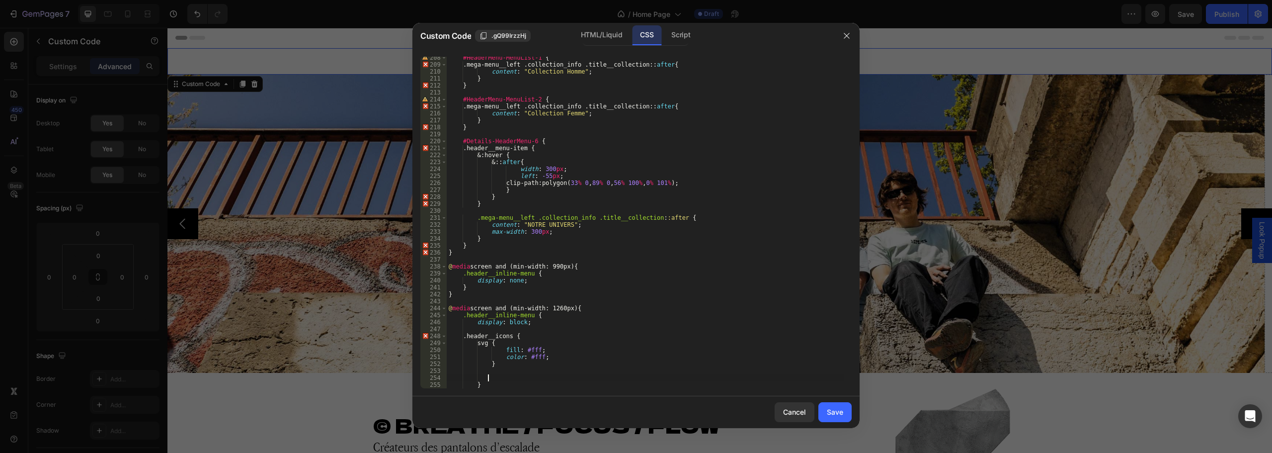
paste textarea "}"
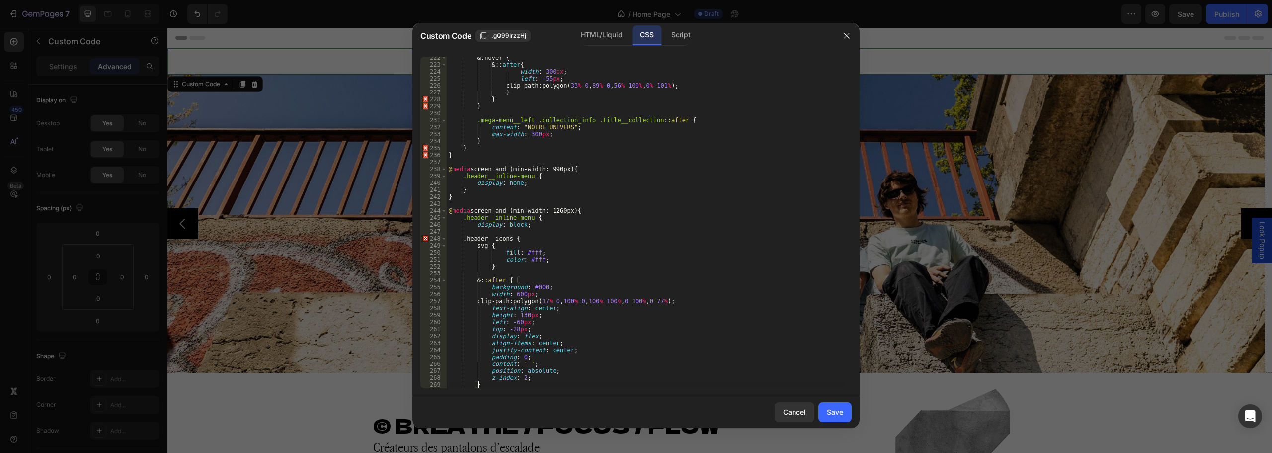
scroll to position [1540, 0]
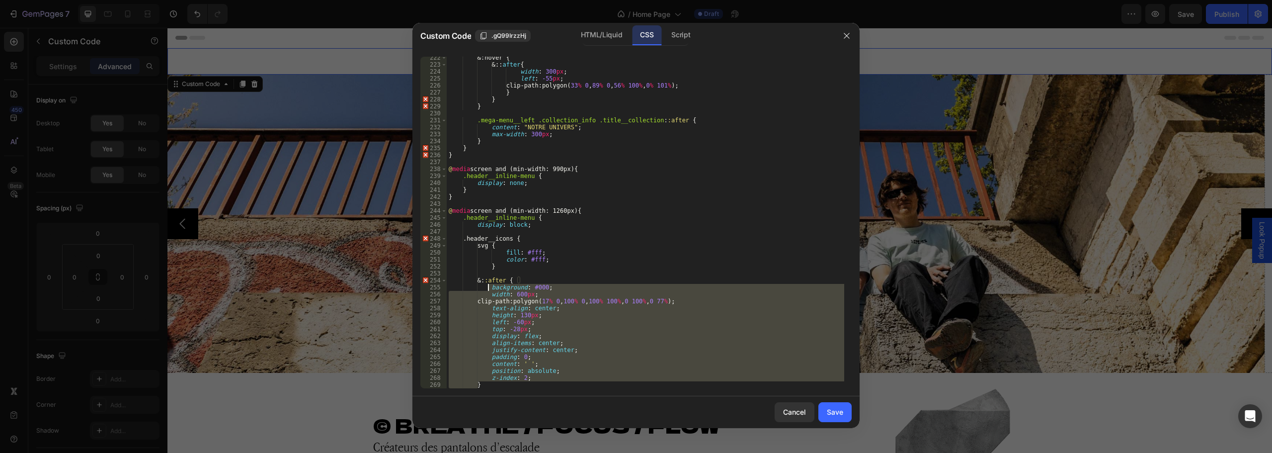
click at [488, 286] on div "& : hover { & :: after { width : 300 px ; left : -55 px ; clip-path : polygon( …" at bounding box center [645, 226] width 397 height 345
type textarea "background: #000; width: 600px;"
drag, startPoint x: 835, startPoint y: 407, endPoint x: 686, endPoint y: 360, distance: 155.9
click at [835, 407] on div "Save" at bounding box center [835, 411] width 16 height 10
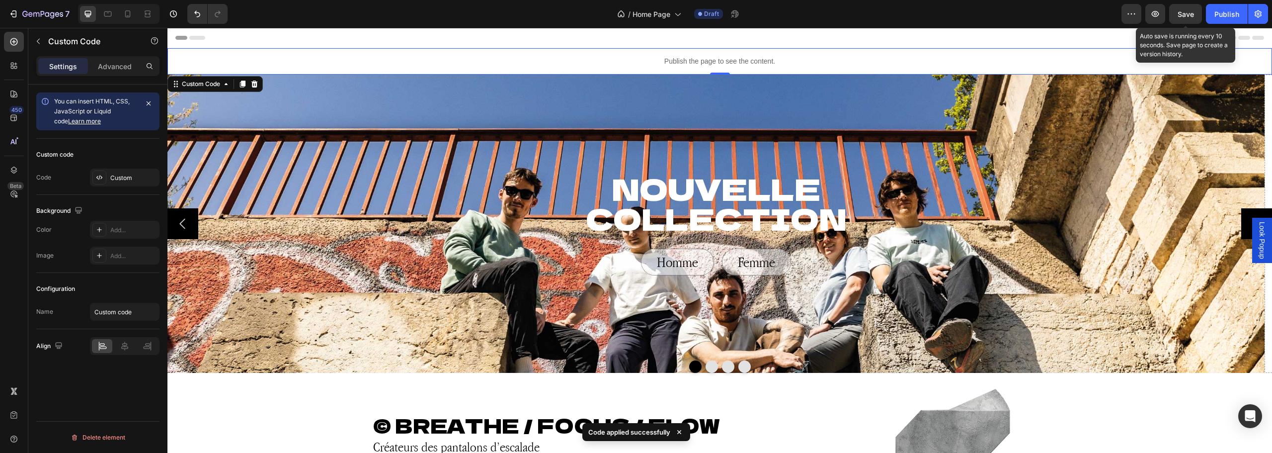
click at [1191, 15] on span "Save" at bounding box center [1186, 14] width 16 height 8
